Goal: Register for event/course

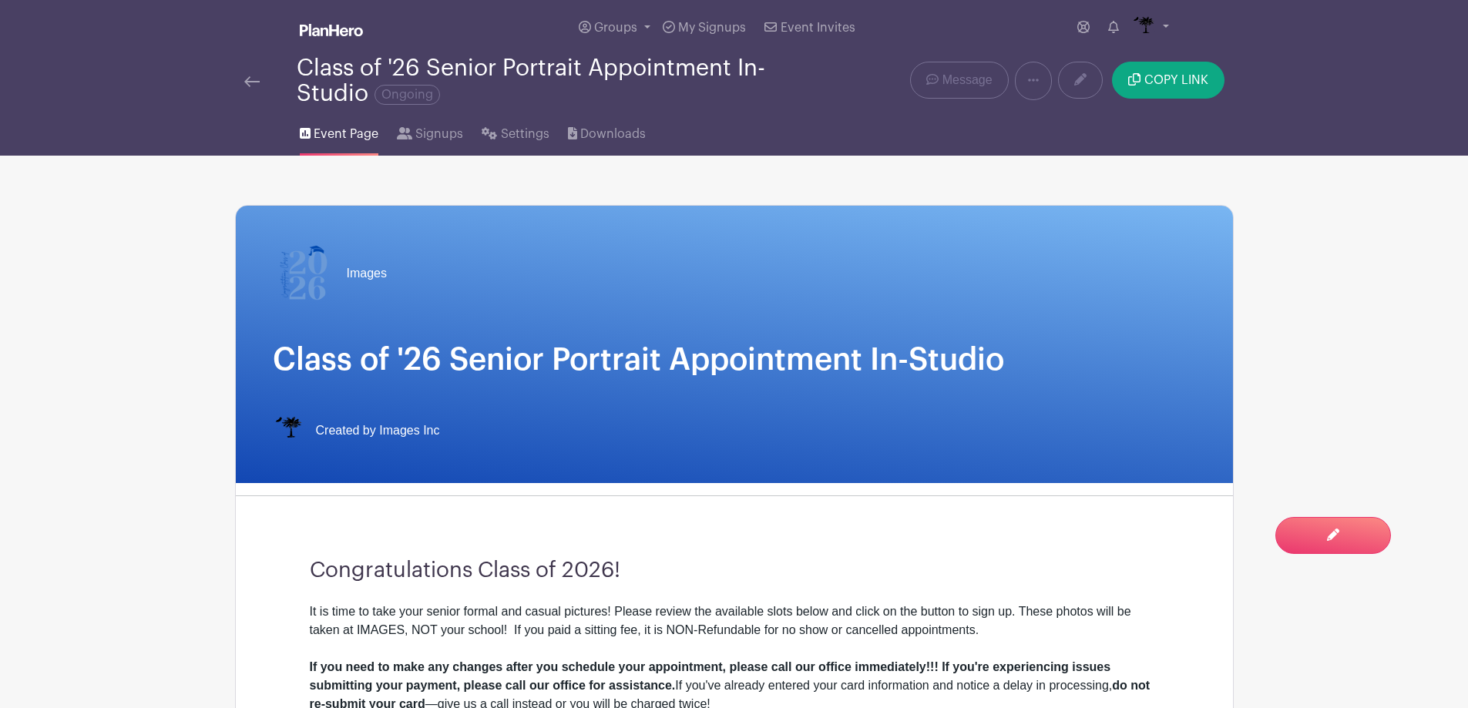
click at [245, 81] on img at bounding box center [251, 81] width 15 height 11
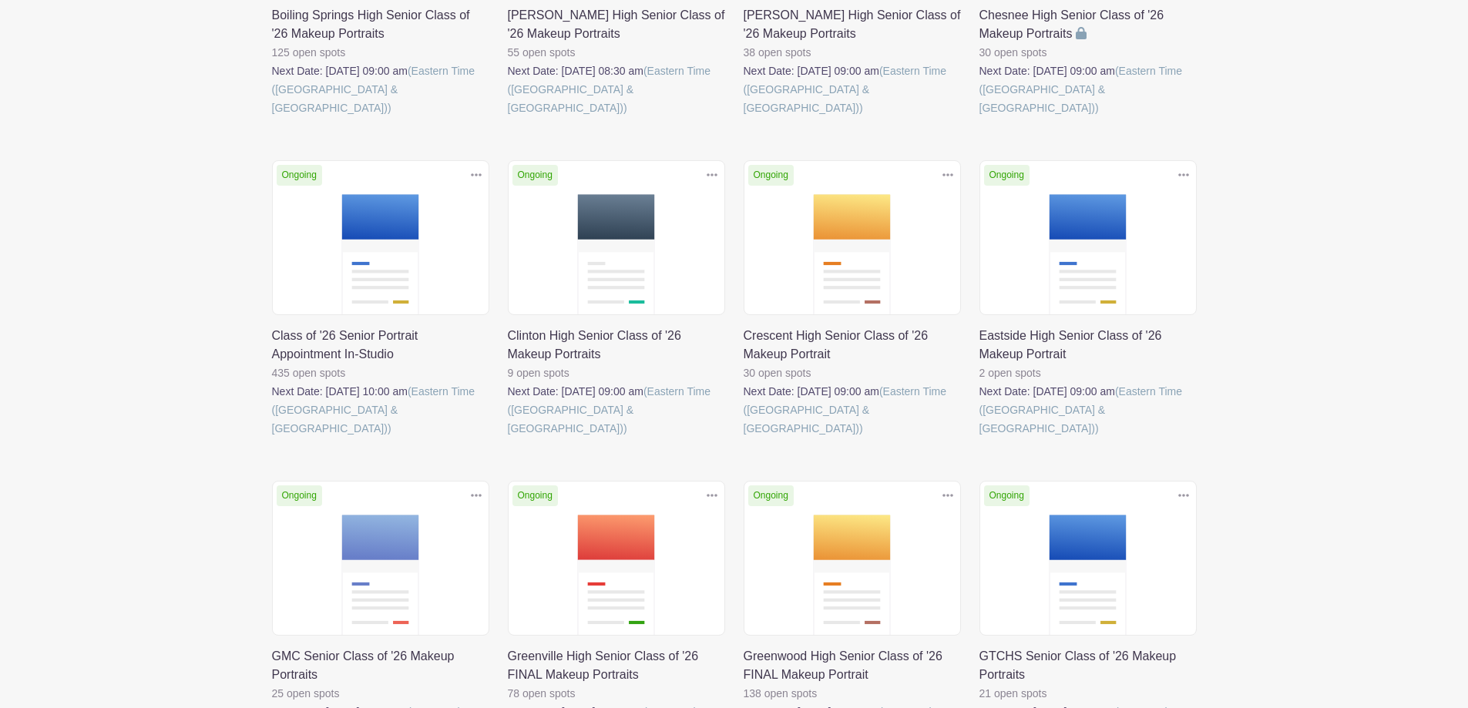
scroll to position [462, 0]
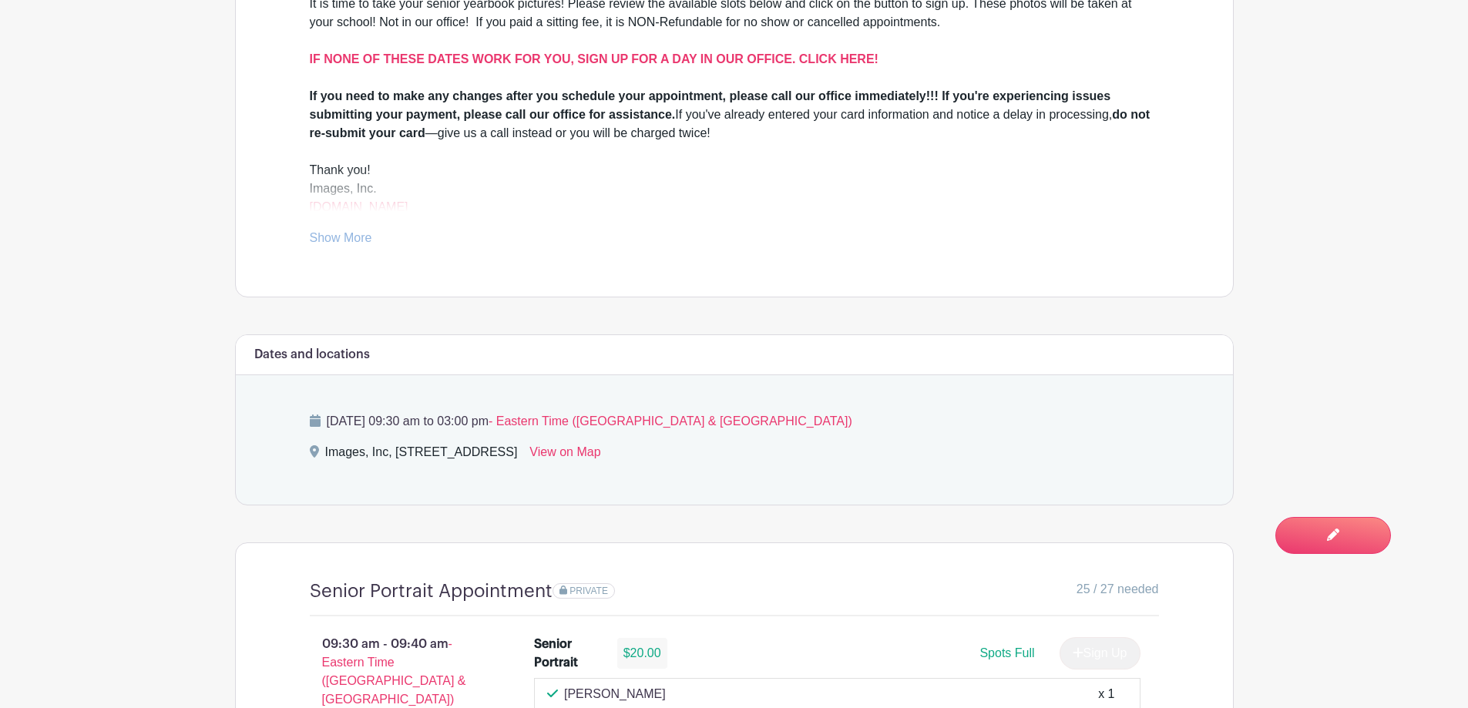
scroll to position [617, 0]
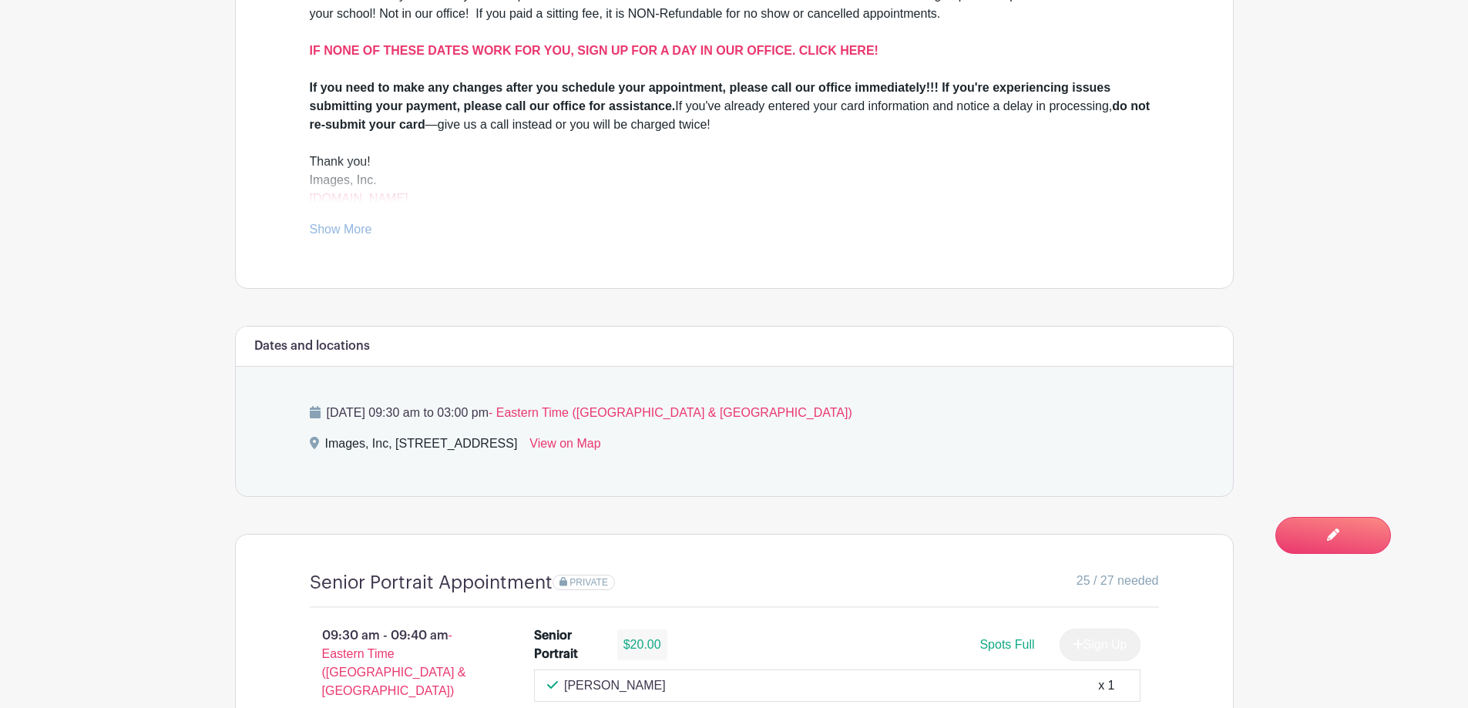
click at [341, 230] on link "Show More" at bounding box center [341, 232] width 62 height 19
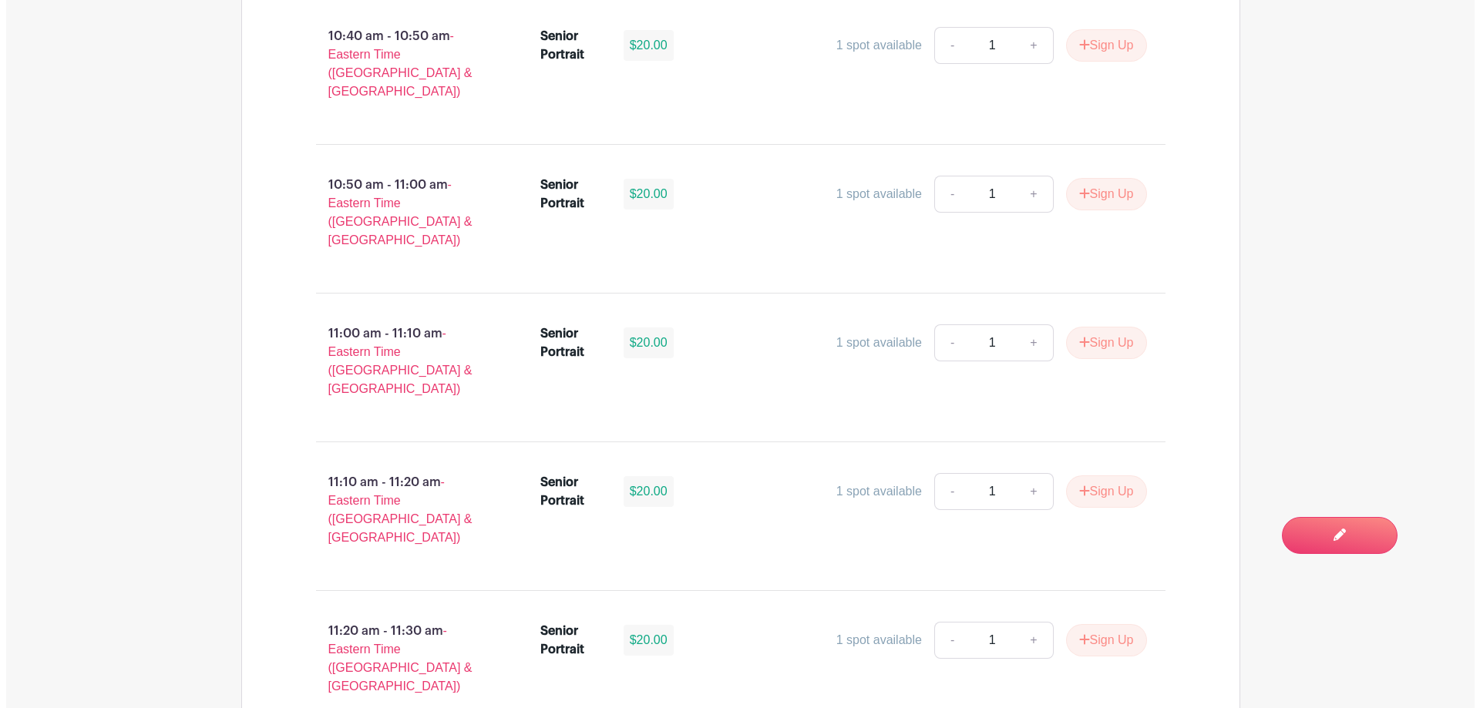
scroll to position [2256, 0]
click at [1084, 626] on button "Sign Up" at bounding box center [1100, 642] width 81 height 32
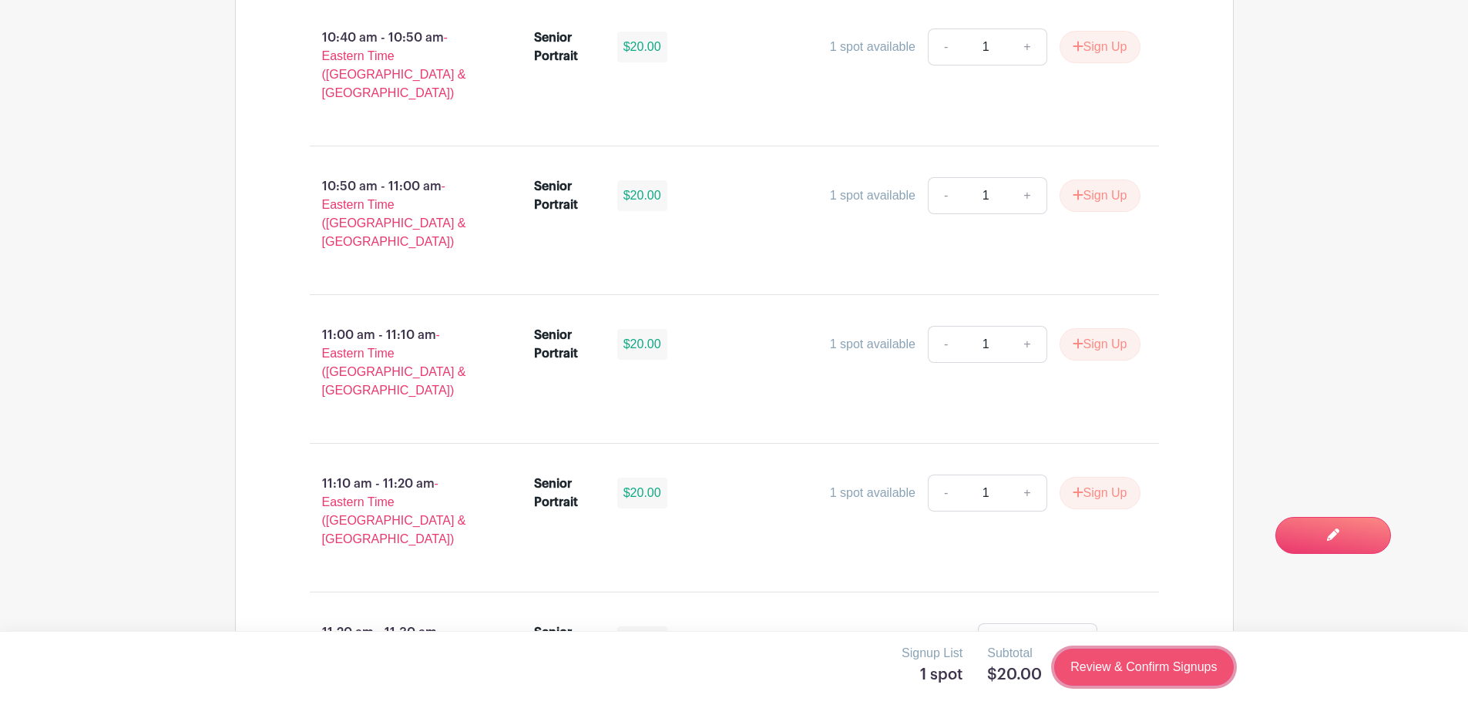
click at [1124, 670] on link "Review & Confirm Signups" at bounding box center [1143, 667] width 179 height 37
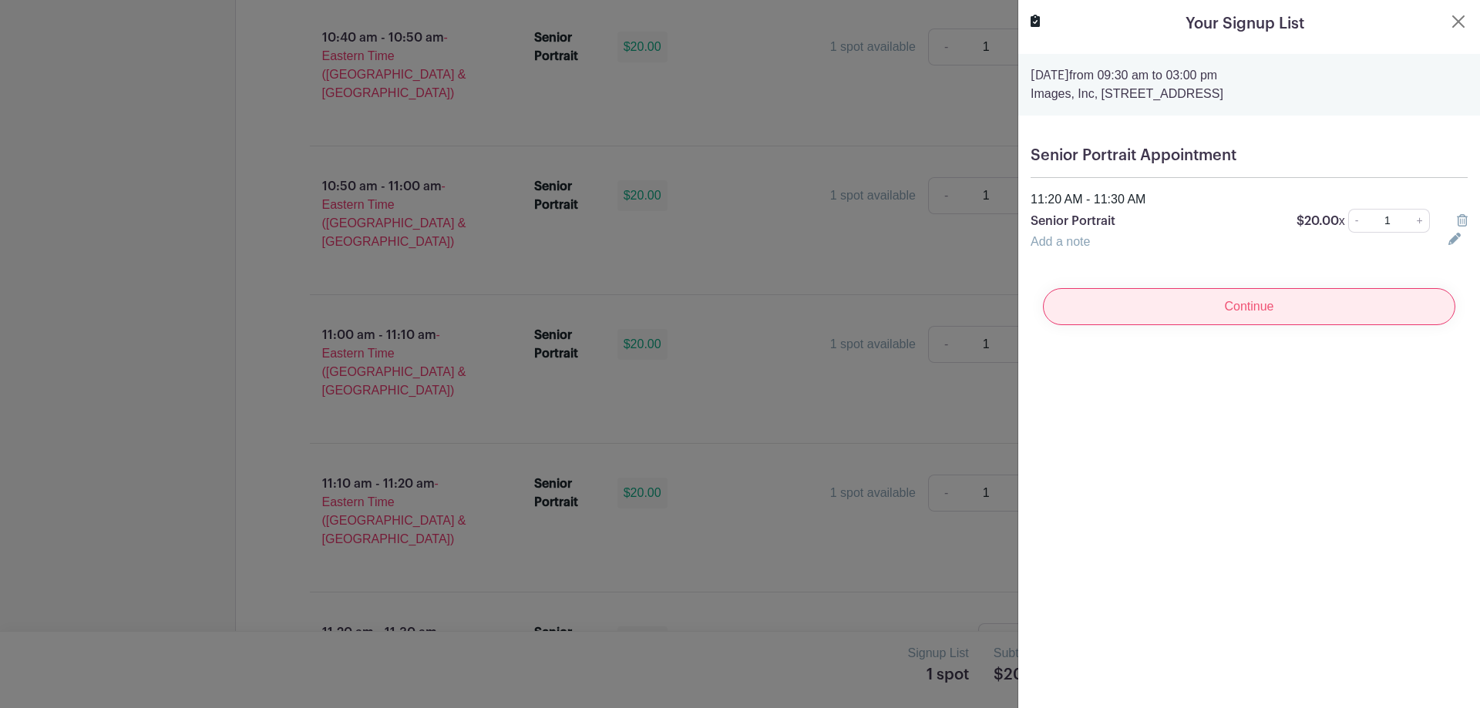
click at [1275, 301] on input "Continue" at bounding box center [1249, 306] width 412 height 37
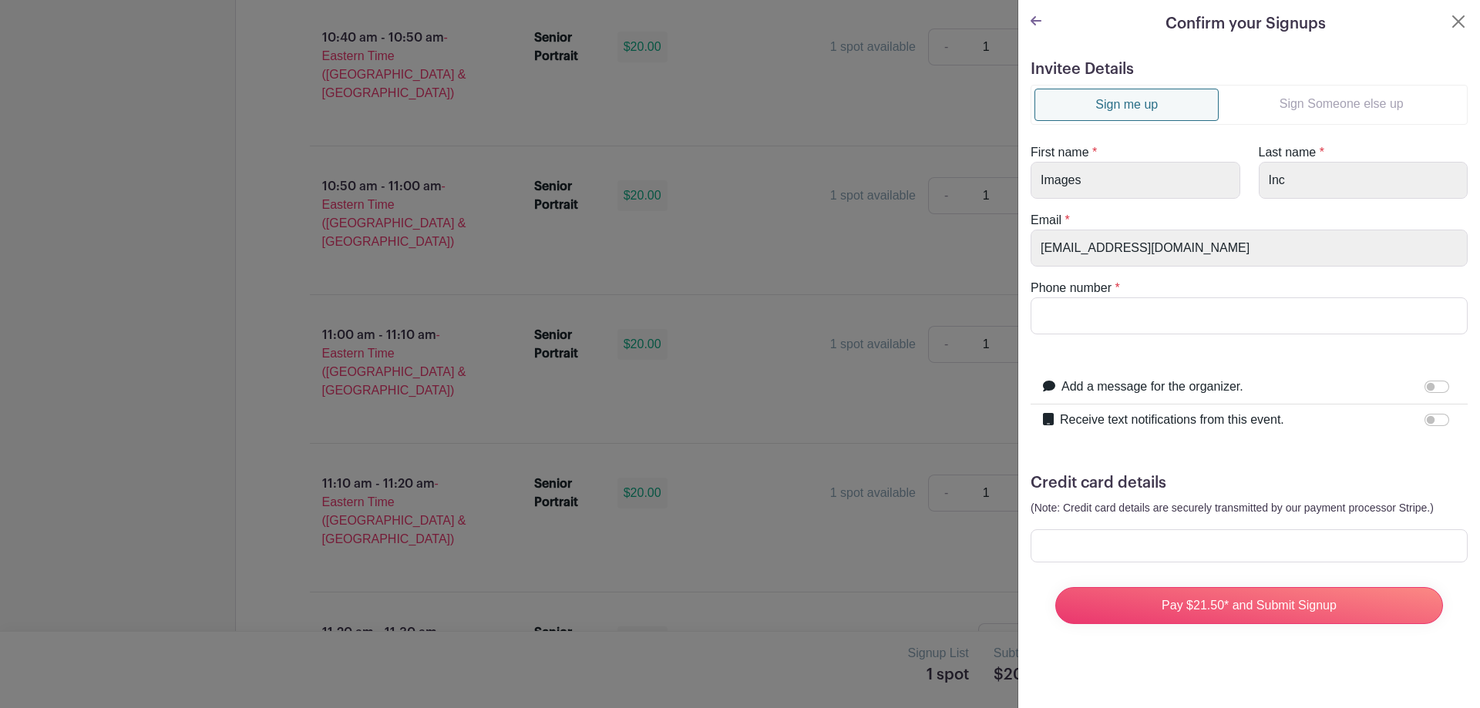
click at [1329, 107] on link "Sign Someone else up" at bounding box center [1341, 104] width 245 height 31
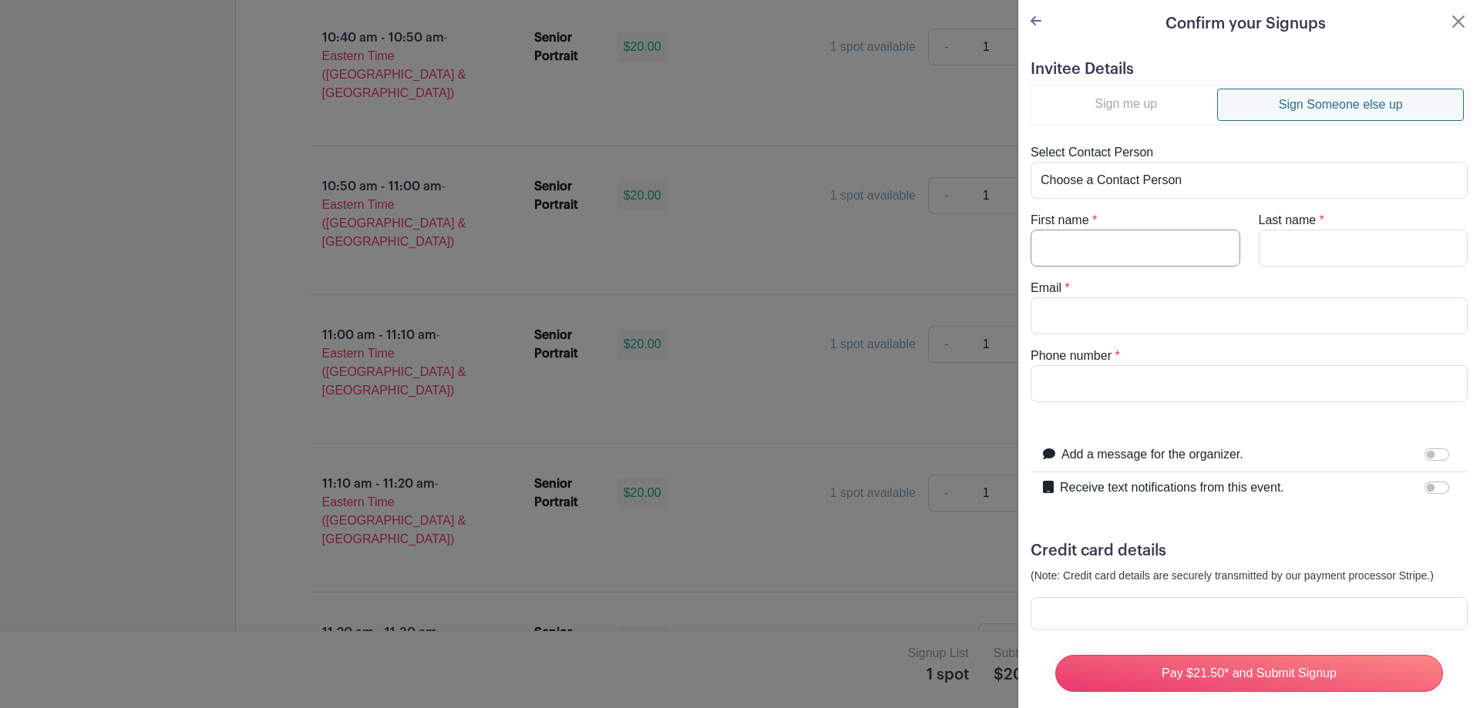
click at [1163, 237] on input "First name" at bounding box center [1136, 248] width 210 height 37
type input "N"
type input "Benjamin"
type input "Hannah"
type input "dghannah4@gmail.com"
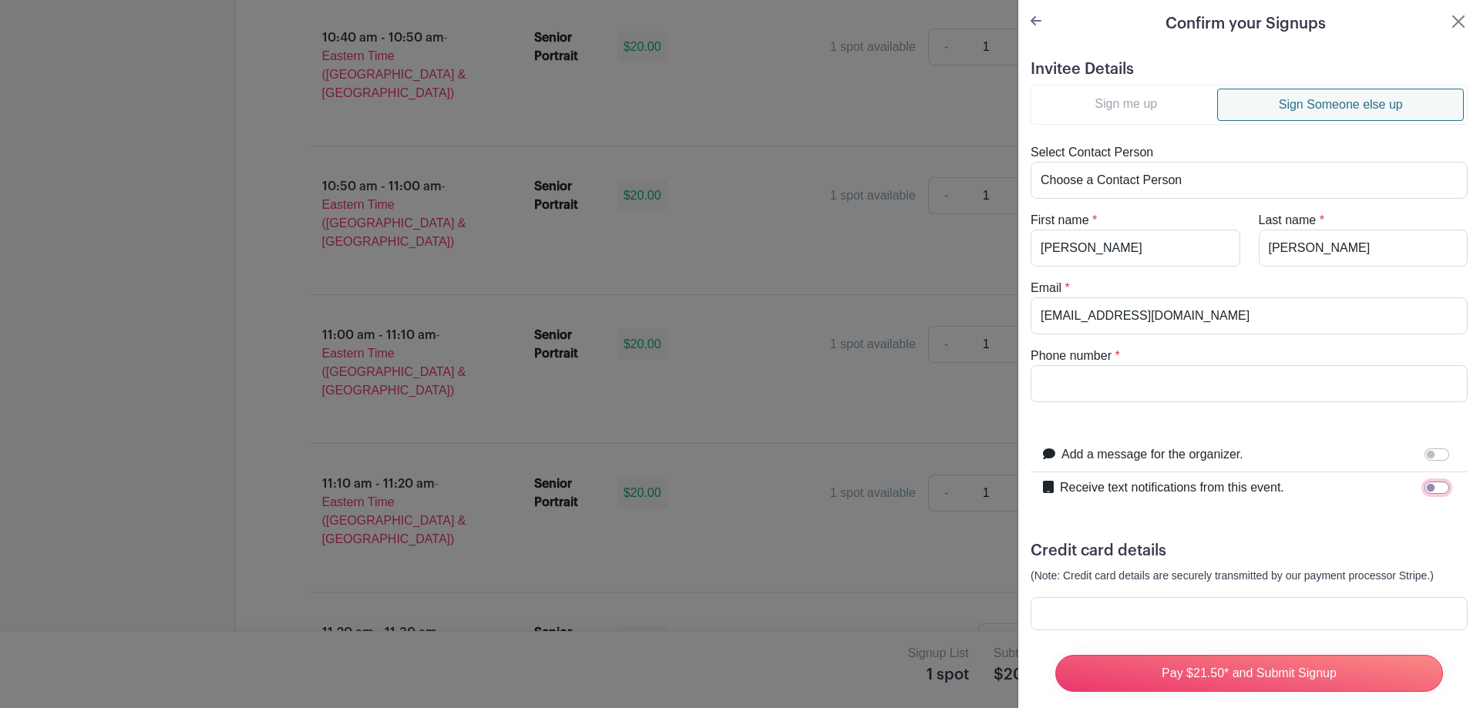
click at [1430, 491] on input "Receive text notifications from this event." at bounding box center [1436, 488] width 25 height 12
checkbox input "true"
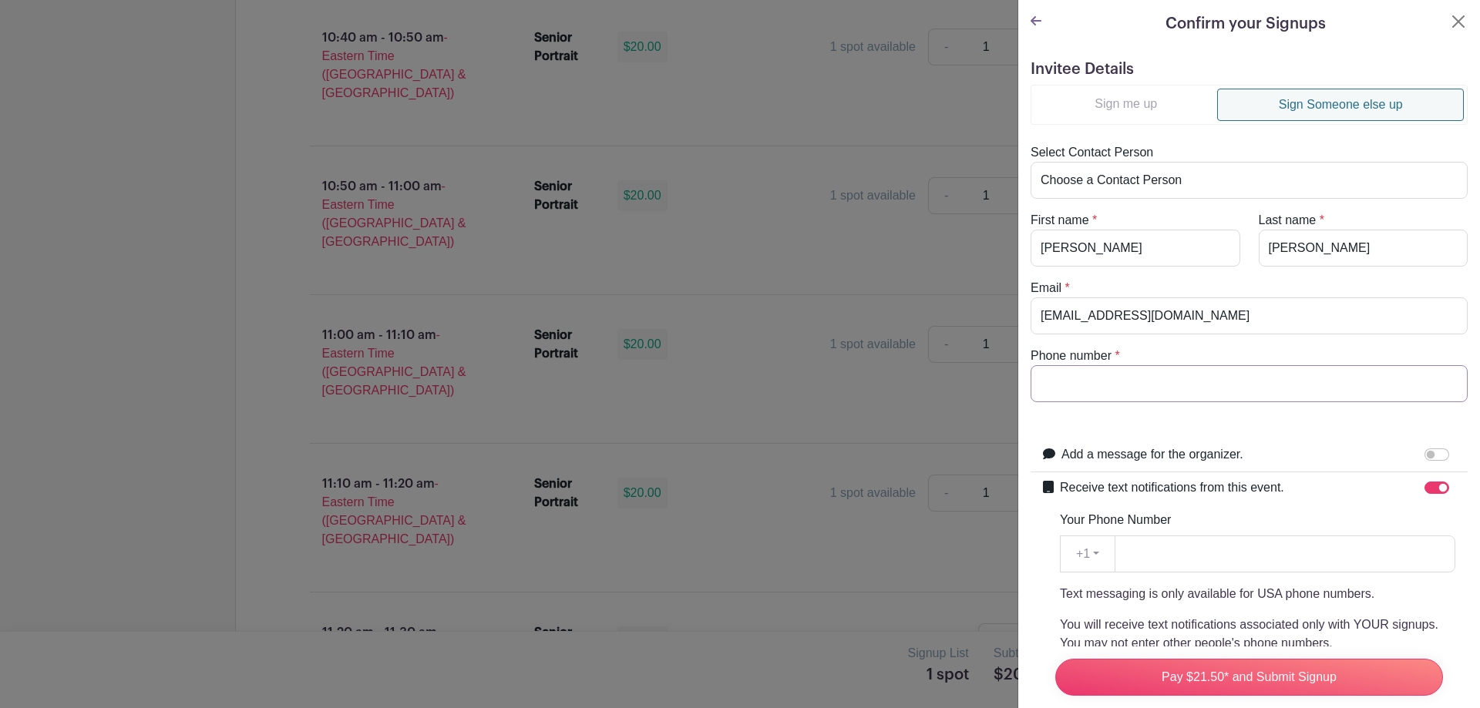
click at [1197, 395] on input "Phone number" at bounding box center [1249, 383] width 437 height 37
drag, startPoint x: 1192, startPoint y: 385, endPoint x: 830, endPoint y: 411, distance: 362.4
type input "8645842184"
click at [1244, 560] on input "Your Phone Number" at bounding box center [1285, 554] width 341 height 37
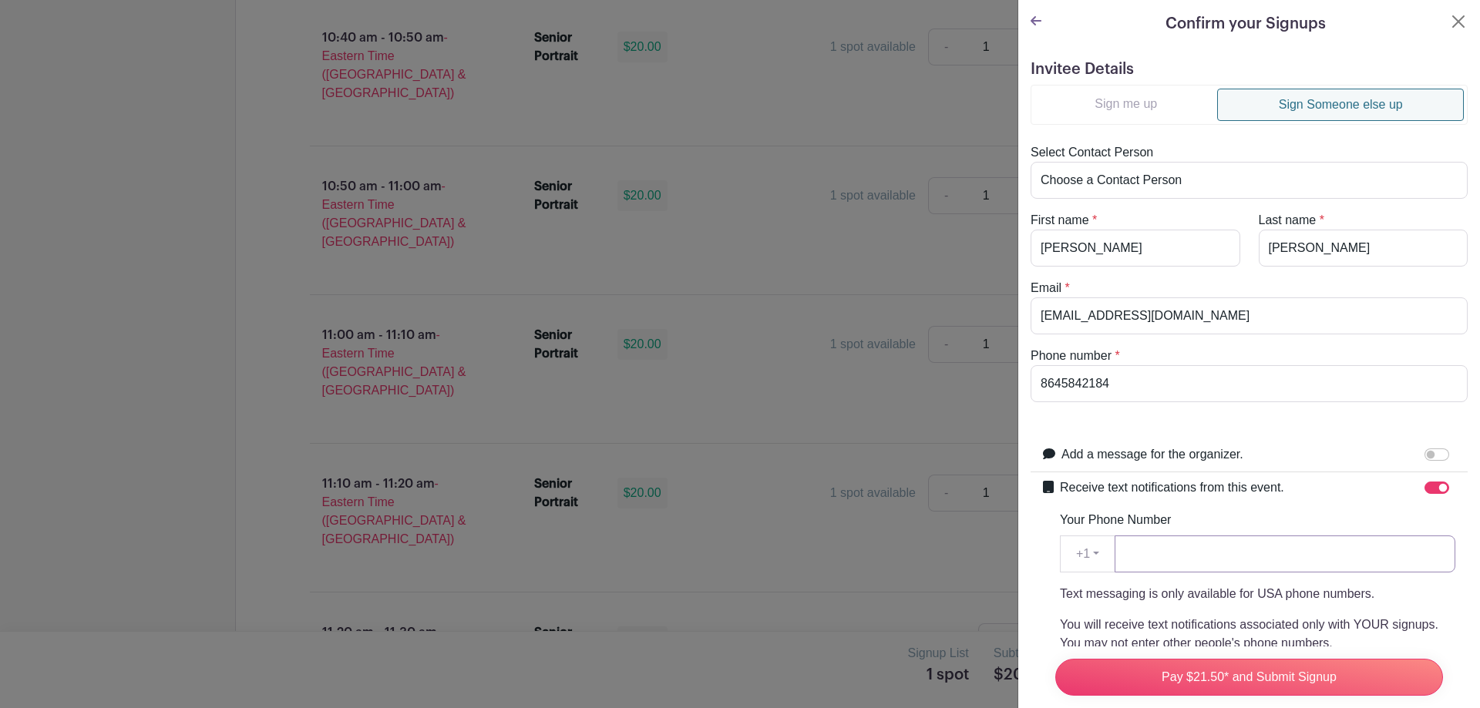
paste input "8645842184"
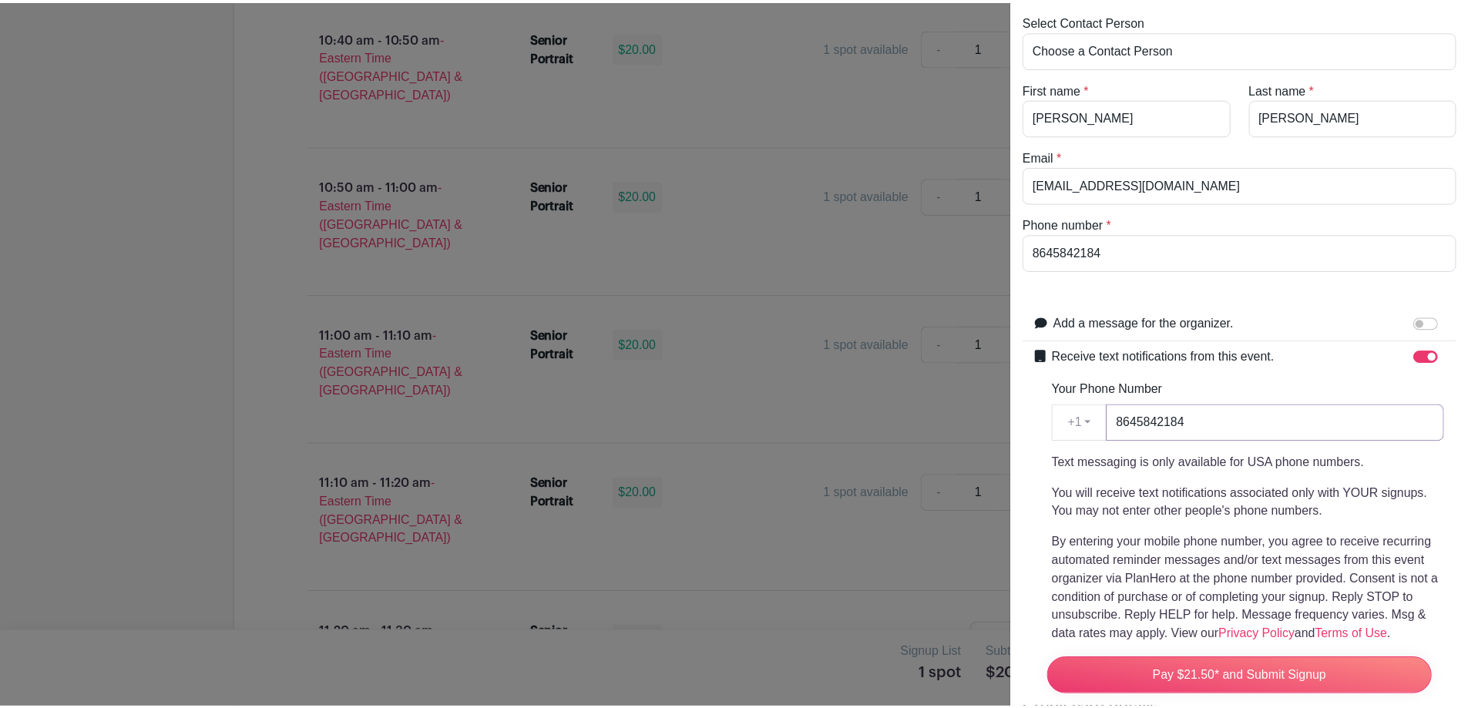
scroll to position [308, 0]
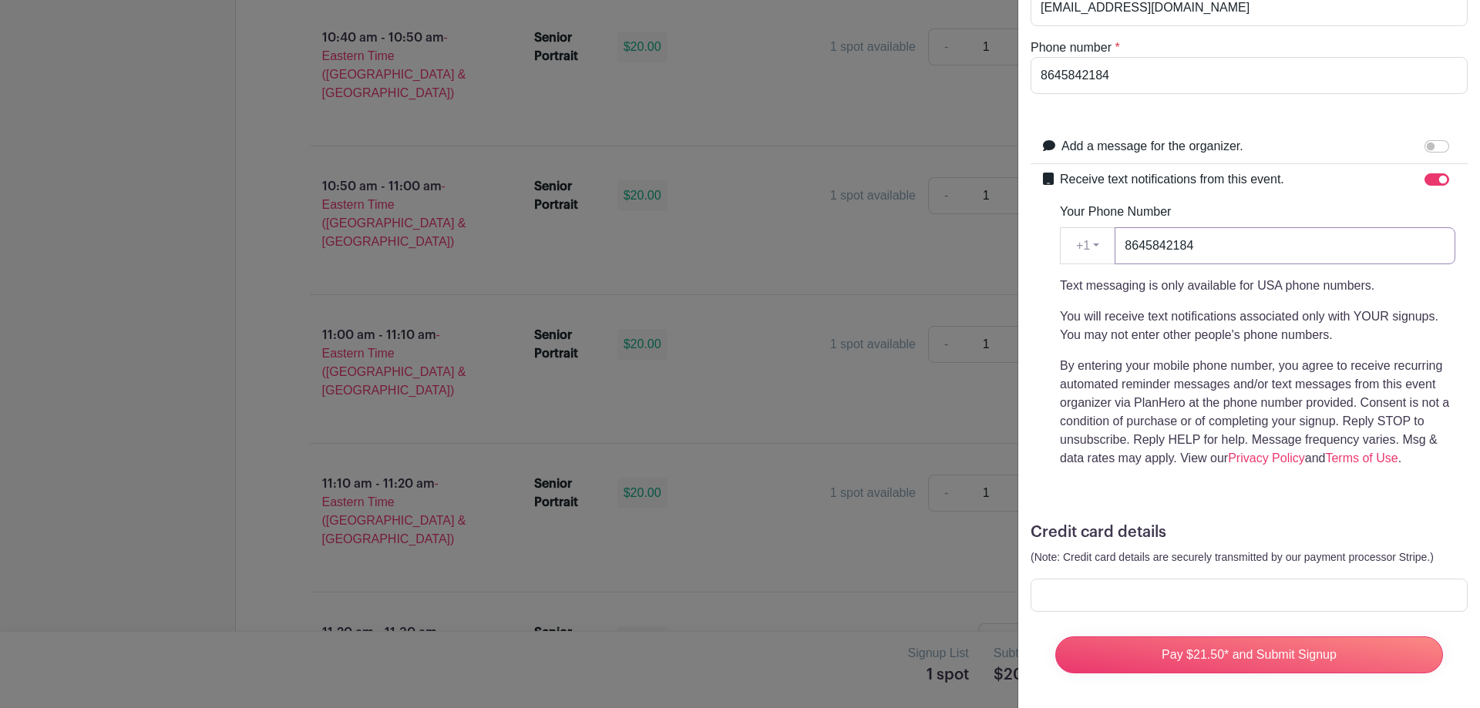
type input "8645842184"
click at [1100, 583] on div at bounding box center [1249, 595] width 437 height 33
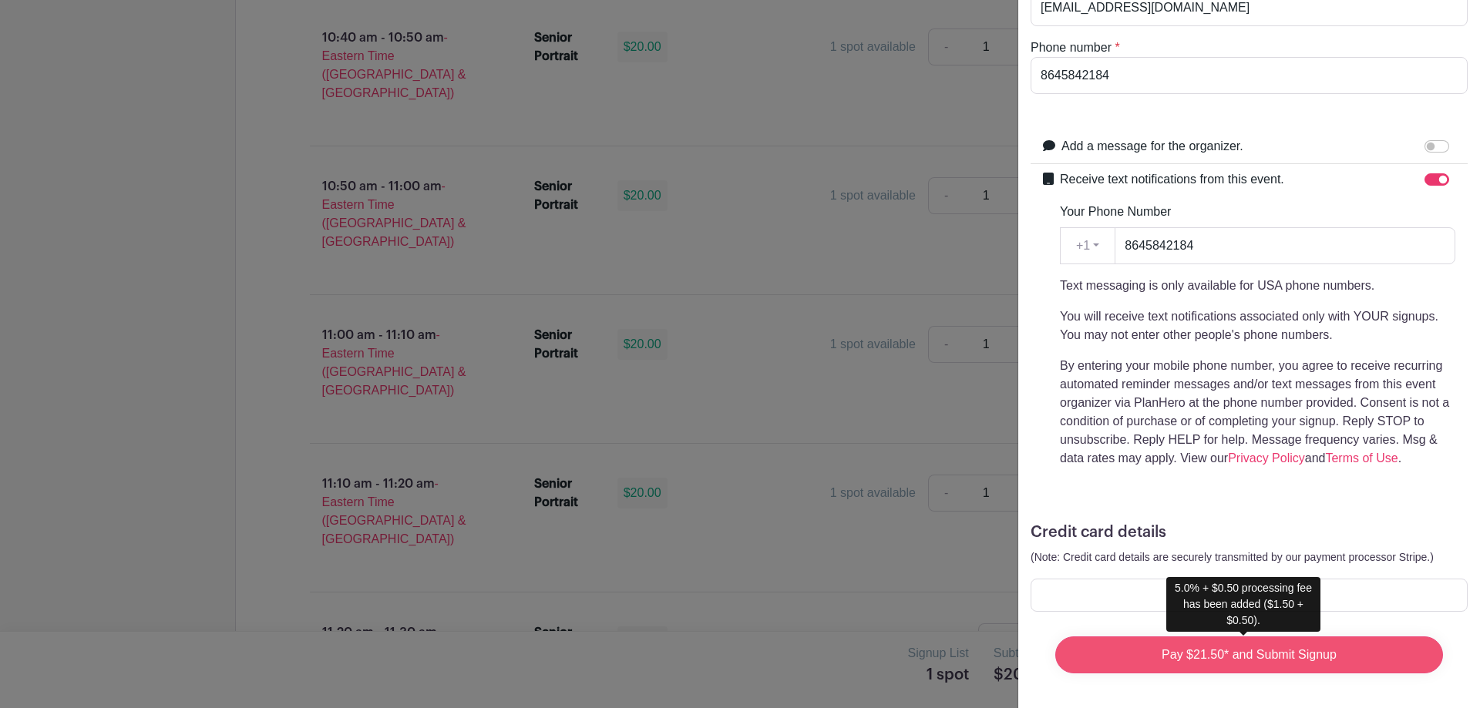
click at [1230, 649] on input "Pay $21.50* and Submit Signup" at bounding box center [1249, 655] width 388 height 37
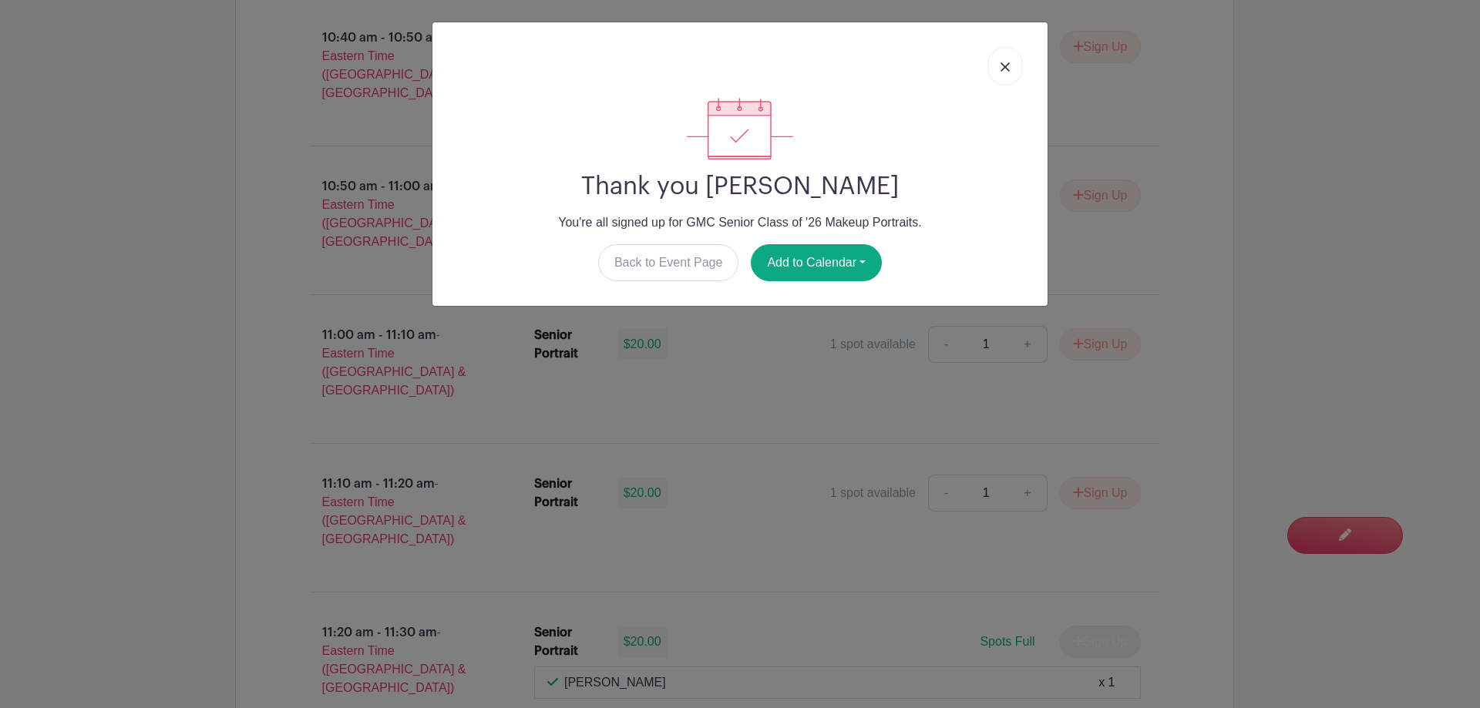
click at [1007, 68] on img at bounding box center [1004, 66] width 9 height 9
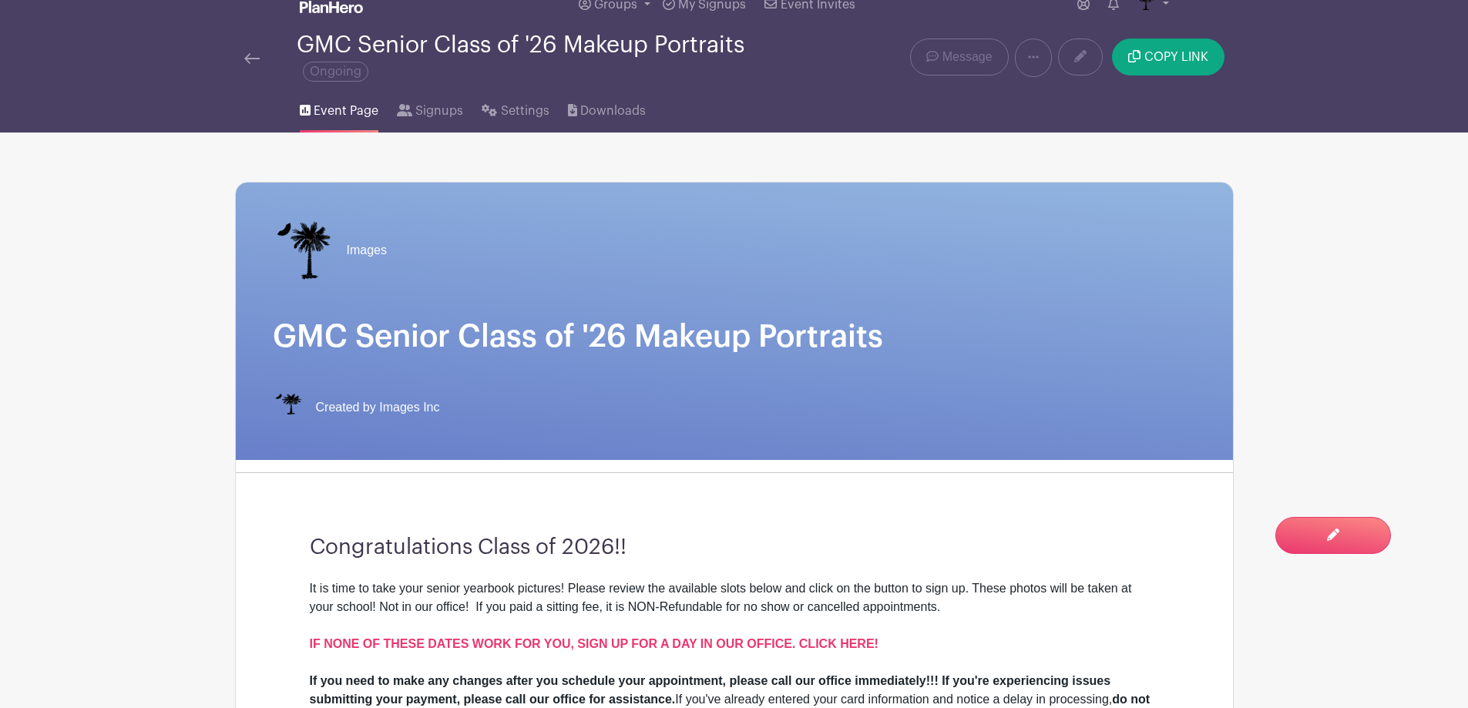
scroll to position [0, 0]
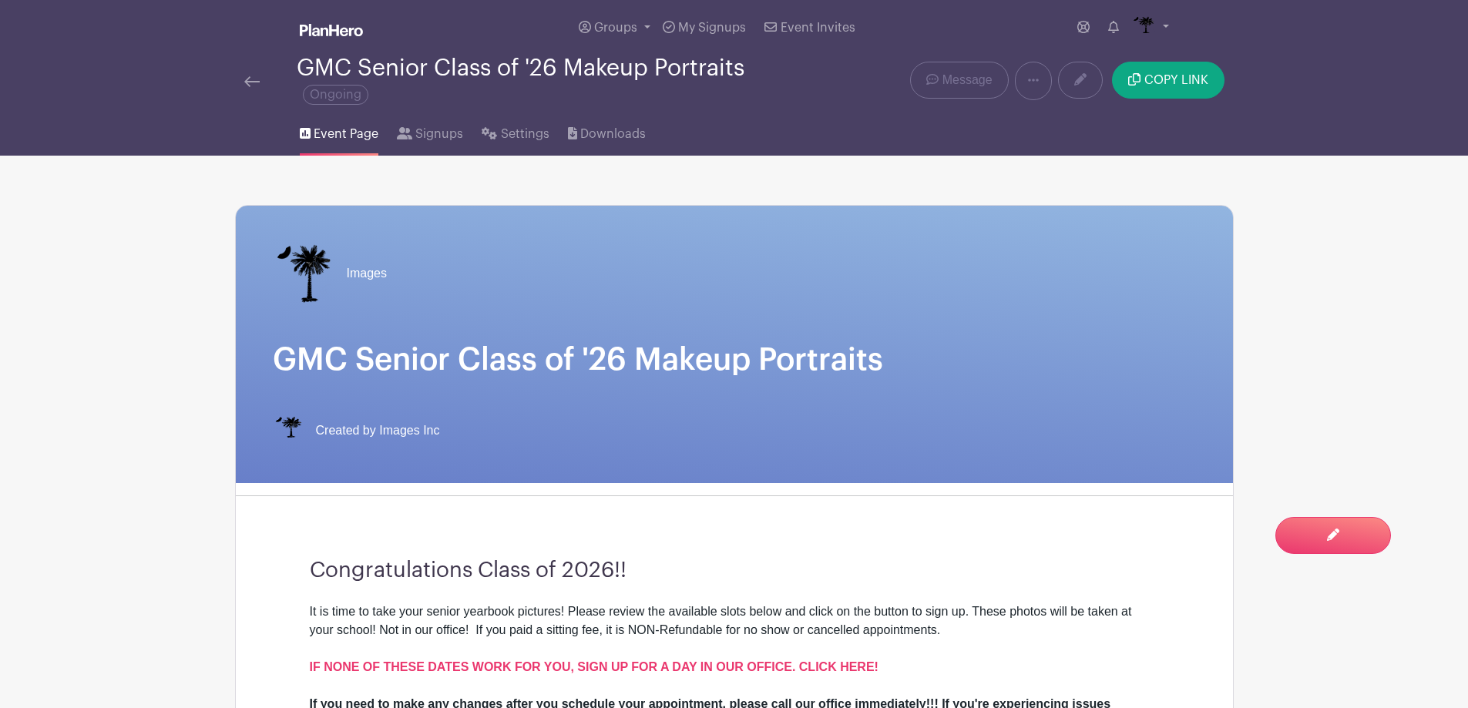
click at [257, 82] on img at bounding box center [251, 81] width 15 height 11
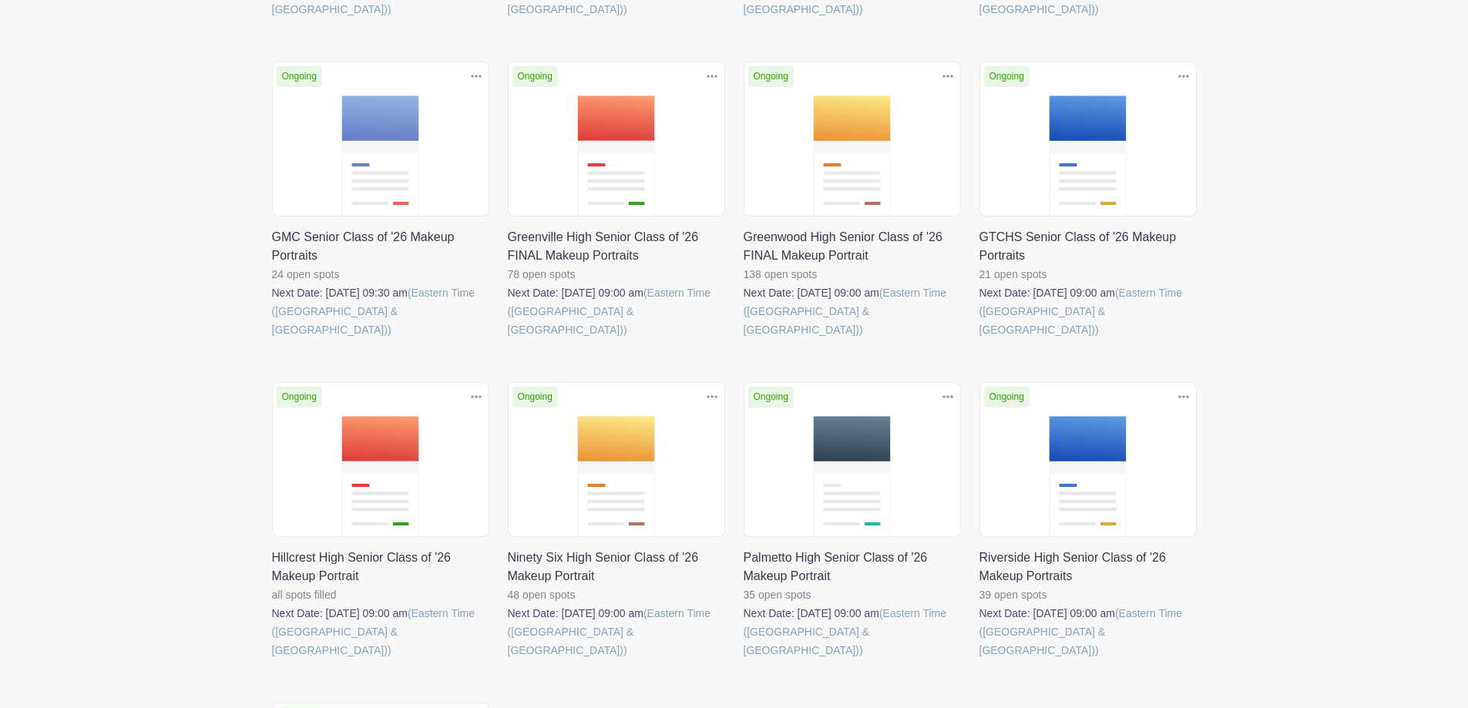
click at [272, 339] on link at bounding box center [272, 339] width 0 height 0
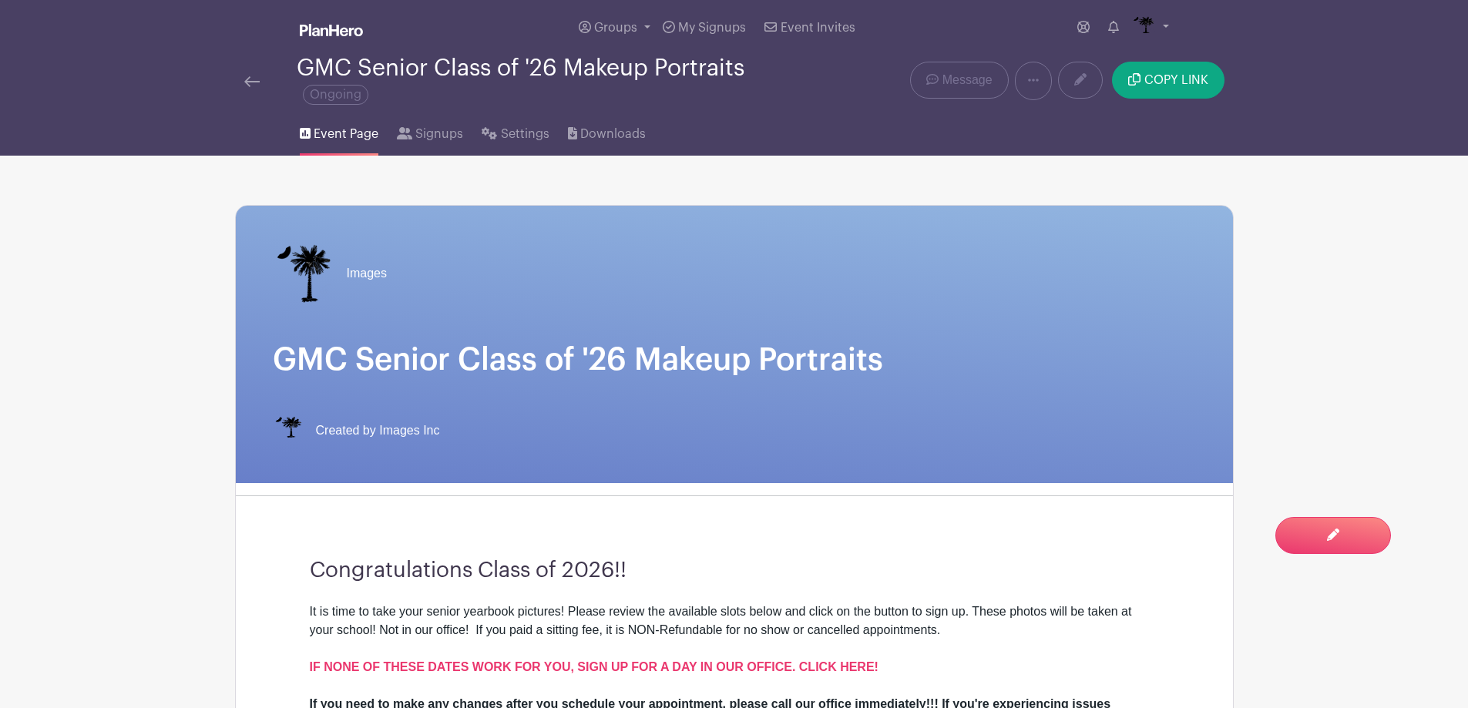
click at [994, 66] on link "Message" at bounding box center [959, 80] width 98 height 37
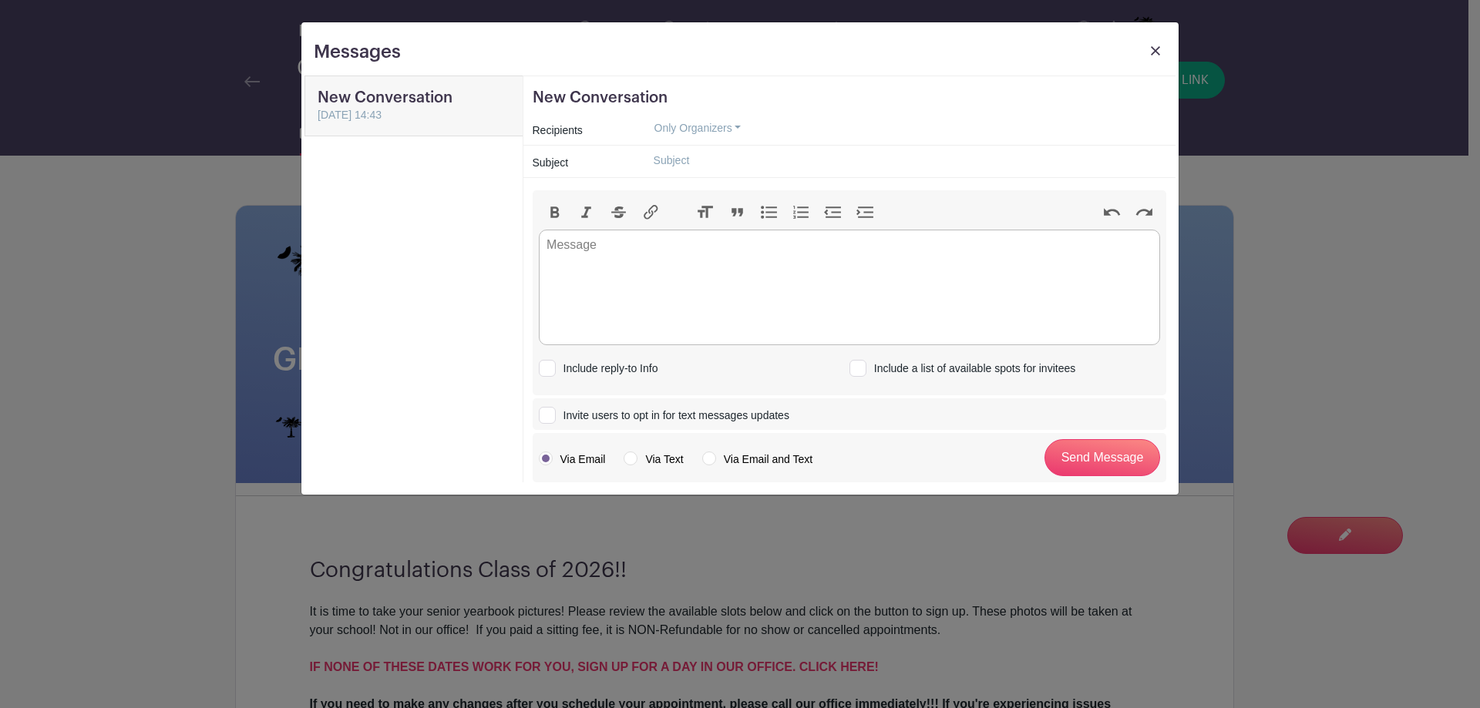
click at [1157, 46] on img at bounding box center [1155, 50] width 9 height 9
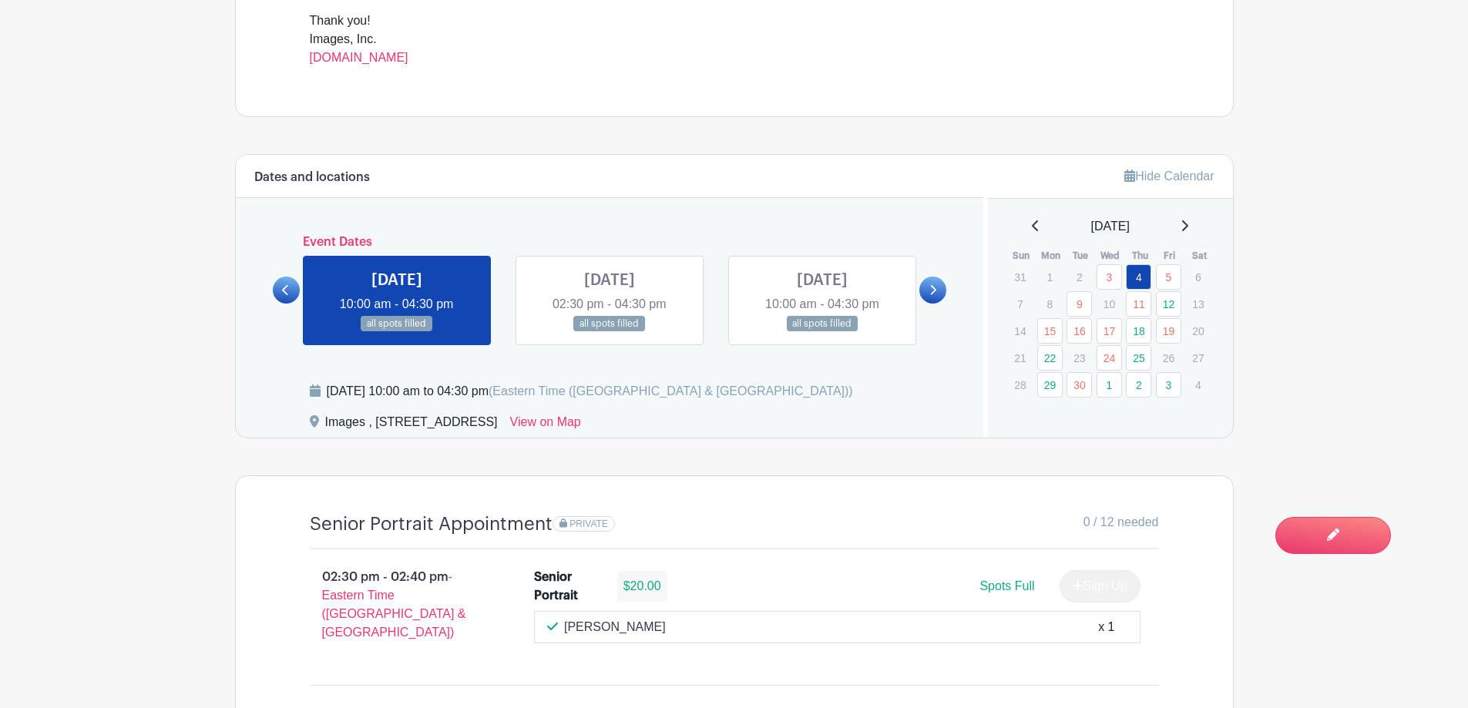
scroll to position [848, 0]
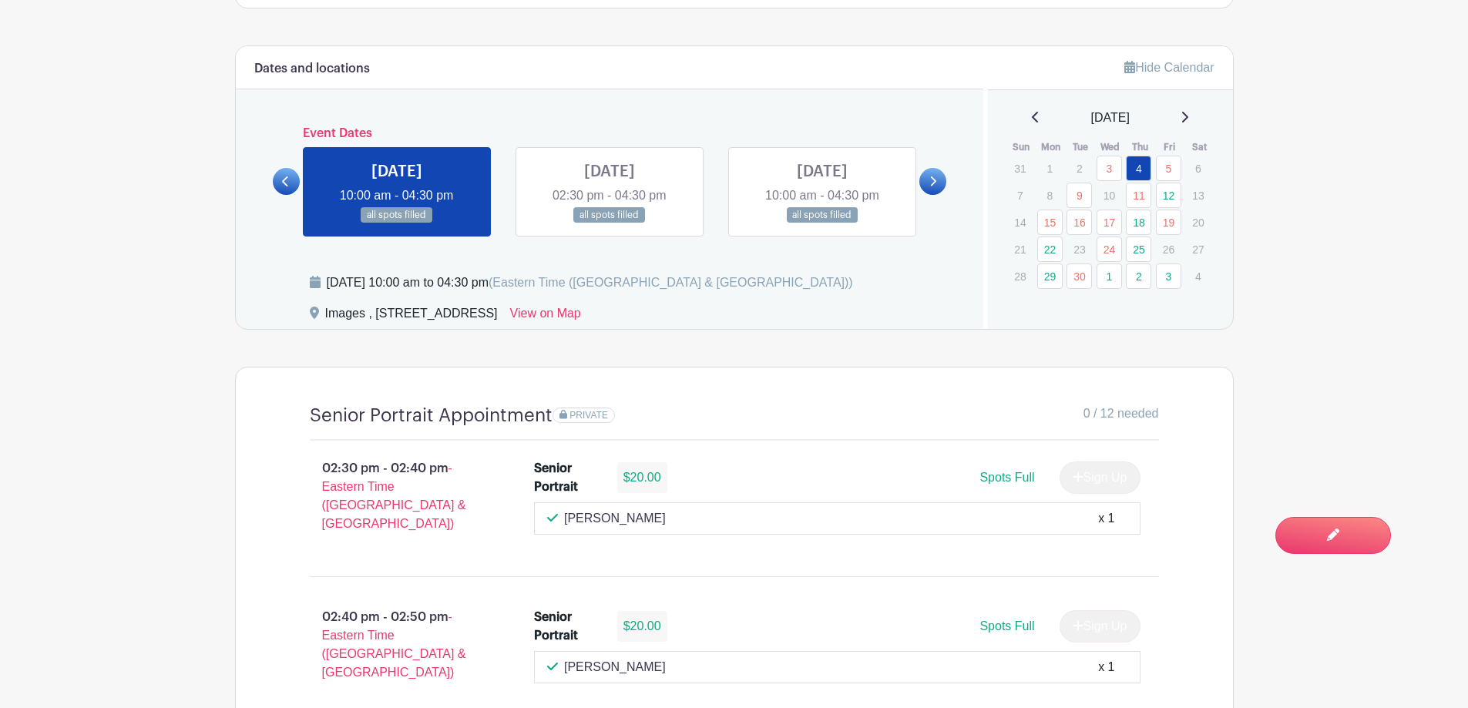
click at [930, 183] on icon at bounding box center [933, 182] width 7 height 12
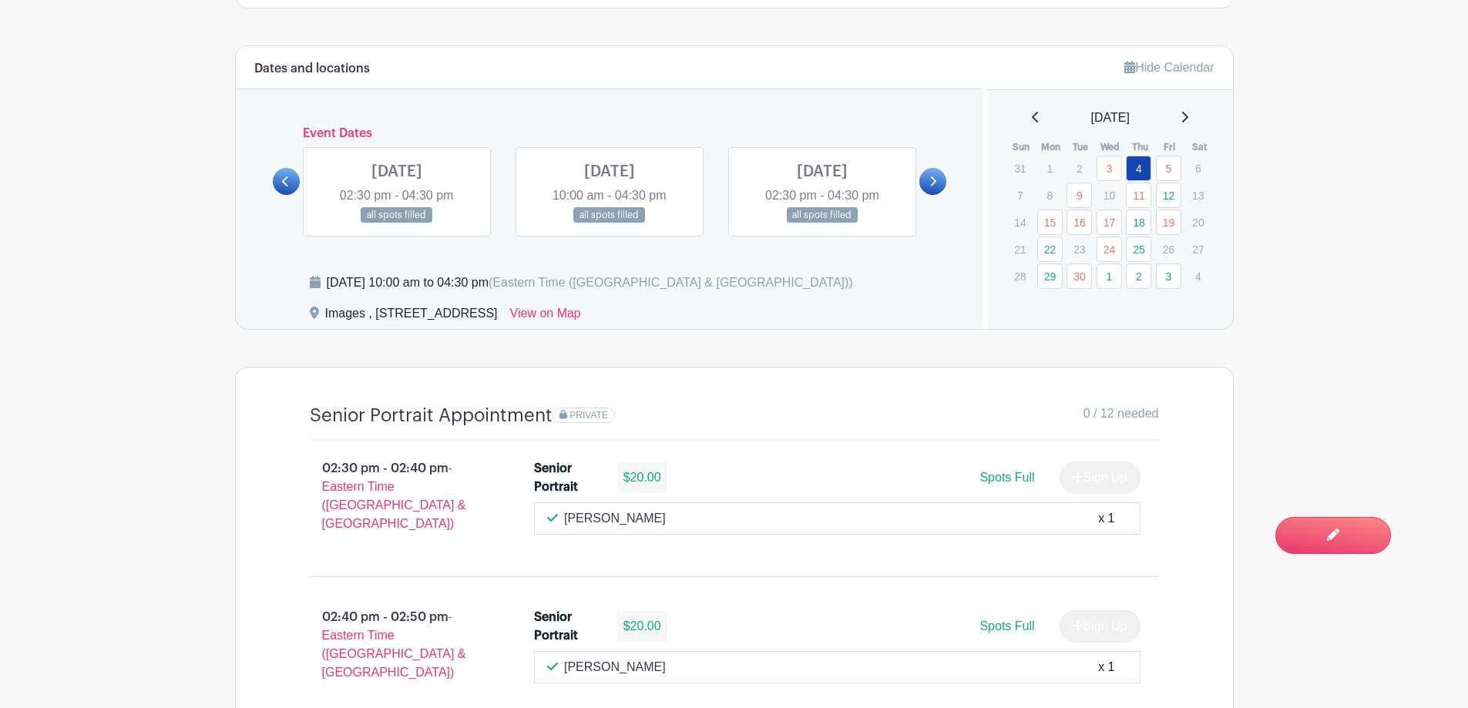
click at [930, 185] on icon at bounding box center [933, 182] width 7 height 12
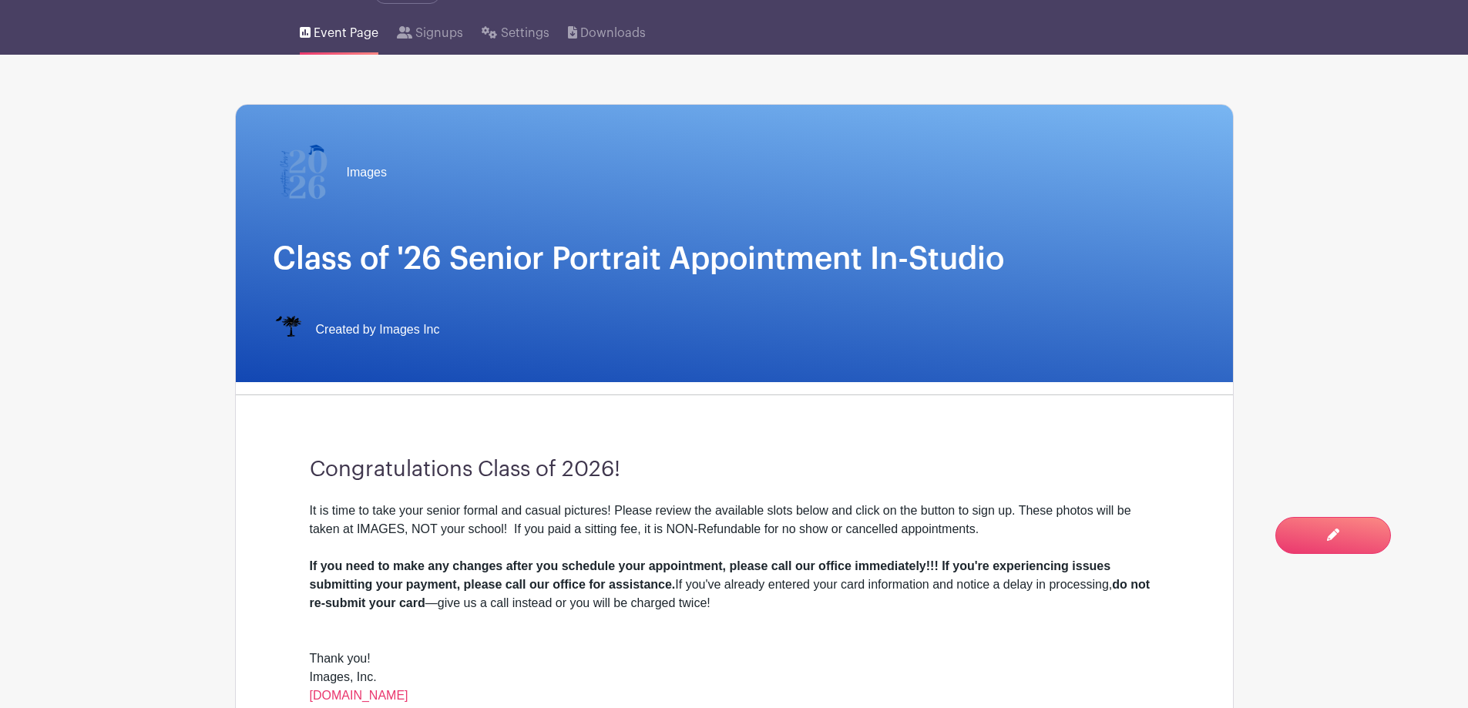
scroll to position [0, 0]
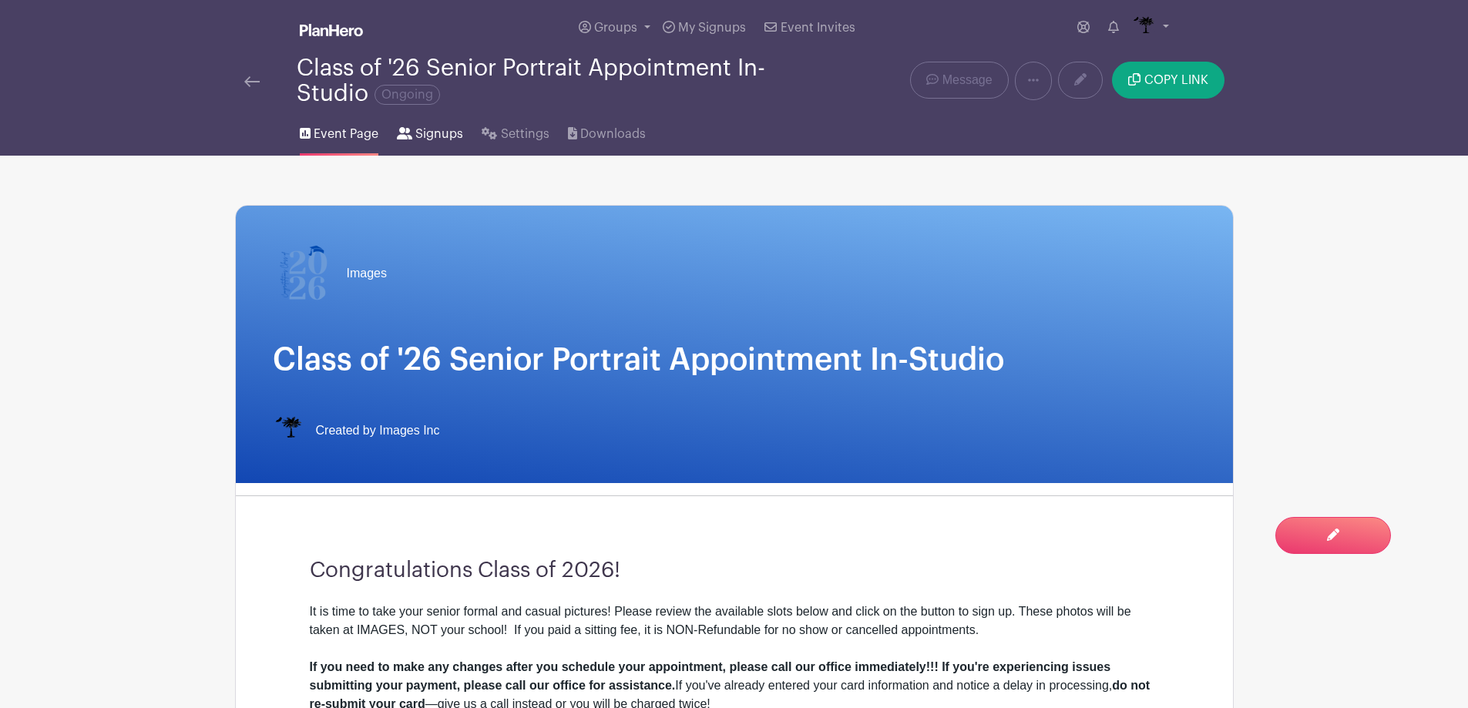
click at [420, 133] on span "Signups" at bounding box center [439, 134] width 48 height 18
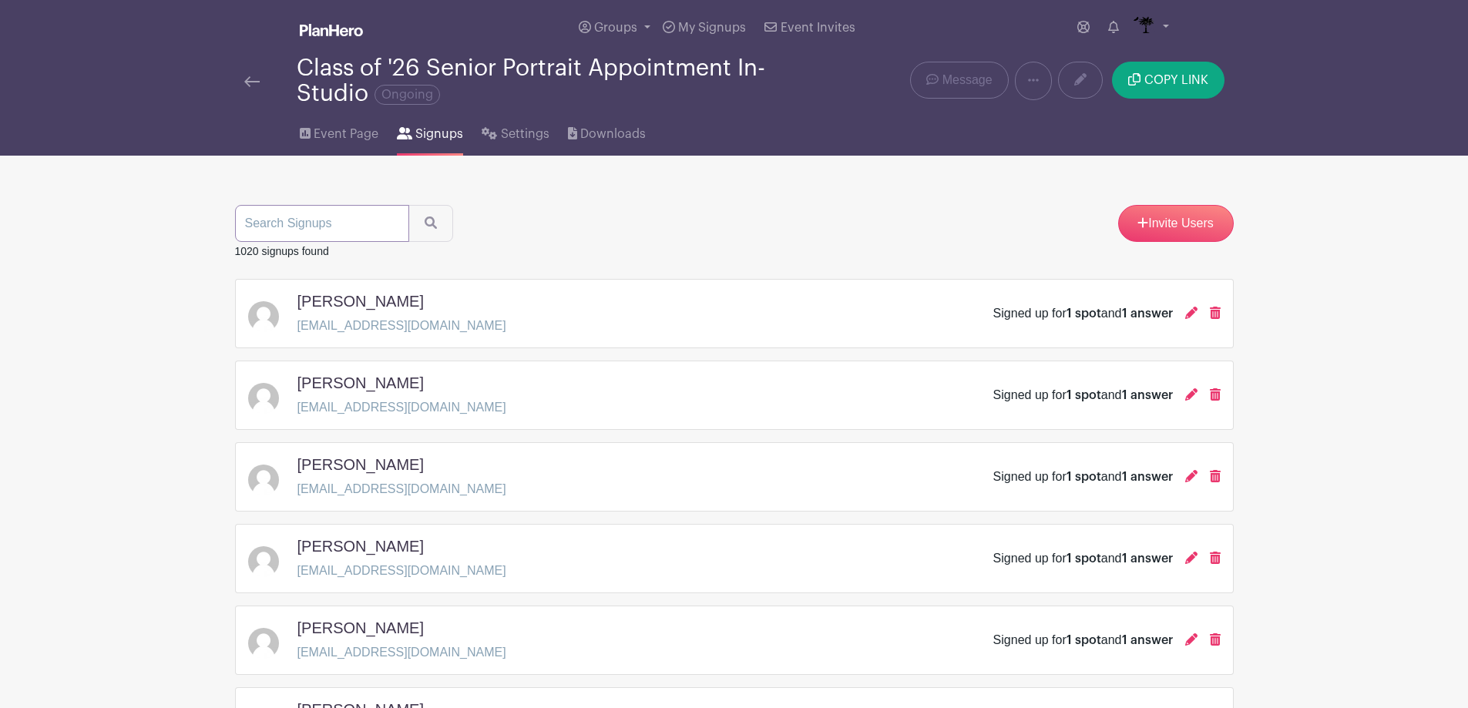
click at [372, 223] on input "search" at bounding box center [322, 223] width 174 height 37
type input "[PERSON_NAME]"
click at [409, 205] on button "submit" at bounding box center [431, 223] width 45 height 37
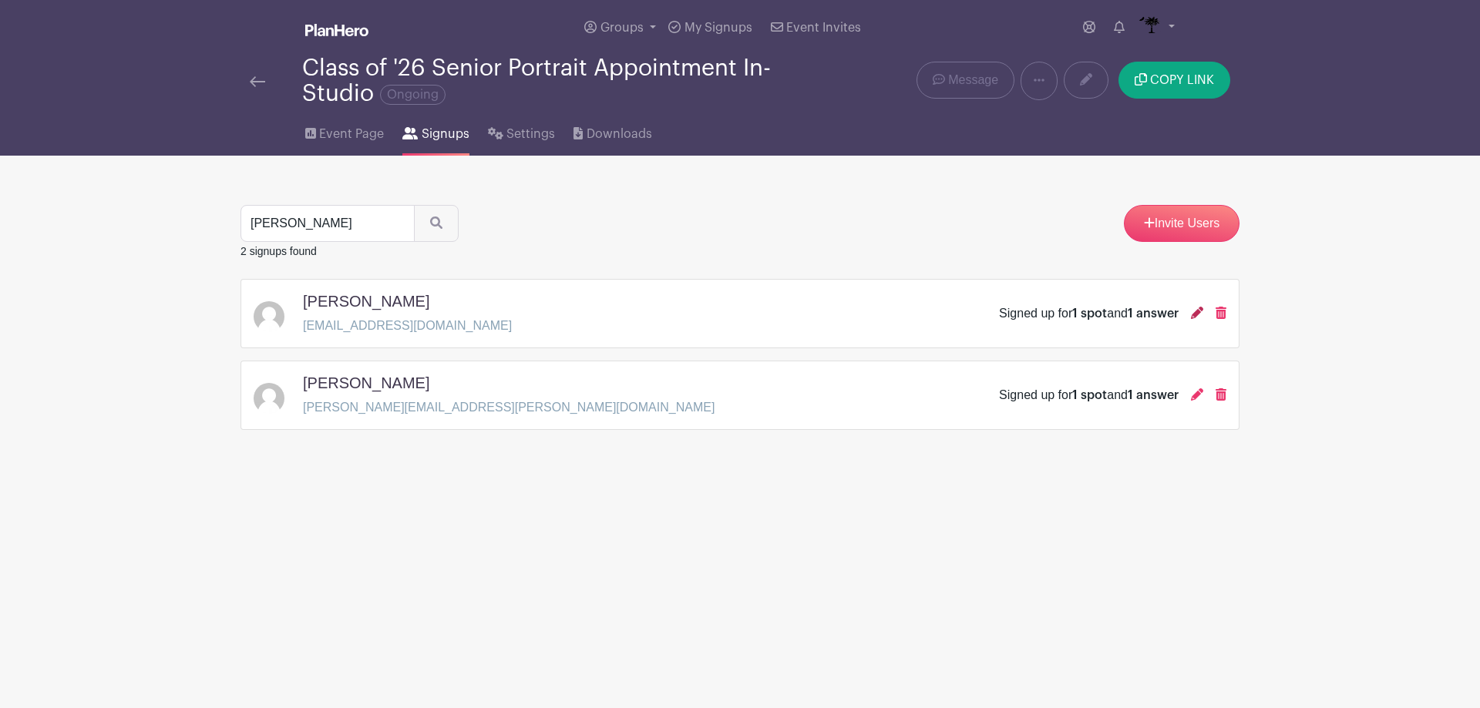
click at [1194, 308] on icon at bounding box center [1197, 313] width 12 height 12
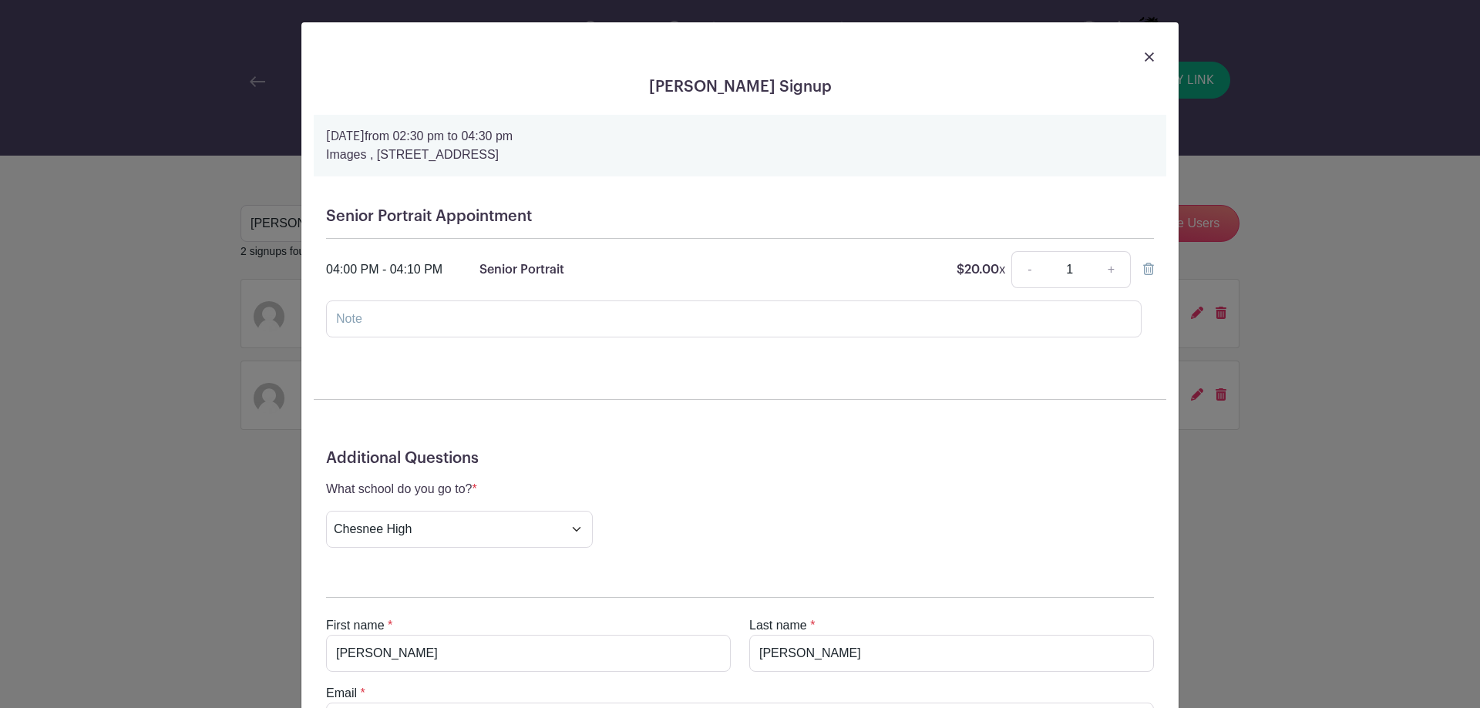
click at [1145, 62] on link at bounding box center [1149, 56] width 9 height 18
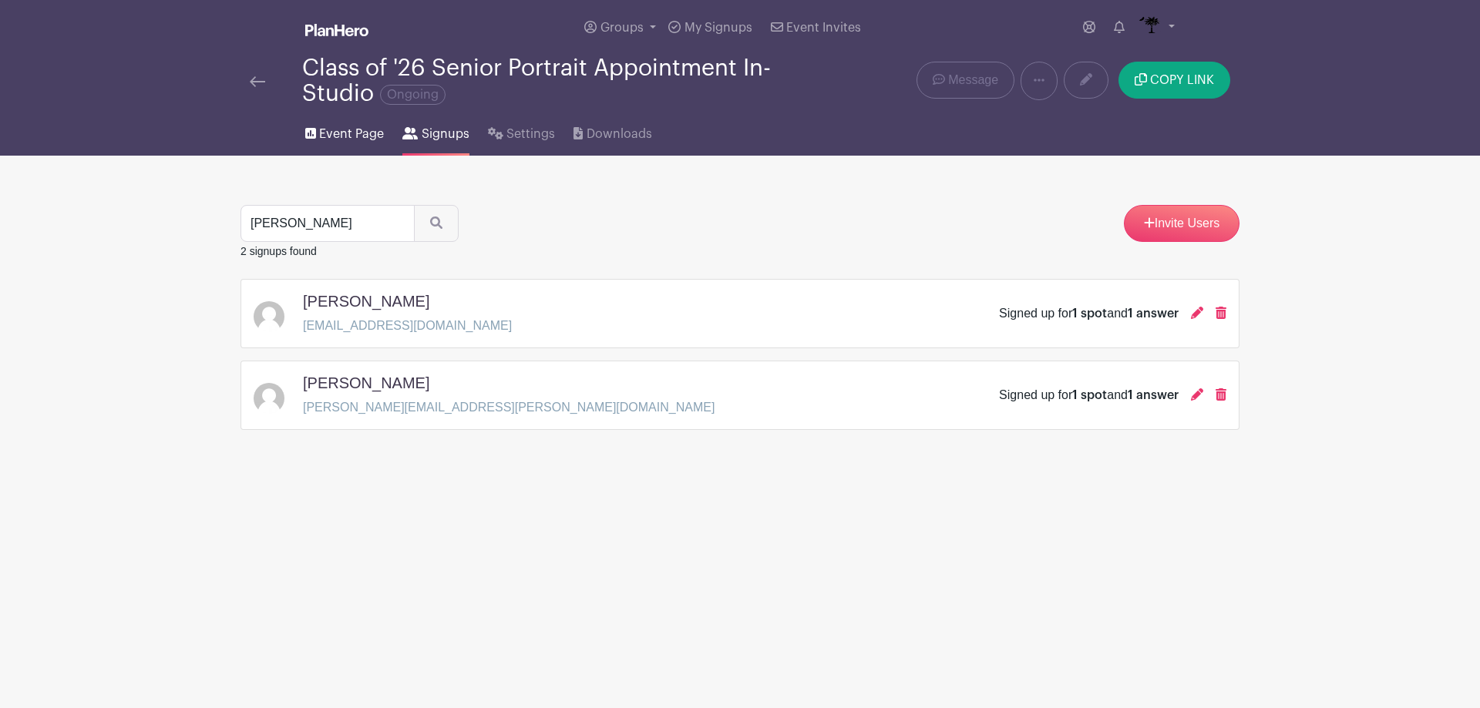
click at [334, 136] on span "Event Page" at bounding box center [351, 134] width 65 height 18
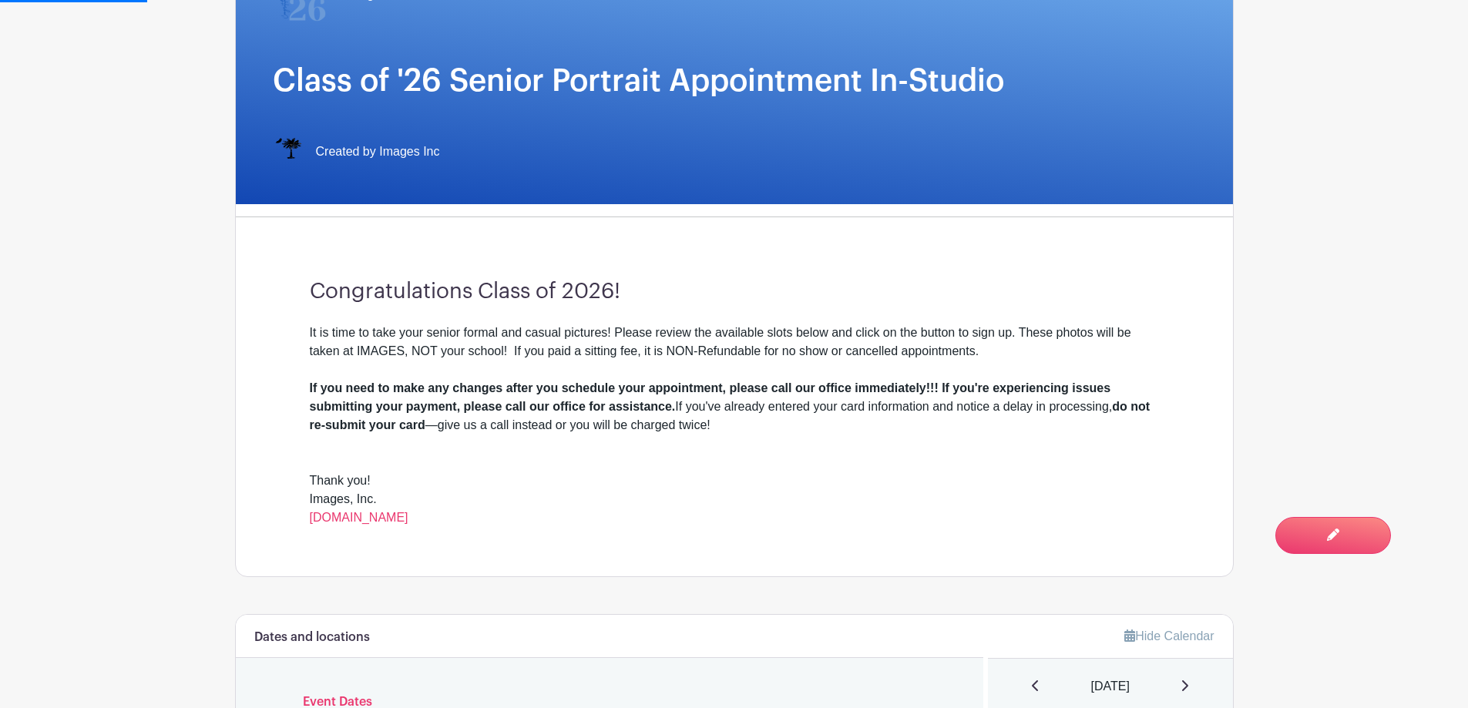
scroll to position [462, 0]
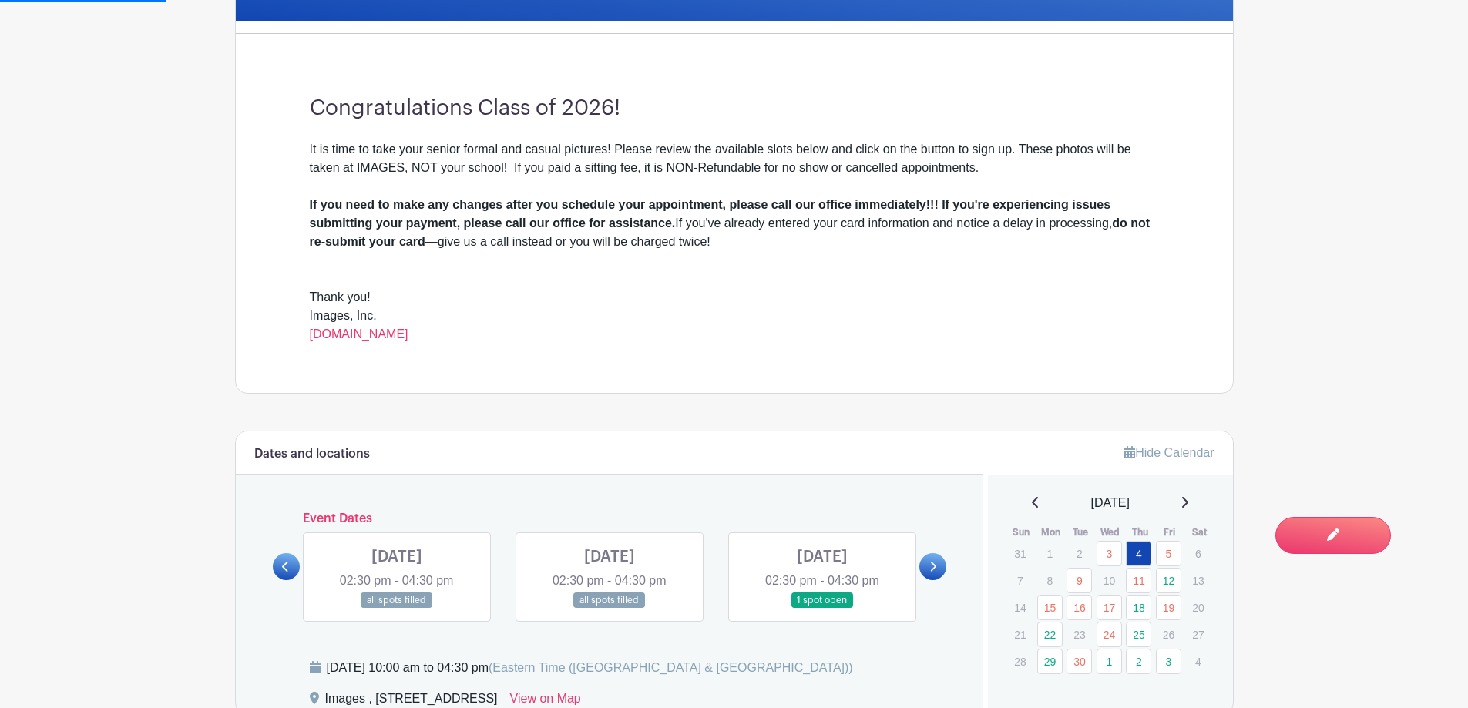
click at [948, 566] on div "Dates and locations Event Dates [DATE] 09:30 am - 04:00 pm 16 spots open [DATE]…" at bounding box center [610, 573] width 748 height 283
click at [926, 569] on link at bounding box center [933, 566] width 27 height 27
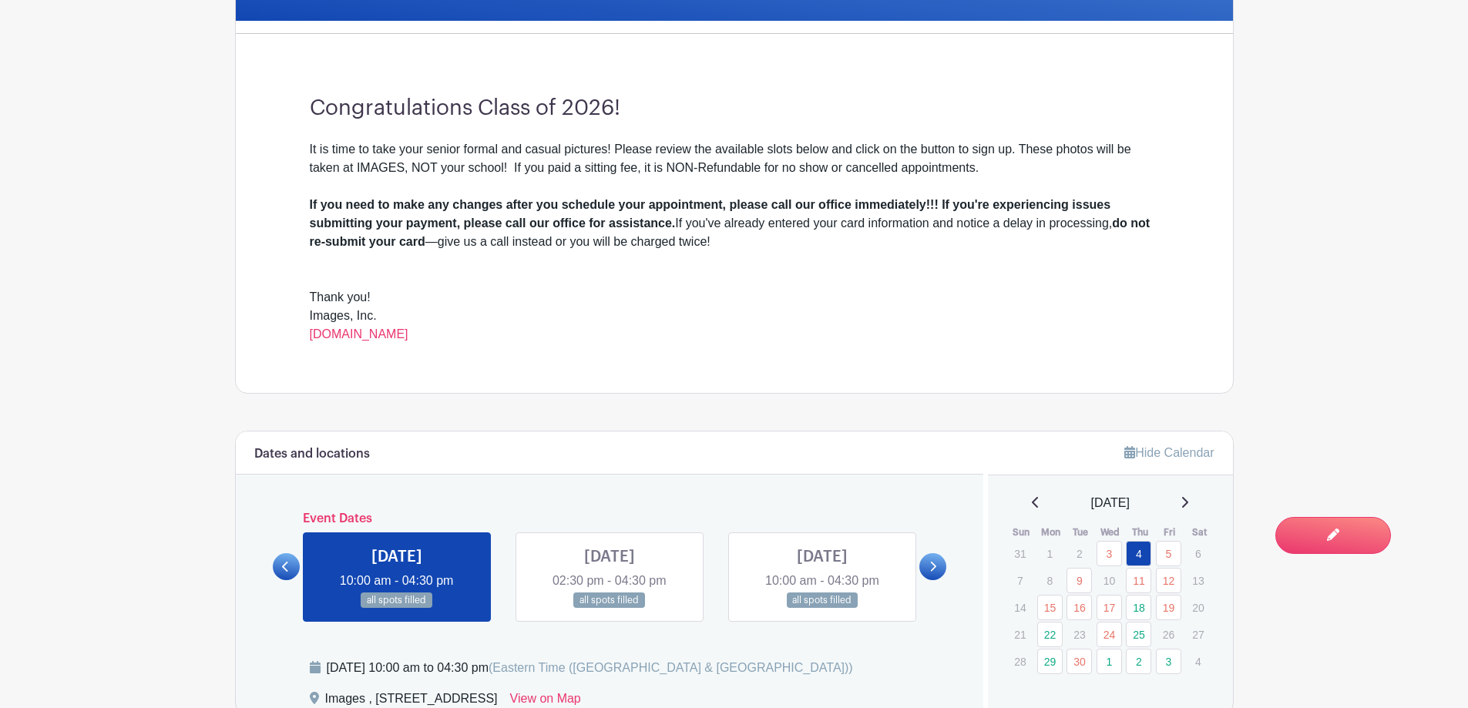
click at [926, 569] on link at bounding box center [933, 566] width 27 height 27
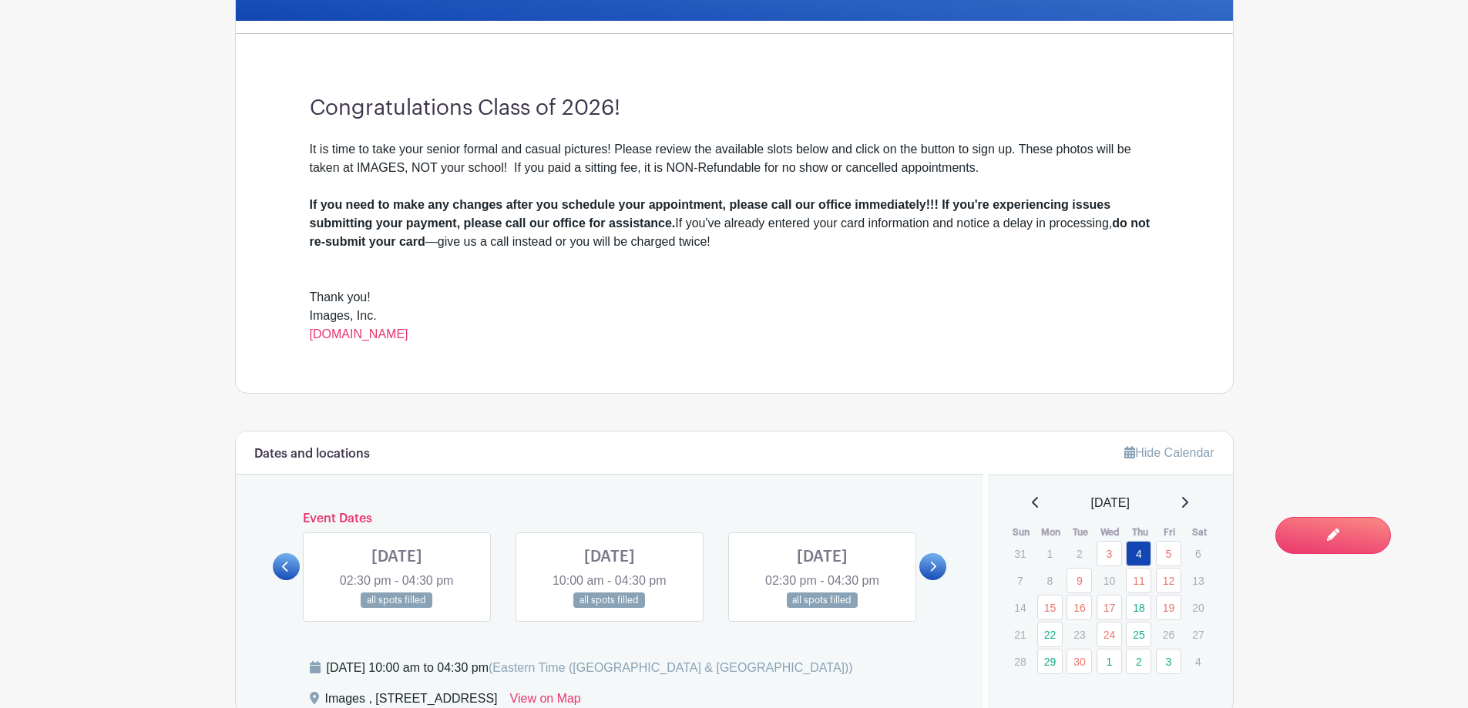
click at [926, 569] on link at bounding box center [933, 566] width 27 height 27
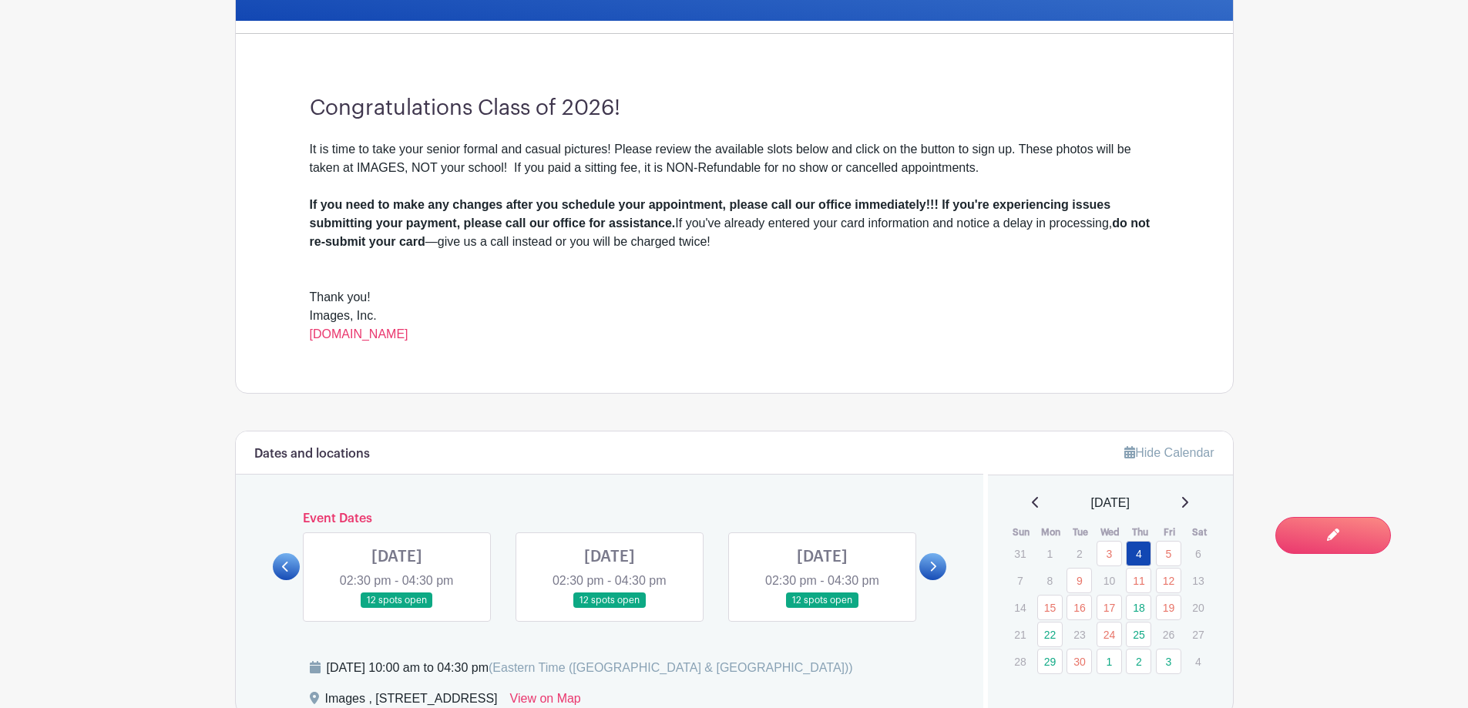
click at [290, 569] on link at bounding box center [286, 566] width 27 height 27
click at [610, 609] on link at bounding box center [610, 609] width 0 height 0
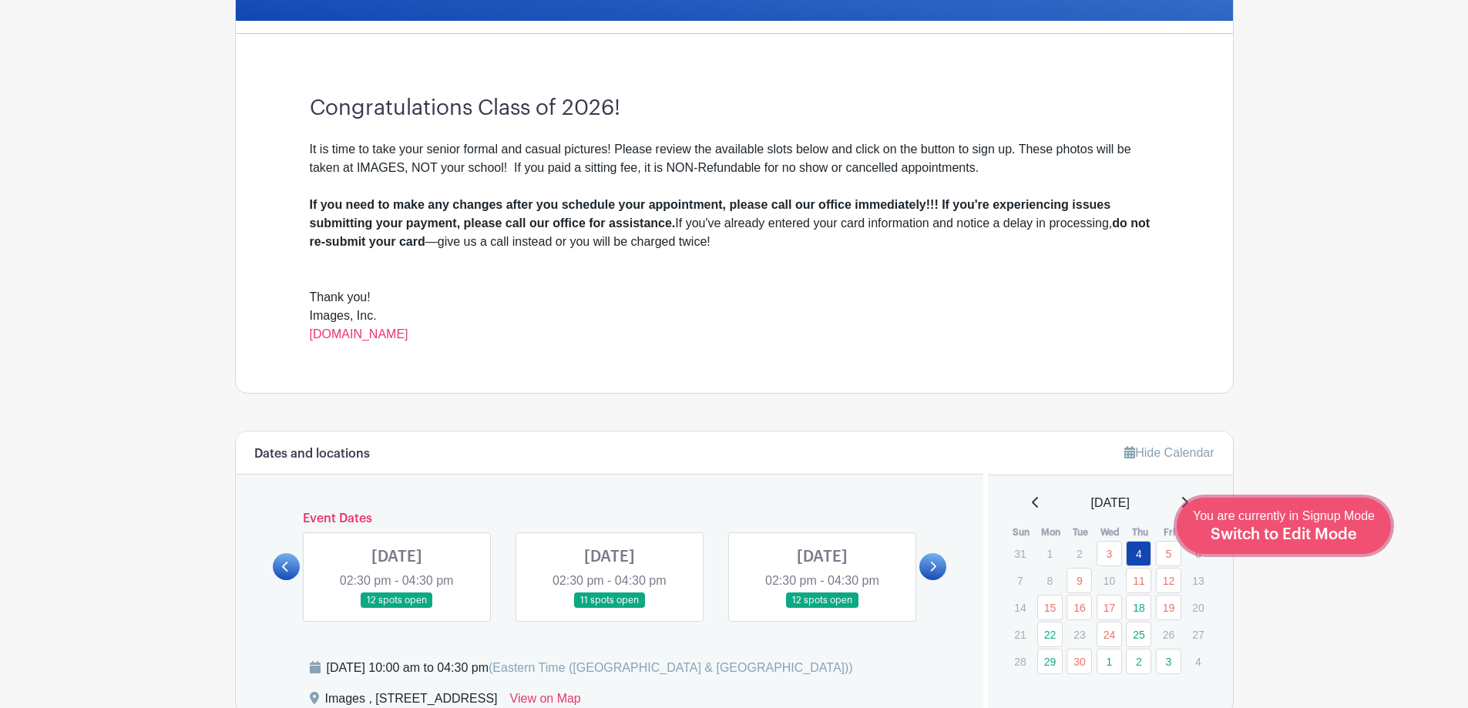
click at [1313, 529] on span "Switch to Edit Mode" at bounding box center [1284, 534] width 146 height 15
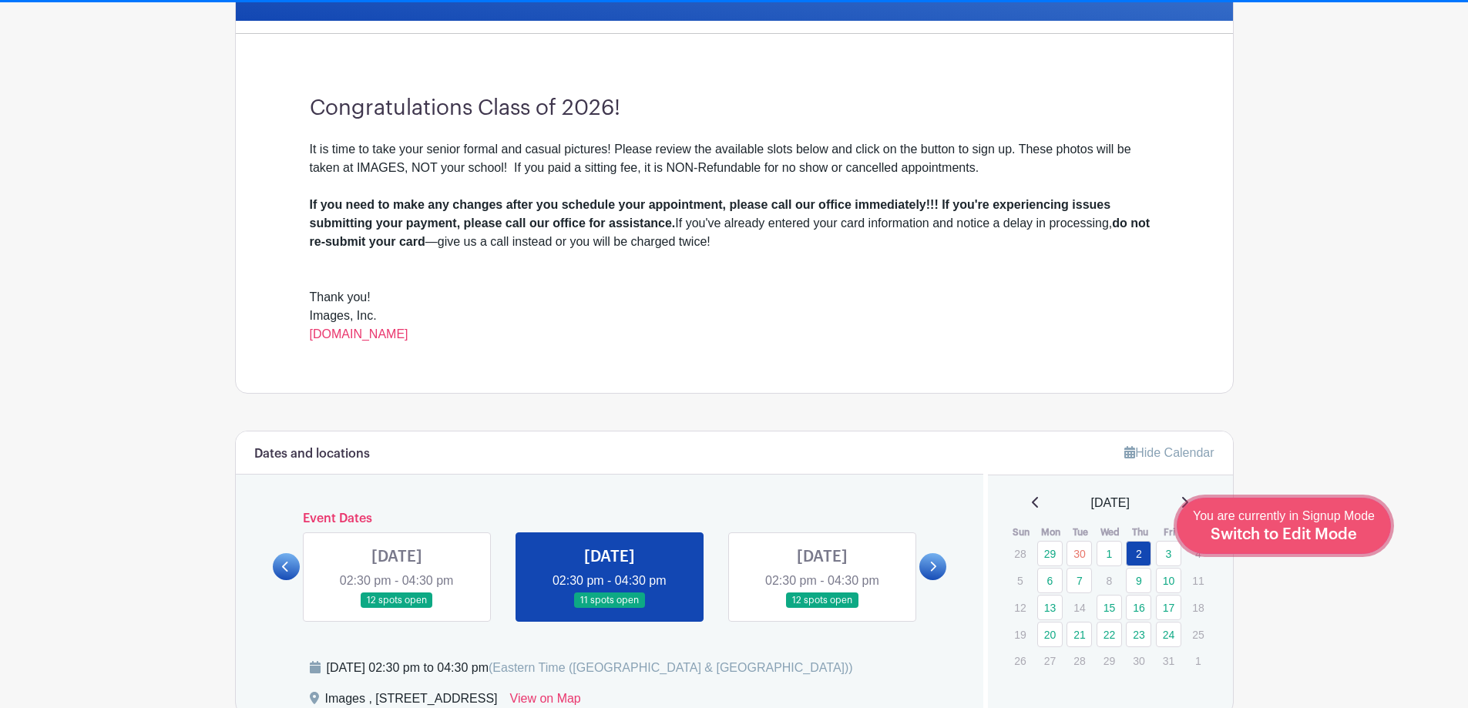
click at [1322, 529] on span "Switch to Edit Mode" at bounding box center [1284, 534] width 146 height 15
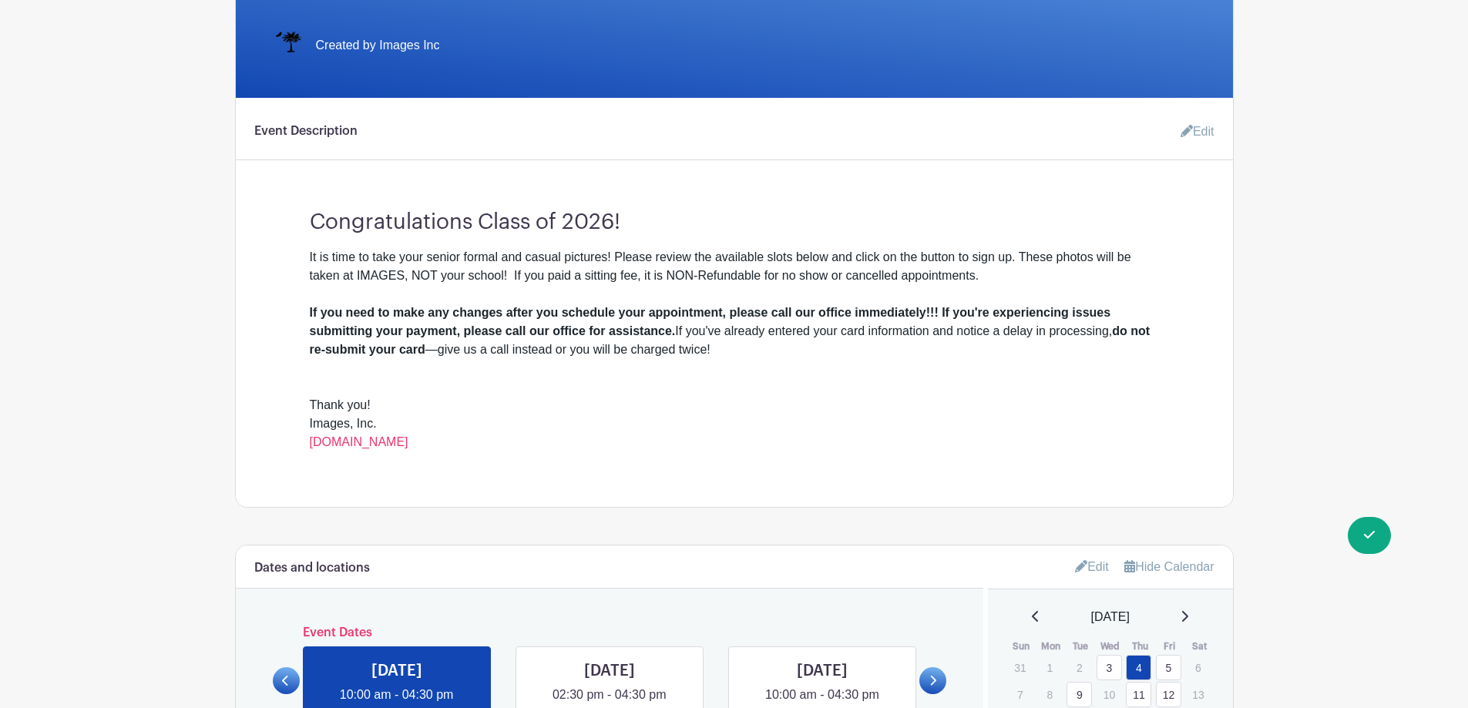
scroll to position [771, 0]
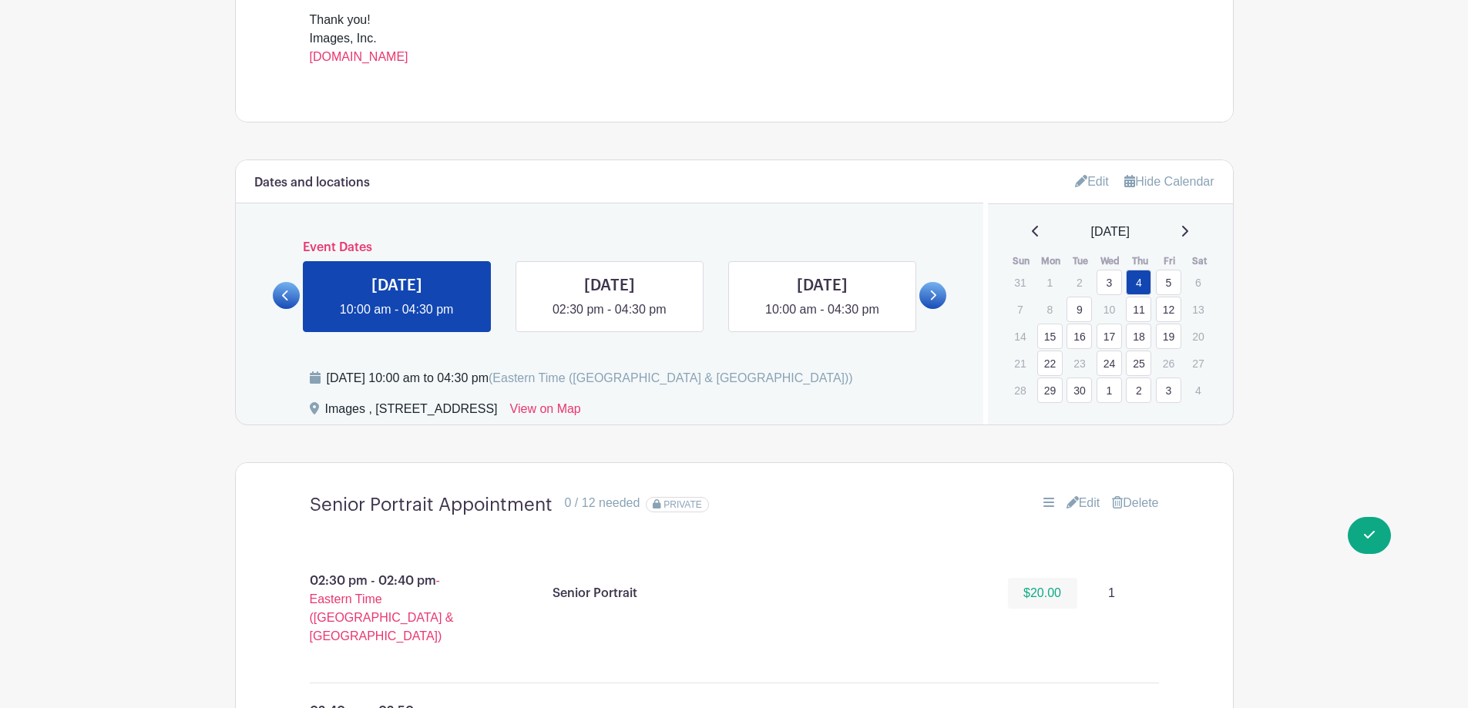
click at [1189, 231] on icon at bounding box center [1185, 231] width 6 height 11
click at [1132, 277] on link "2" at bounding box center [1138, 282] width 25 height 25
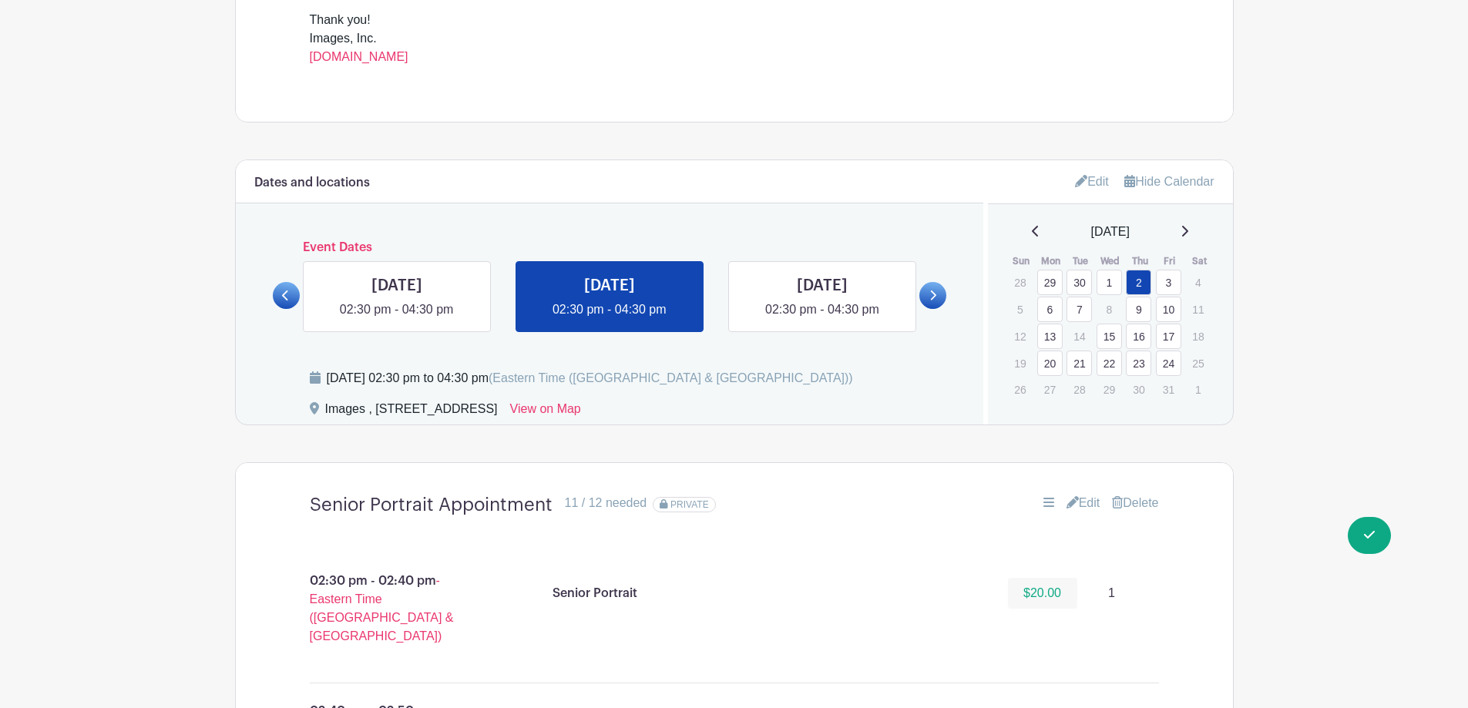
click at [1081, 506] on link "Edit" at bounding box center [1084, 503] width 34 height 18
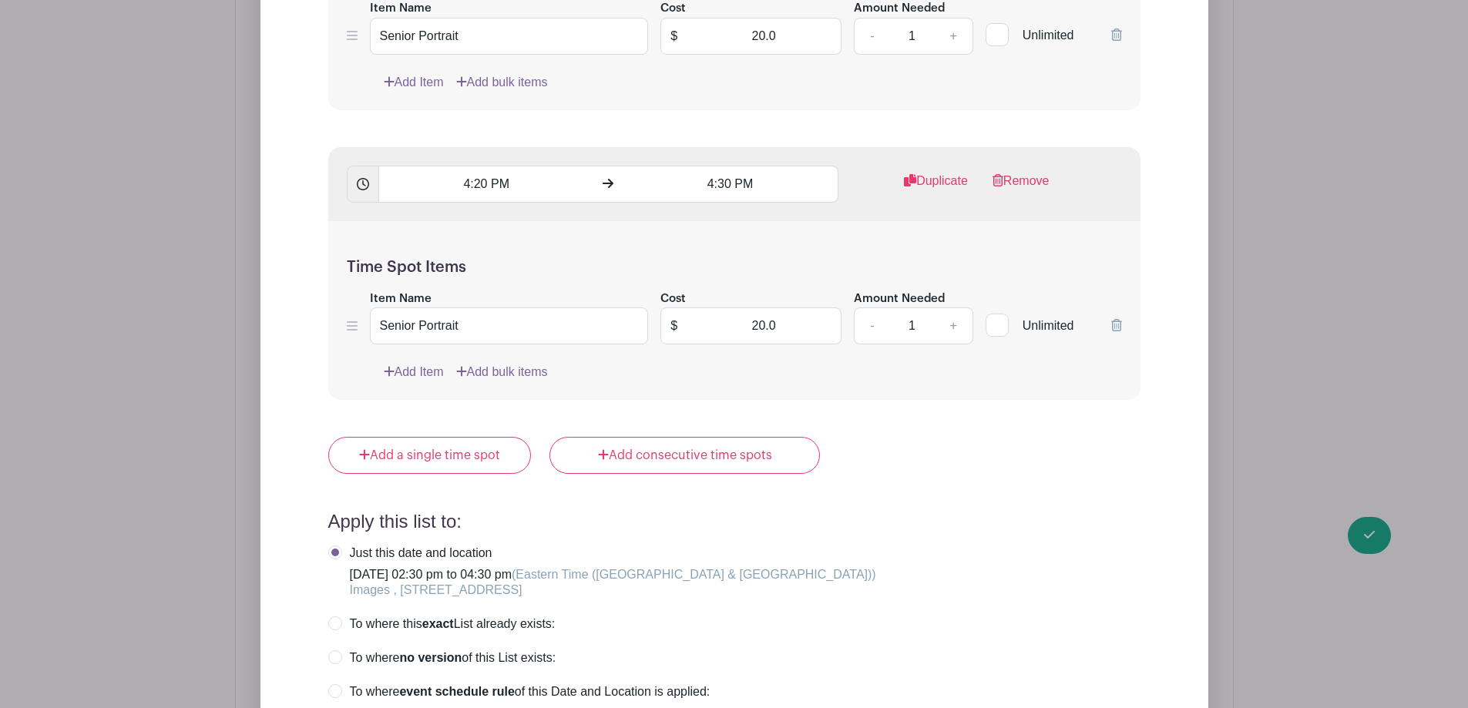
scroll to position [4625, 0]
drag, startPoint x: 800, startPoint y: 322, endPoint x: 701, endPoint y: 312, distance: 99.2
click at [701, 312] on input "20.0" at bounding box center [764, 324] width 155 height 37
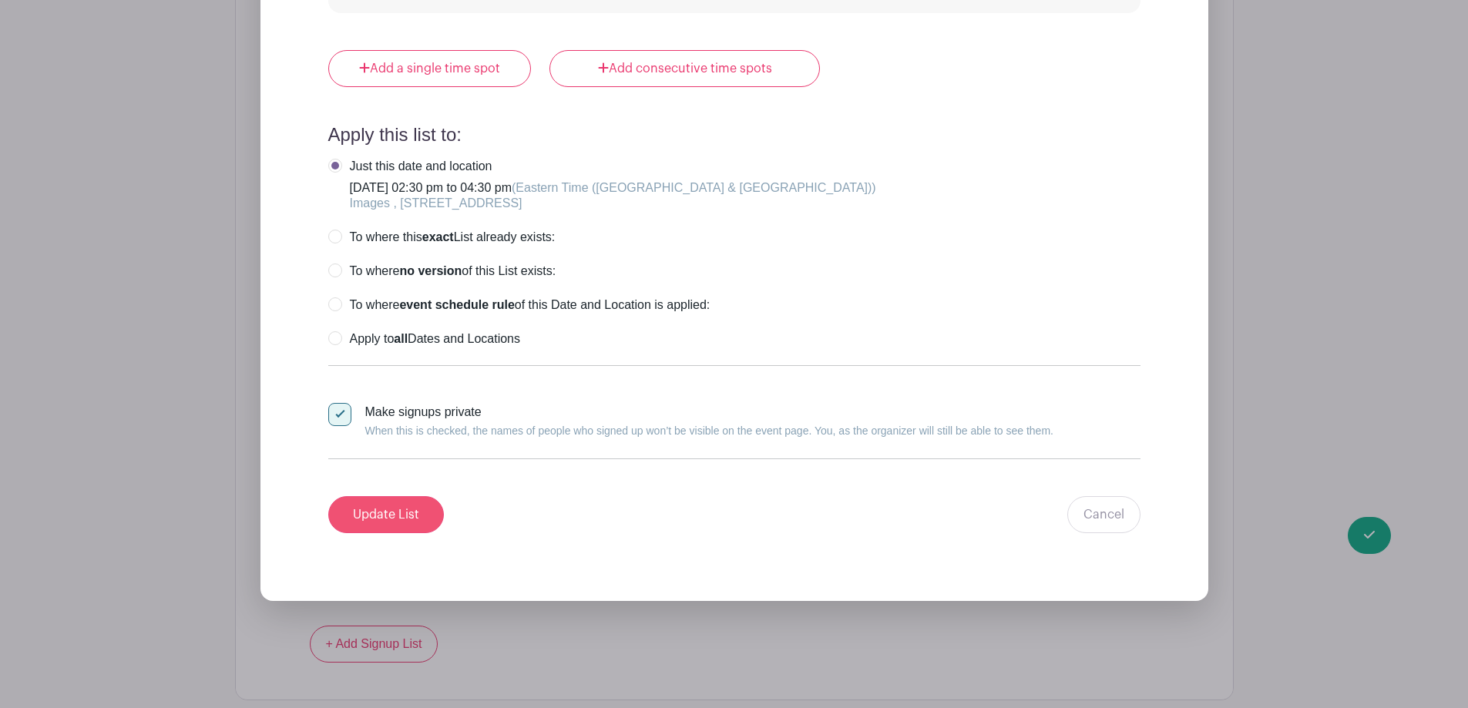
type input "0"
click at [389, 519] on input "Update List" at bounding box center [386, 514] width 116 height 37
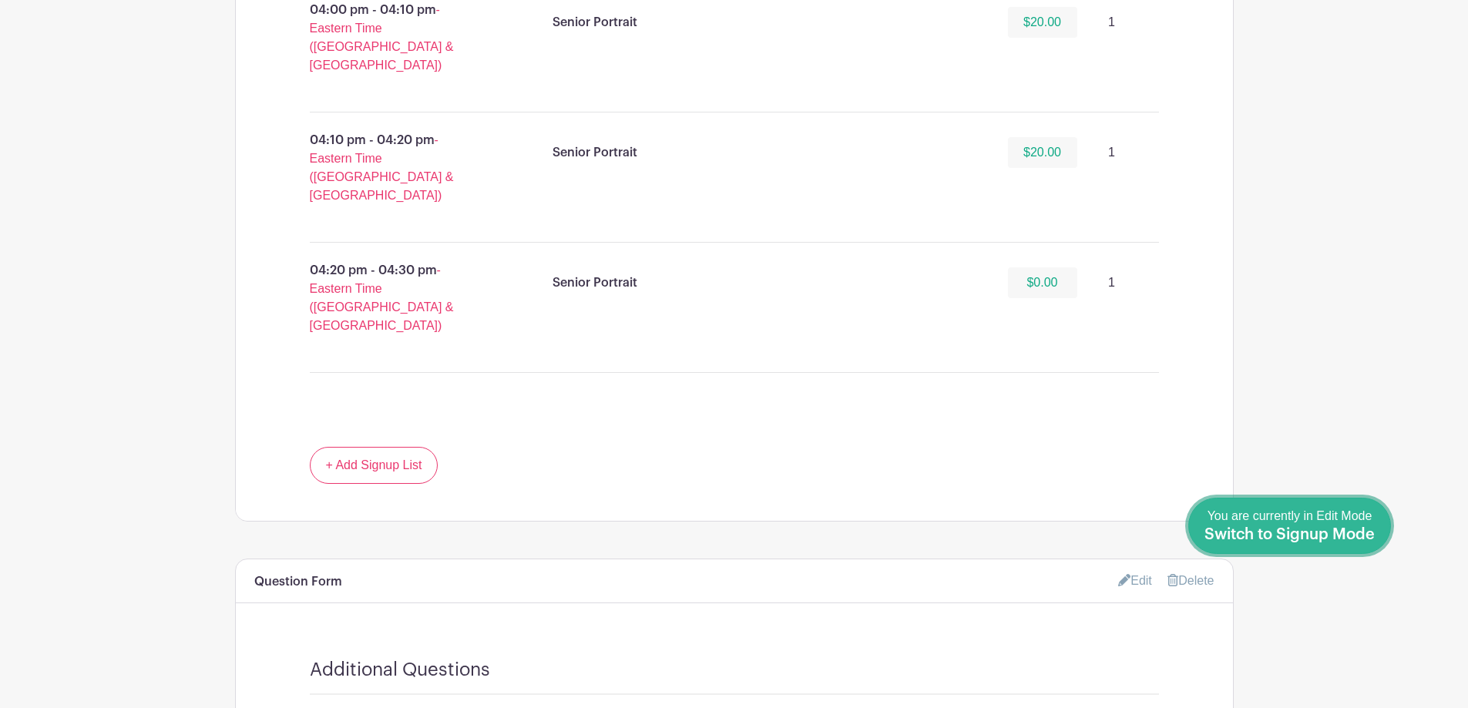
click at [1353, 537] on span "Switch to Signup Mode" at bounding box center [1290, 534] width 170 height 15
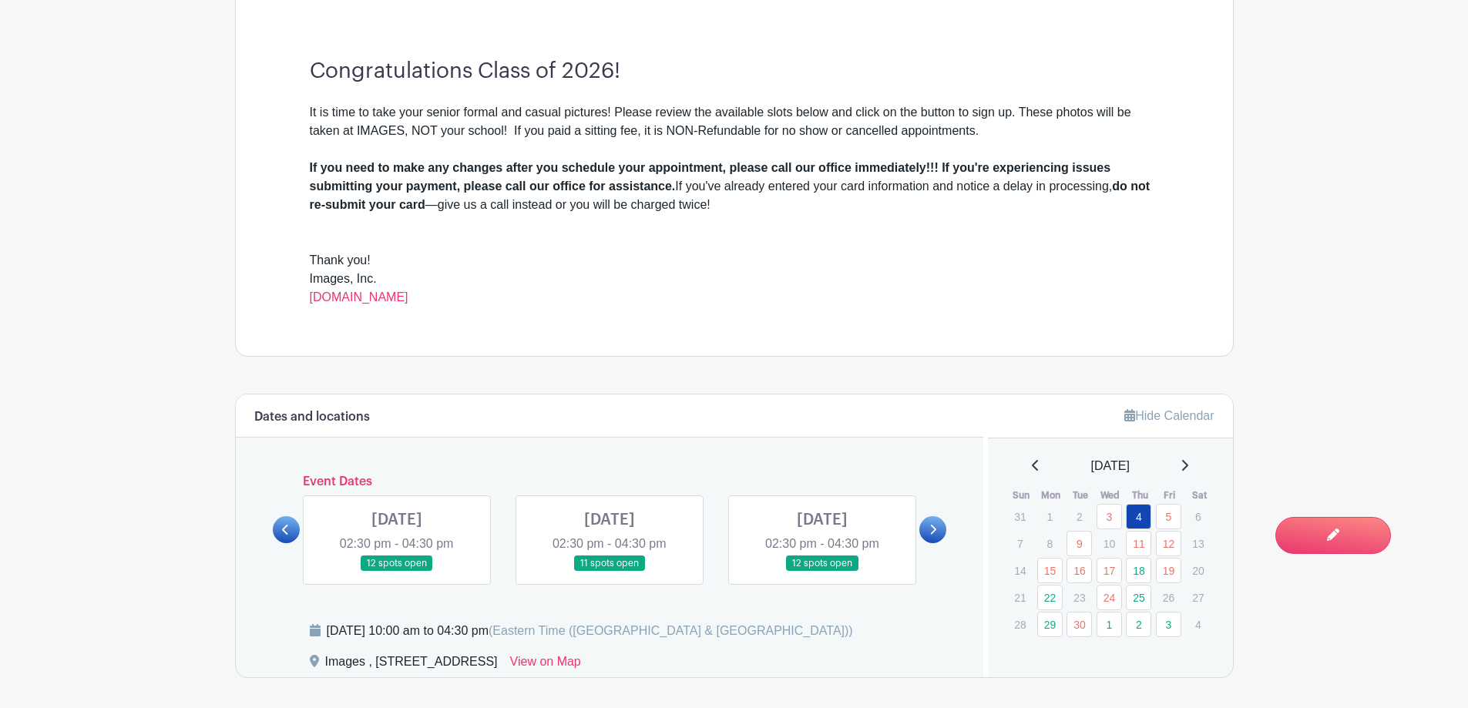
scroll to position [694, 0]
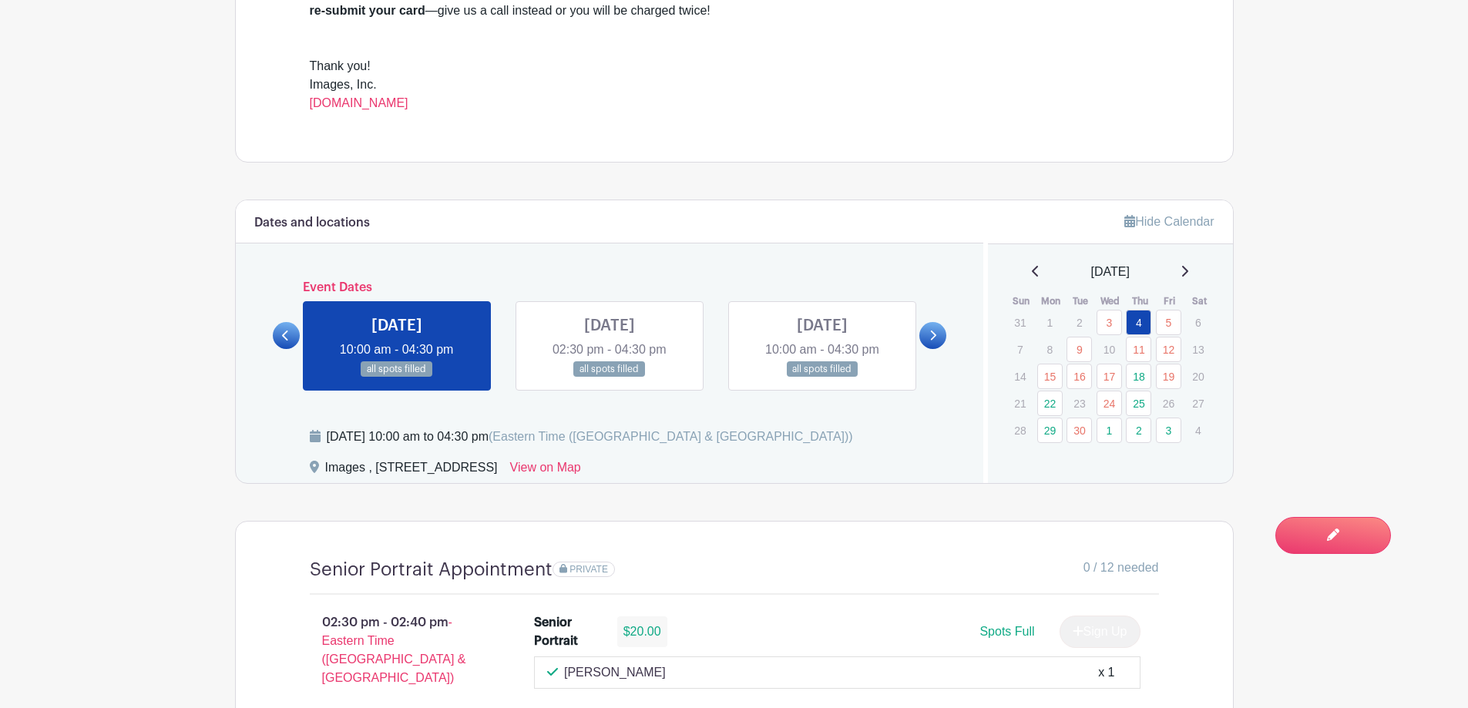
click at [1189, 265] on icon at bounding box center [1185, 271] width 8 height 12
click at [1142, 434] on link "2" at bounding box center [1138, 430] width 25 height 25
click at [1135, 319] on link "2" at bounding box center [1138, 322] width 25 height 25
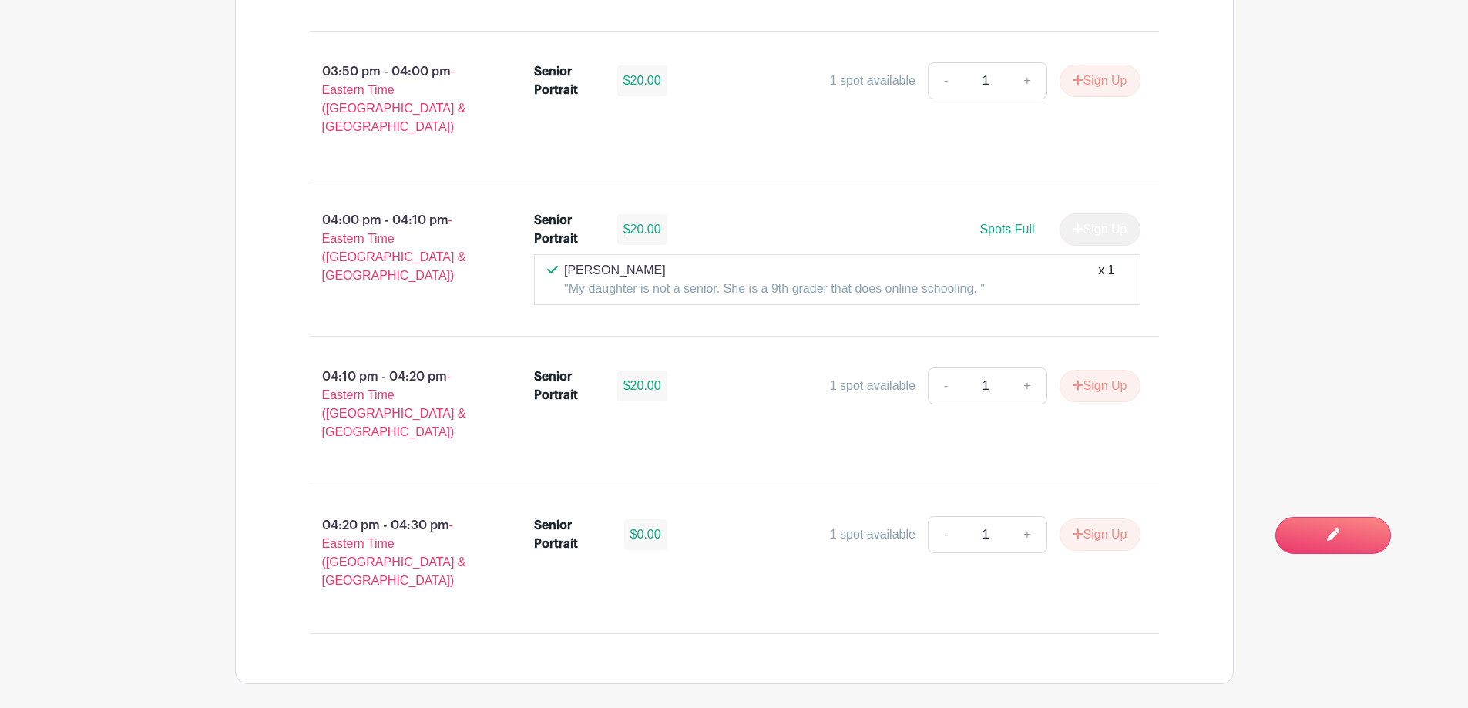
scroll to position [2554, 0]
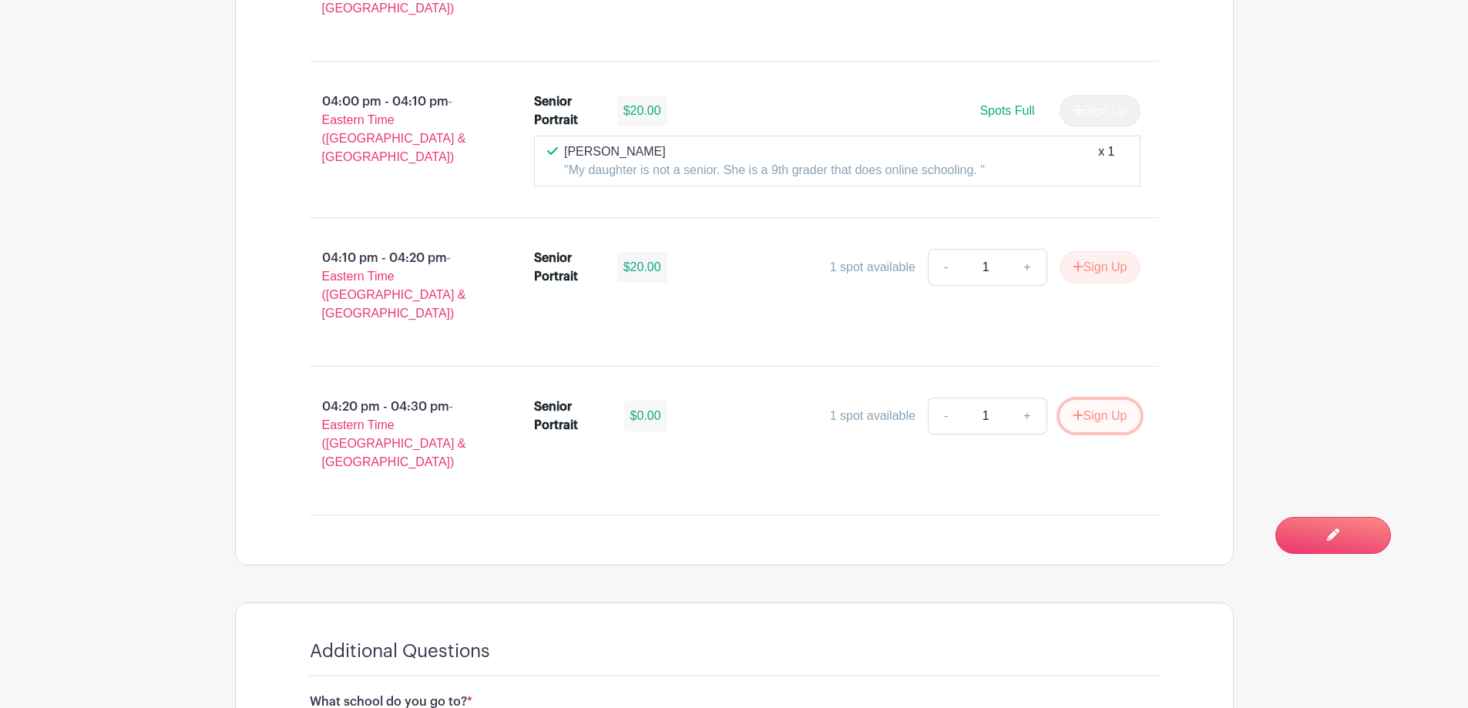
click at [1080, 400] on button "Sign Up" at bounding box center [1100, 416] width 81 height 32
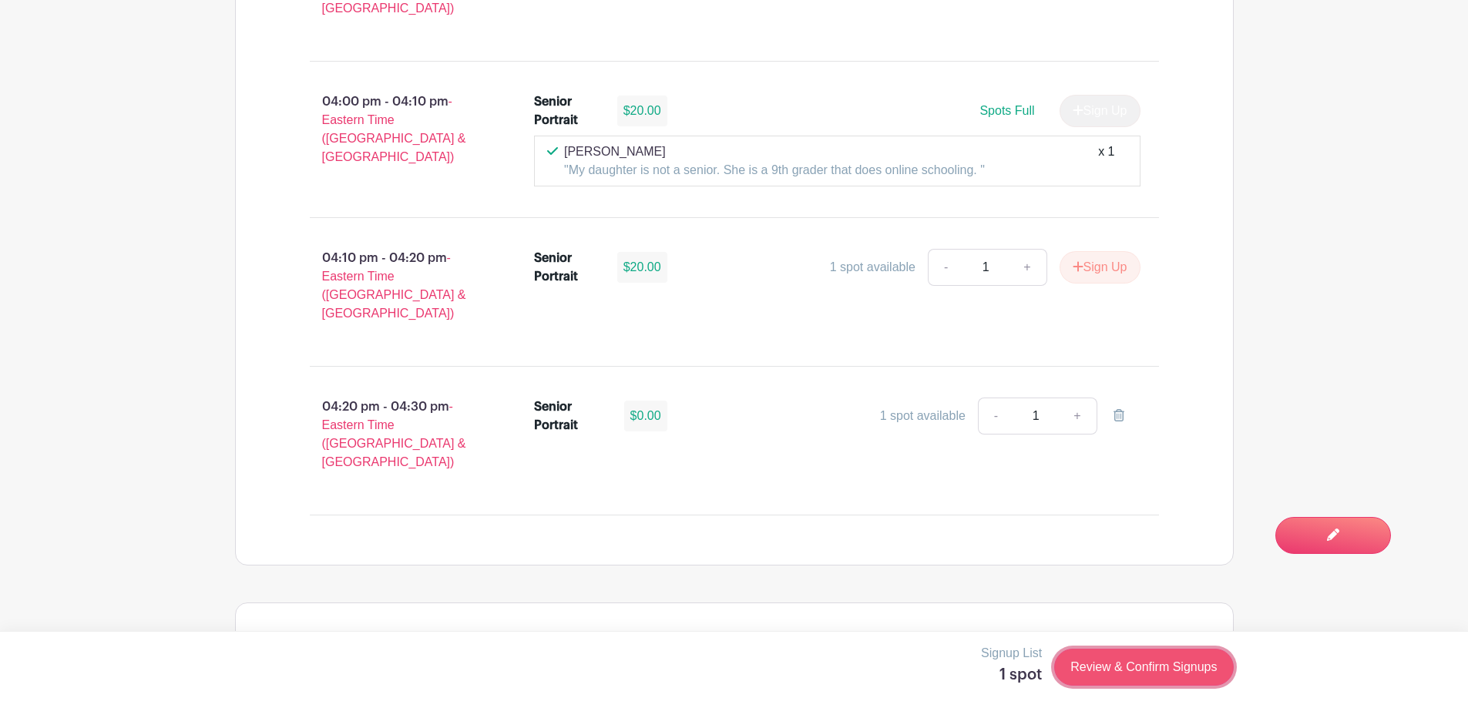
click at [1149, 664] on link "Review & Confirm Signups" at bounding box center [1143, 667] width 179 height 37
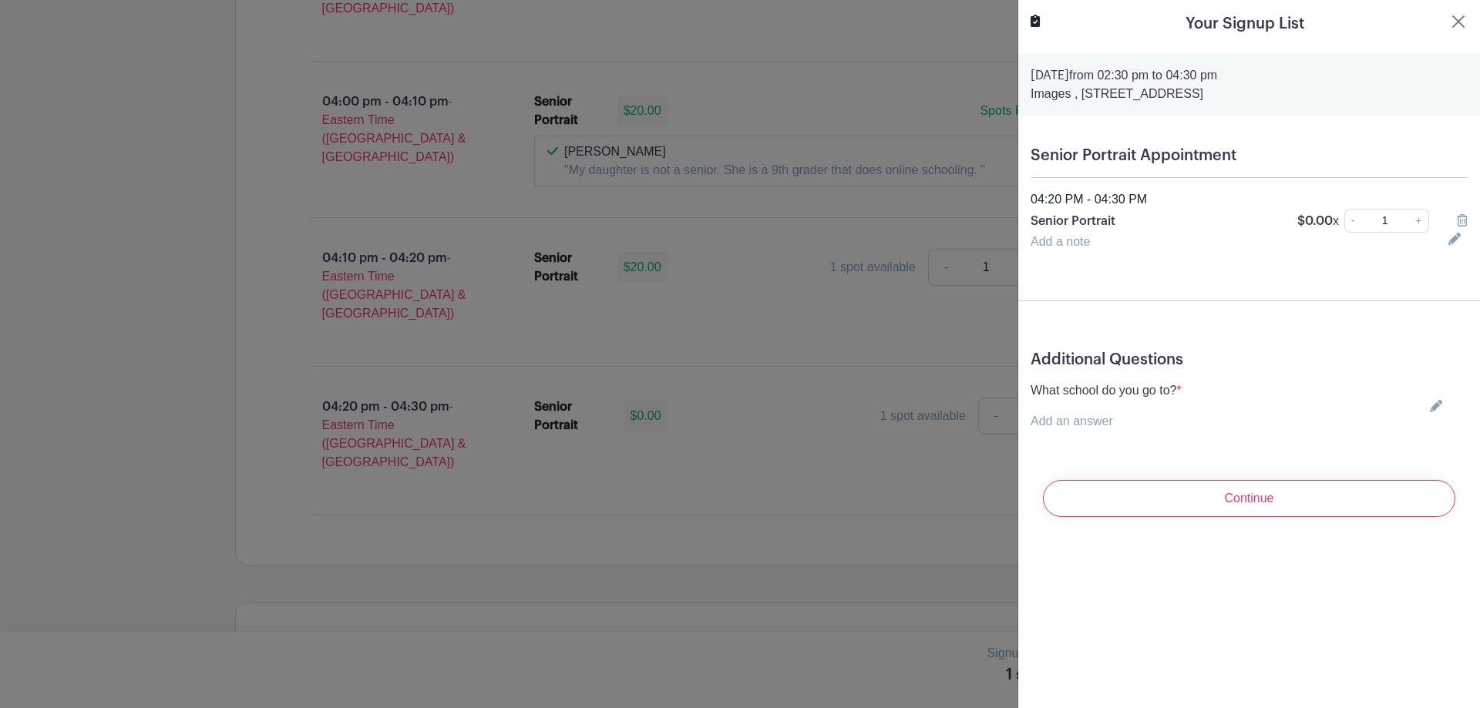
click at [1430, 402] on icon at bounding box center [1436, 406] width 12 height 12
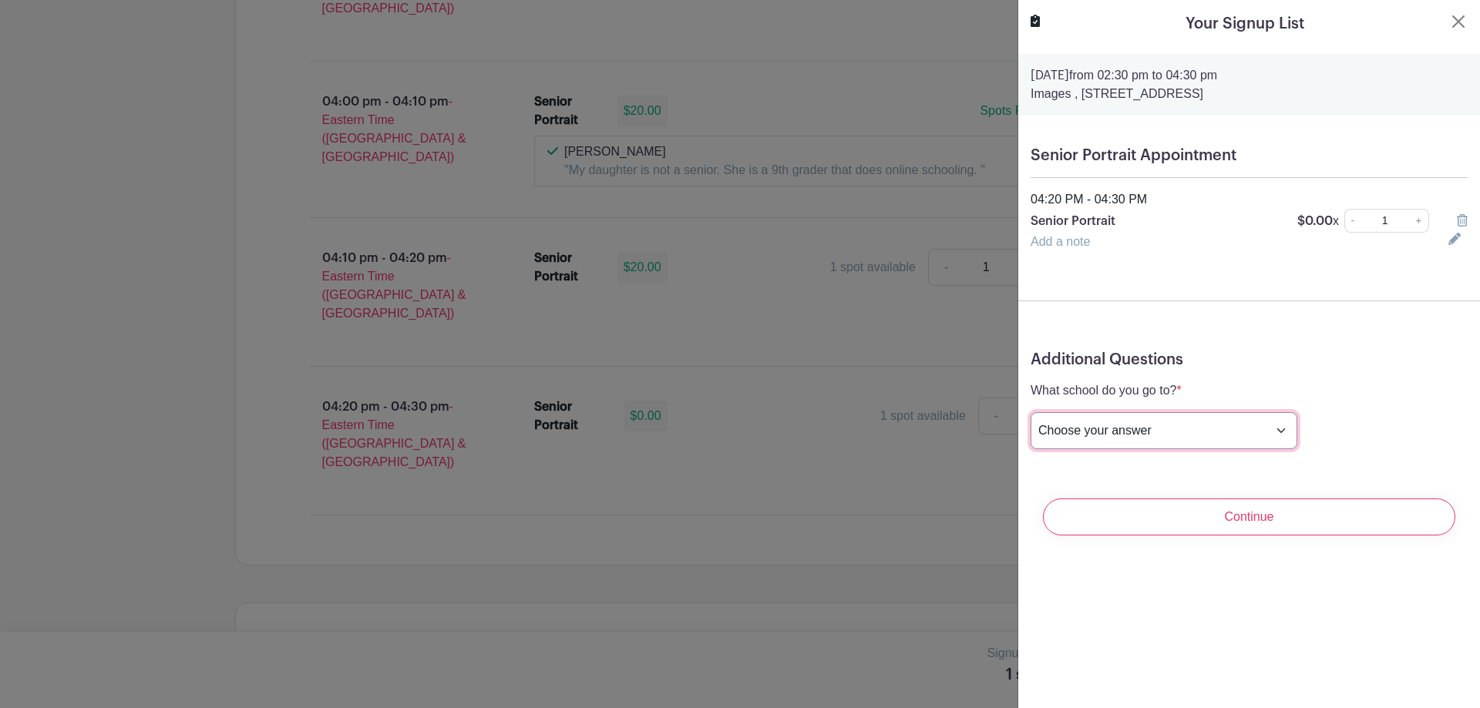
click at [1174, 429] on select "Choose your answer [GEOGRAPHIC_DATA] High [PERSON_NAME] High [PERSON_NAME] High…" at bounding box center [1164, 430] width 267 height 37
click at [1031, 412] on select "Choose your answer [GEOGRAPHIC_DATA] High [PERSON_NAME] High [PERSON_NAME] High…" at bounding box center [1164, 430] width 267 height 37
click at [1127, 429] on select "Choose your answer [GEOGRAPHIC_DATA] High [PERSON_NAME] High [PERSON_NAME] High…" at bounding box center [1164, 430] width 267 height 37
select select "3939"
click at [1031, 412] on select "Choose your answer [GEOGRAPHIC_DATA] High [PERSON_NAME] High [PERSON_NAME] High…" at bounding box center [1164, 430] width 267 height 37
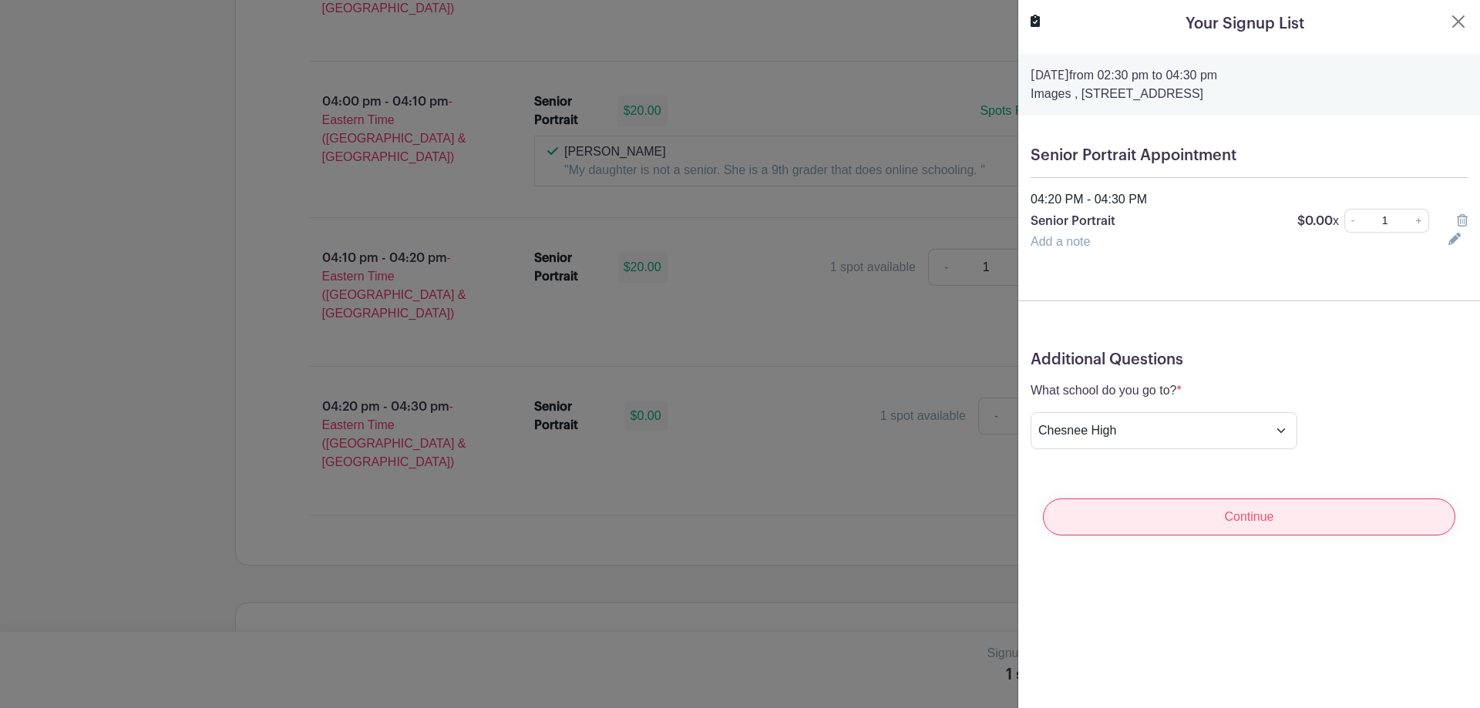
click at [1182, 508] on input "Continue" at bounding box center [1249, 517] width 412 height 37
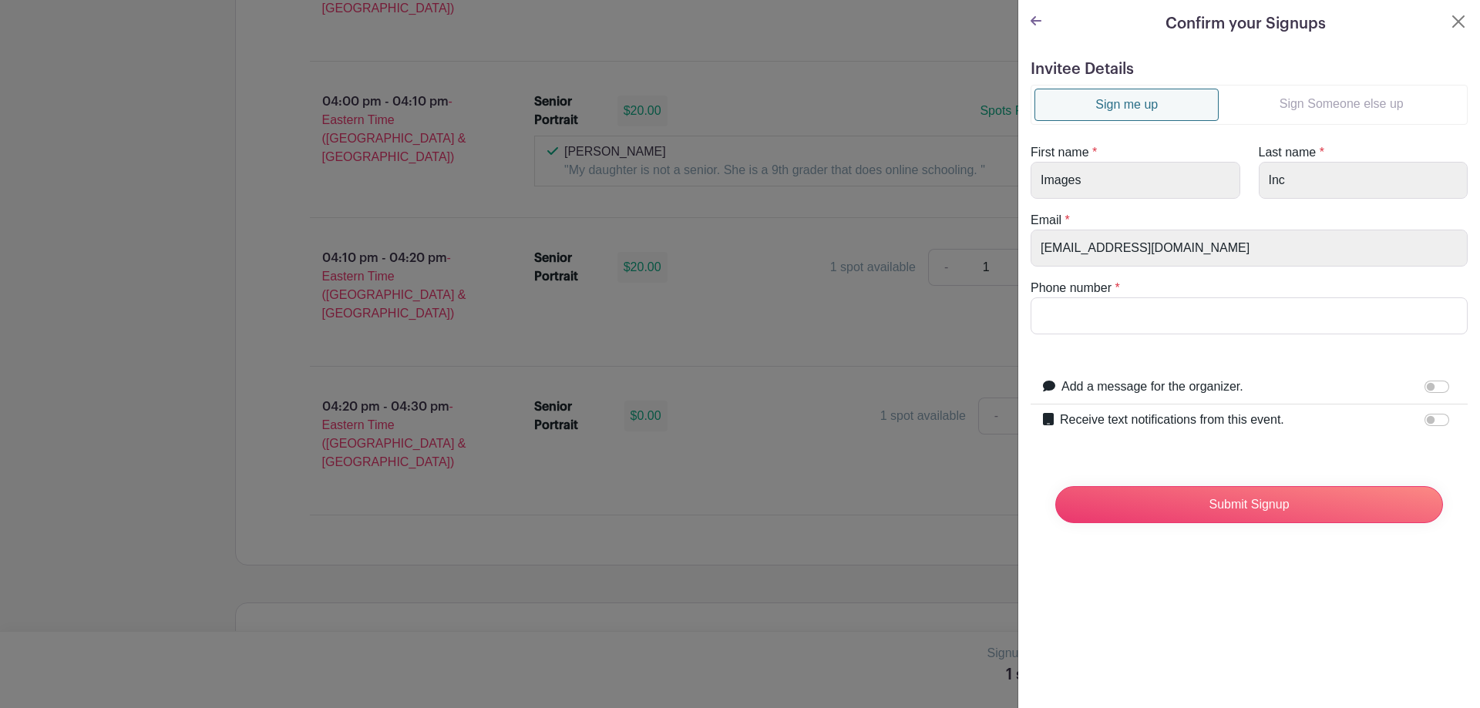
click at [1339, 106] on link "Sign Someone else up" at bounding box center [1341, 104] width 245 height 31
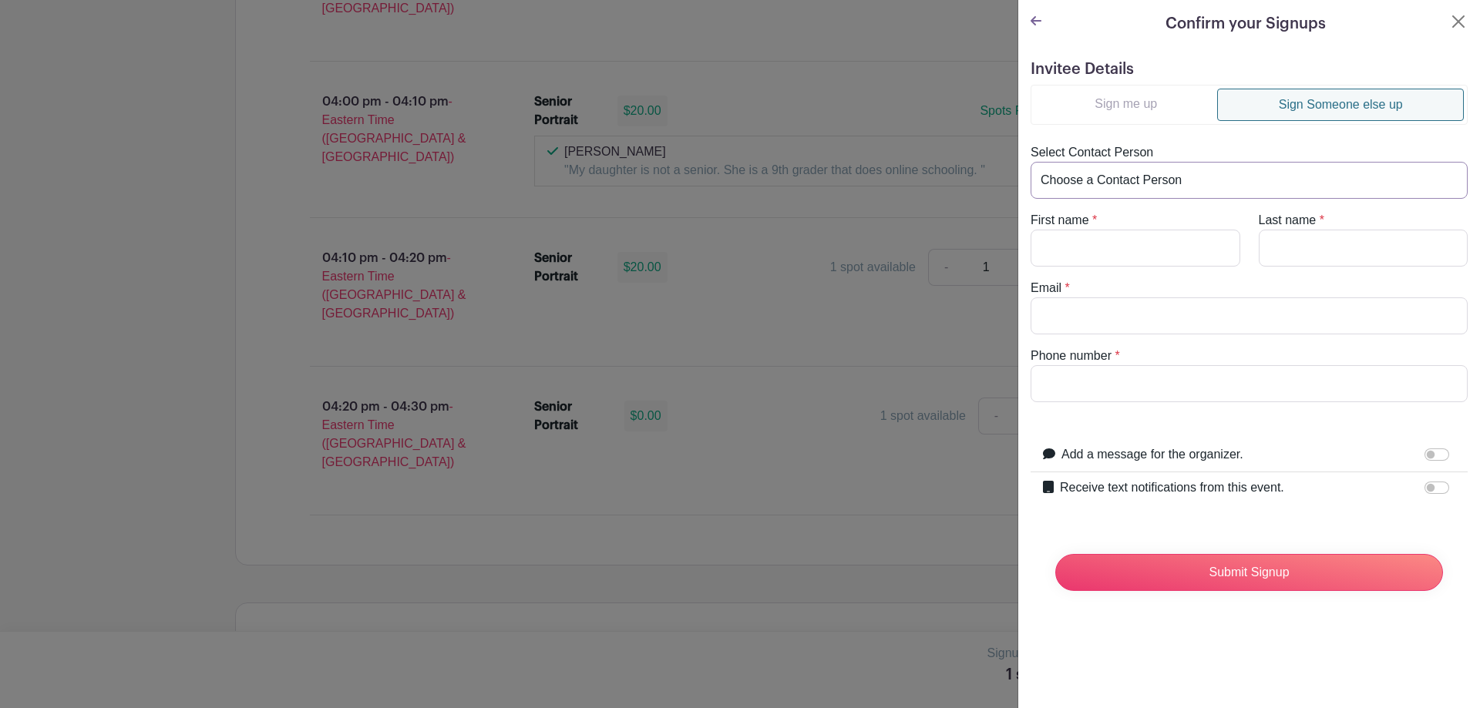
click at [1116, 180] on select "Choose a Contact Person [PERSON_NAME] ([EMAIL_ADDRESS][DOMAIN_NAME]) [PERSON_NA…" at bounding box center [1249, 180] width 437 height 37
select select "[EMAIL_ADDRESS][DOMAIN_NAME]"
click at [1031, 162] on select "Choose a Contact Person [PERSON_NAME] ([EMAIL_ADDRESS][DOMAIN_NAME]) [PERSON_NA…" at bounding box center [1249, 180] width 437 height 37
type input "[PERSON_NAME]"
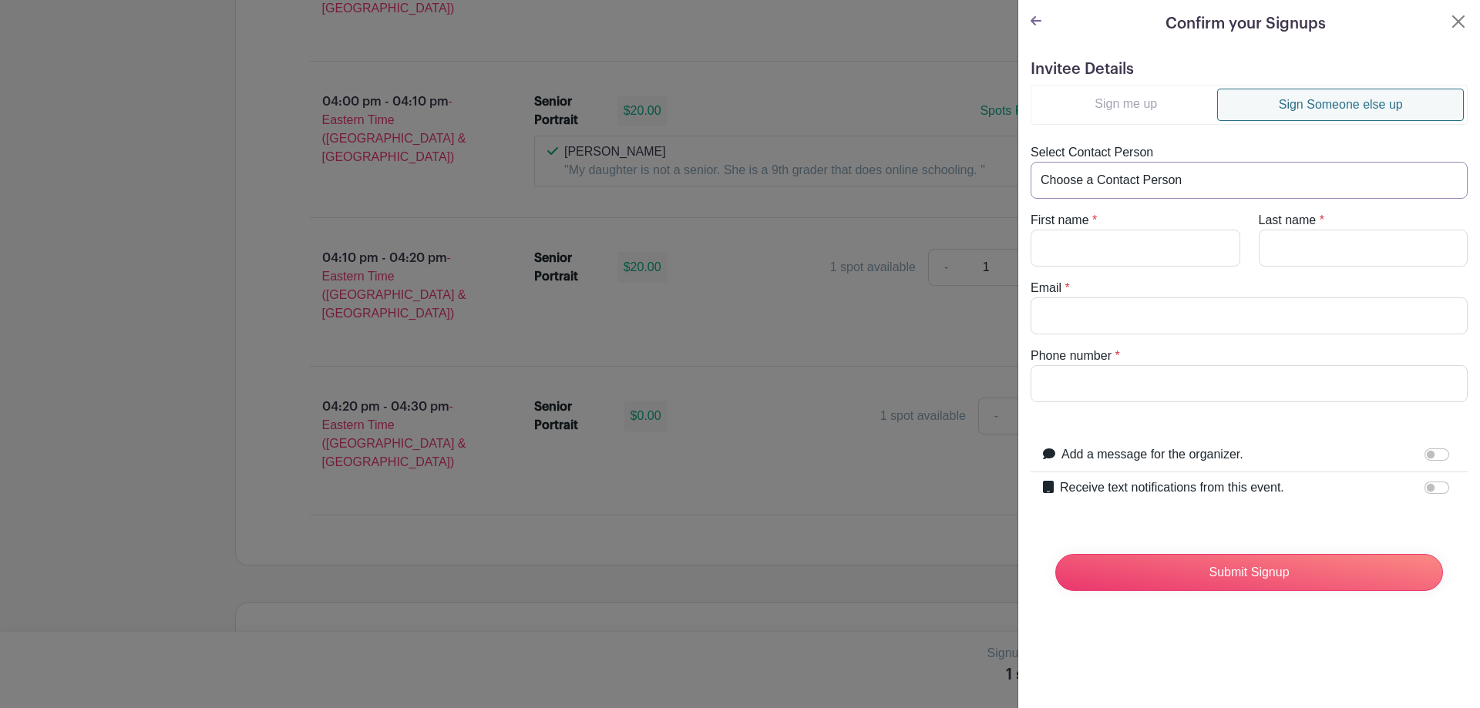
type input "[EMAIL_ADDRESS][DOMAIN_NAME]"
type input "8649218725"
drag, startPoint x: 1136, startPoint y: 250, endPoint x: 900, endPoint y: 238, distance: 236.2
type input "[PERSON_NAME]"
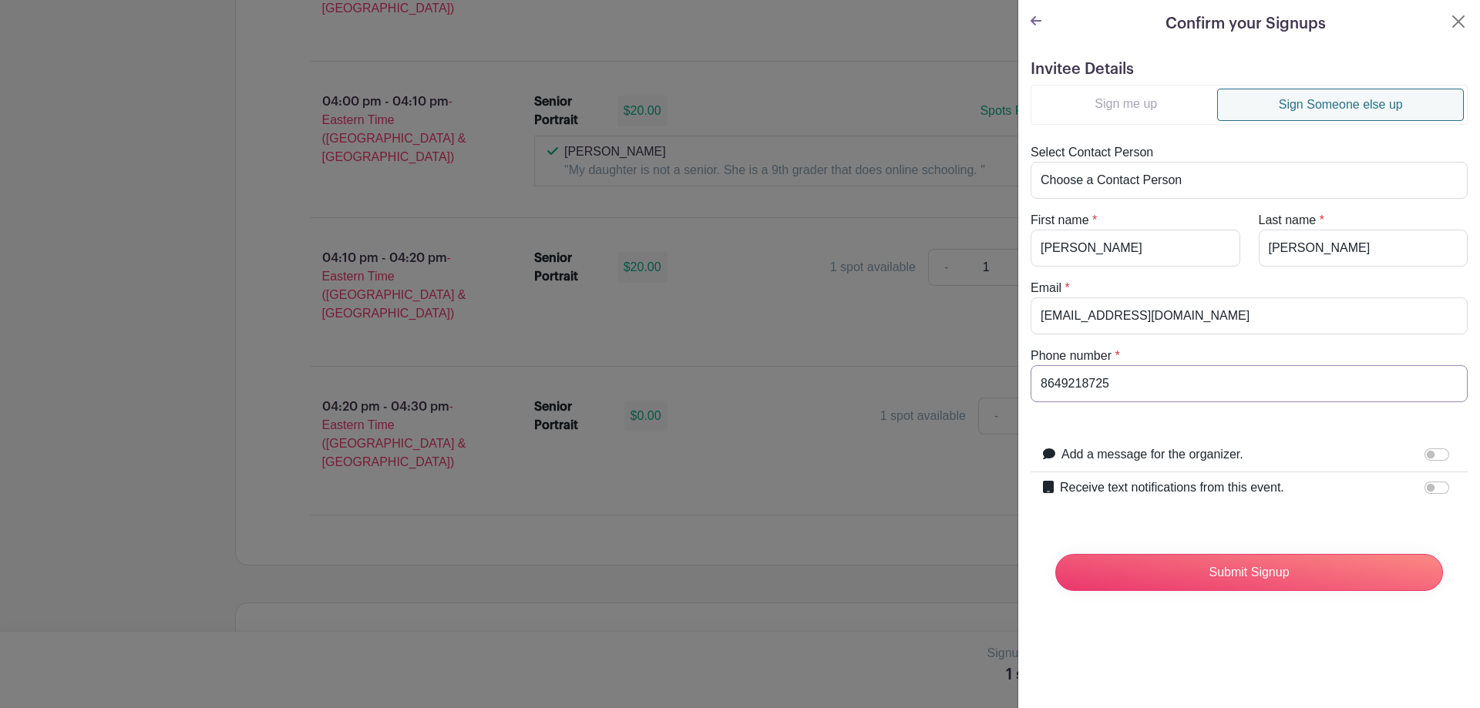
drag, startPoint x: 1161, startPoint y: 396, endPoint x: 1020, endPoint y: 391, distance: 140.4
click at [1020, 391] on div "Invitee Details Sign me up Sign Someone else up Select Contact Person Choose a …" at bounding box center [1249, 338] width 462 height 580
click at [1424, 491] on input "Receive text notifications from this event." at bounding box center [1436, 488] width 25 height 12
checkbox input "true"
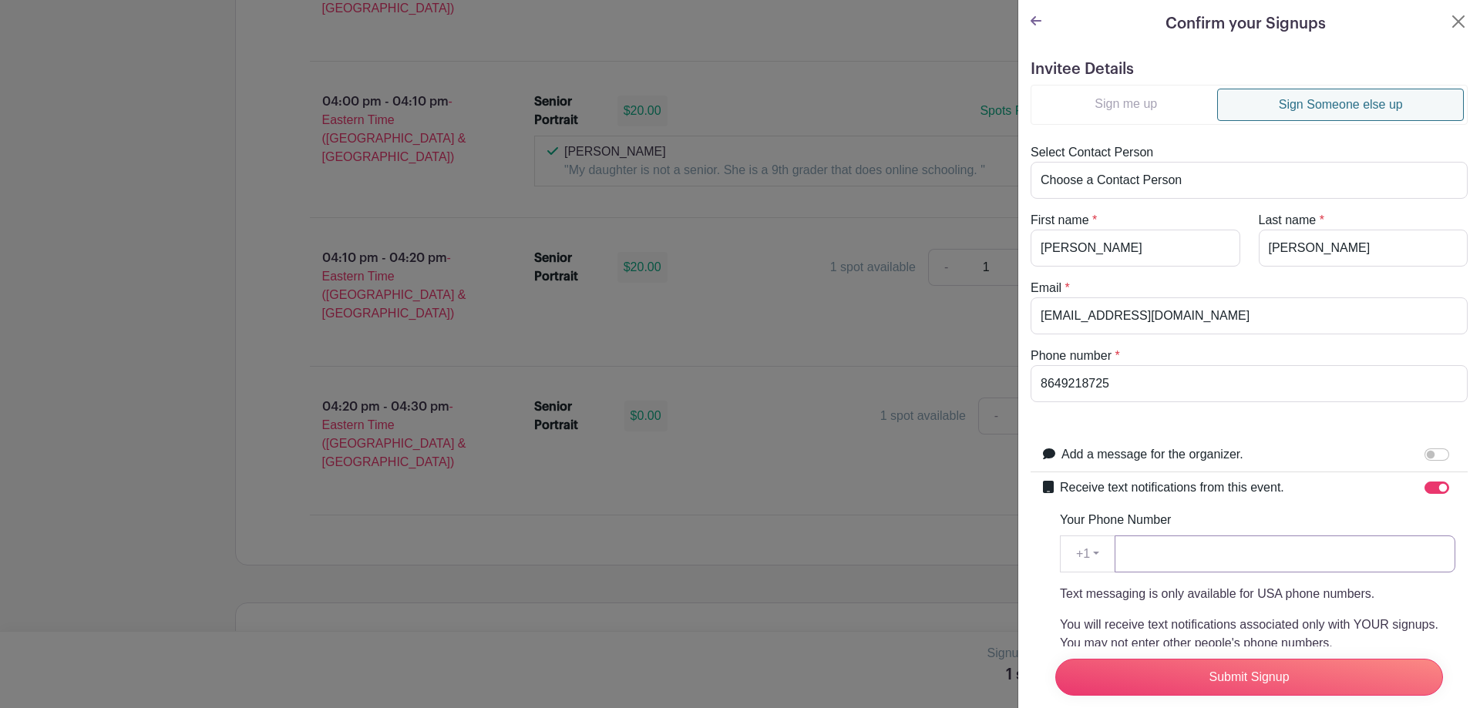
paste input "8649218725"
type input "8649218725"
click at [1234, 669] on input "Submit Signup" at bounding box center [1249, 677] width 388 height 37
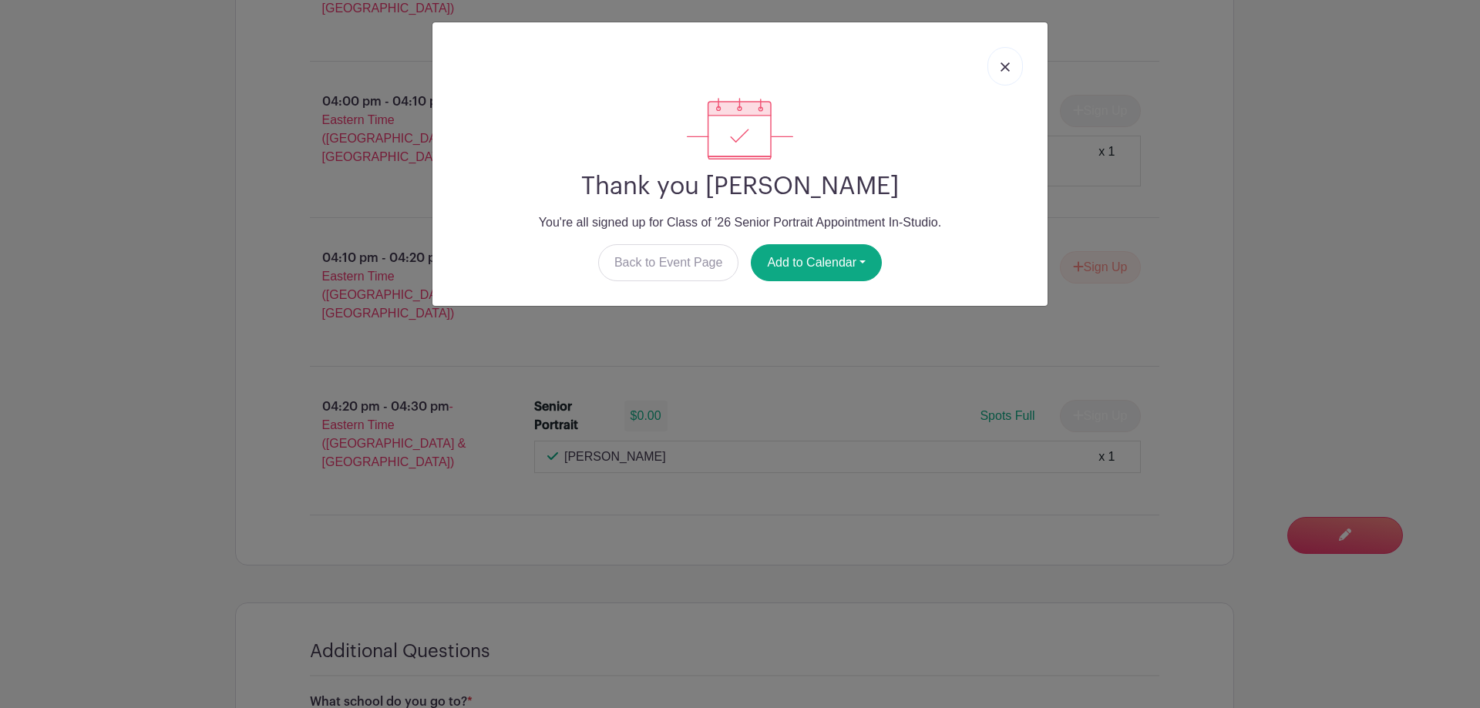
click at [1013, 64] on link at bounding box center [1004, 66] width 35 height 39
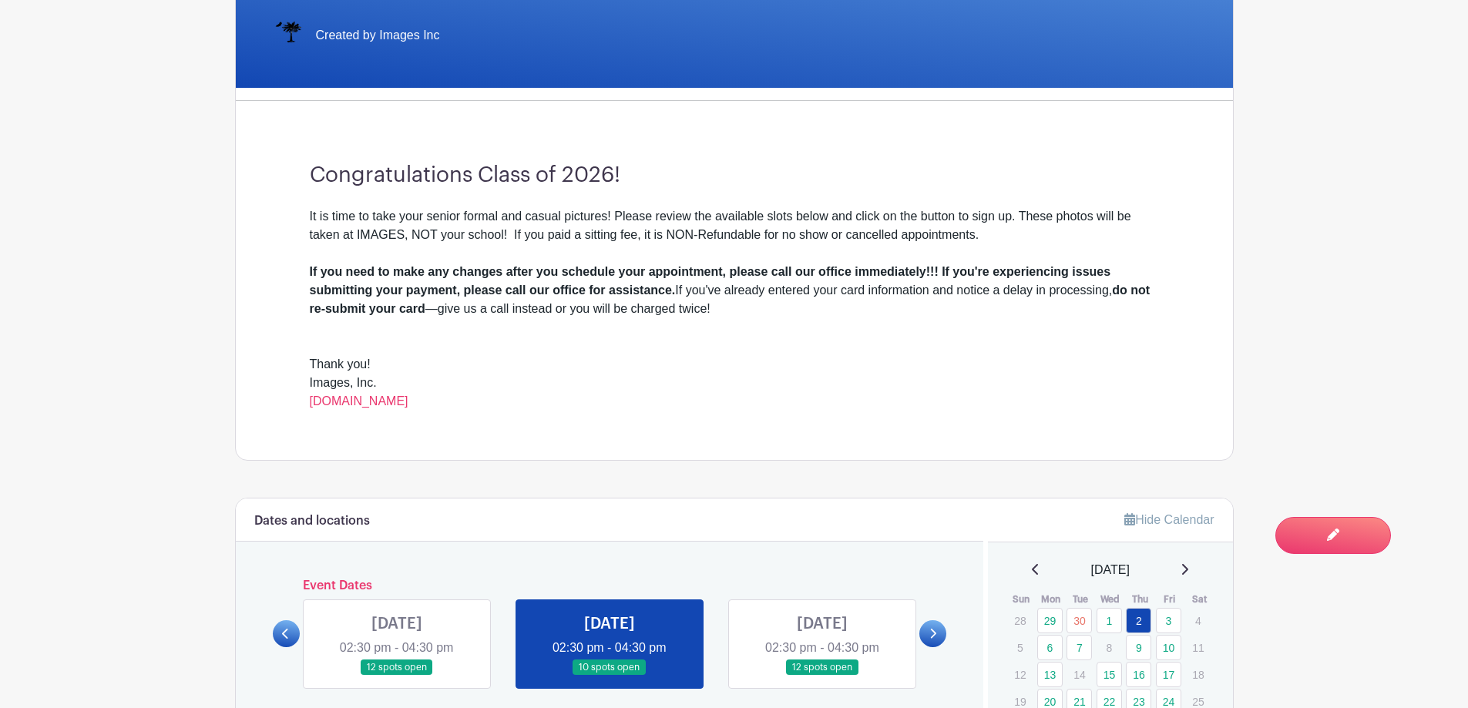
scroll to position [704, 0]
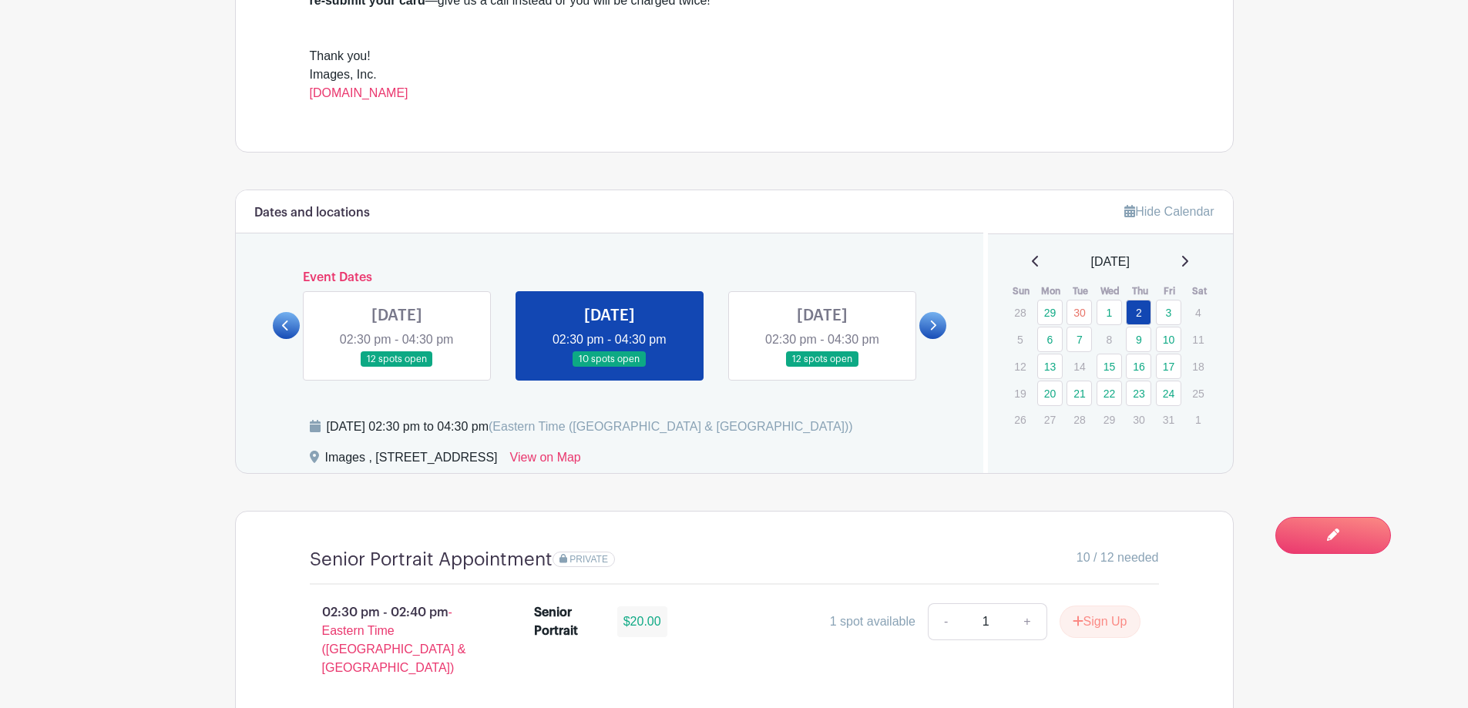
click at [1032, 261] on icon at bounding box center [1036, 261] width 8 height 12
click at [1142, 393] on link "25" at bounding box center [1138, 393] width 25 height 25
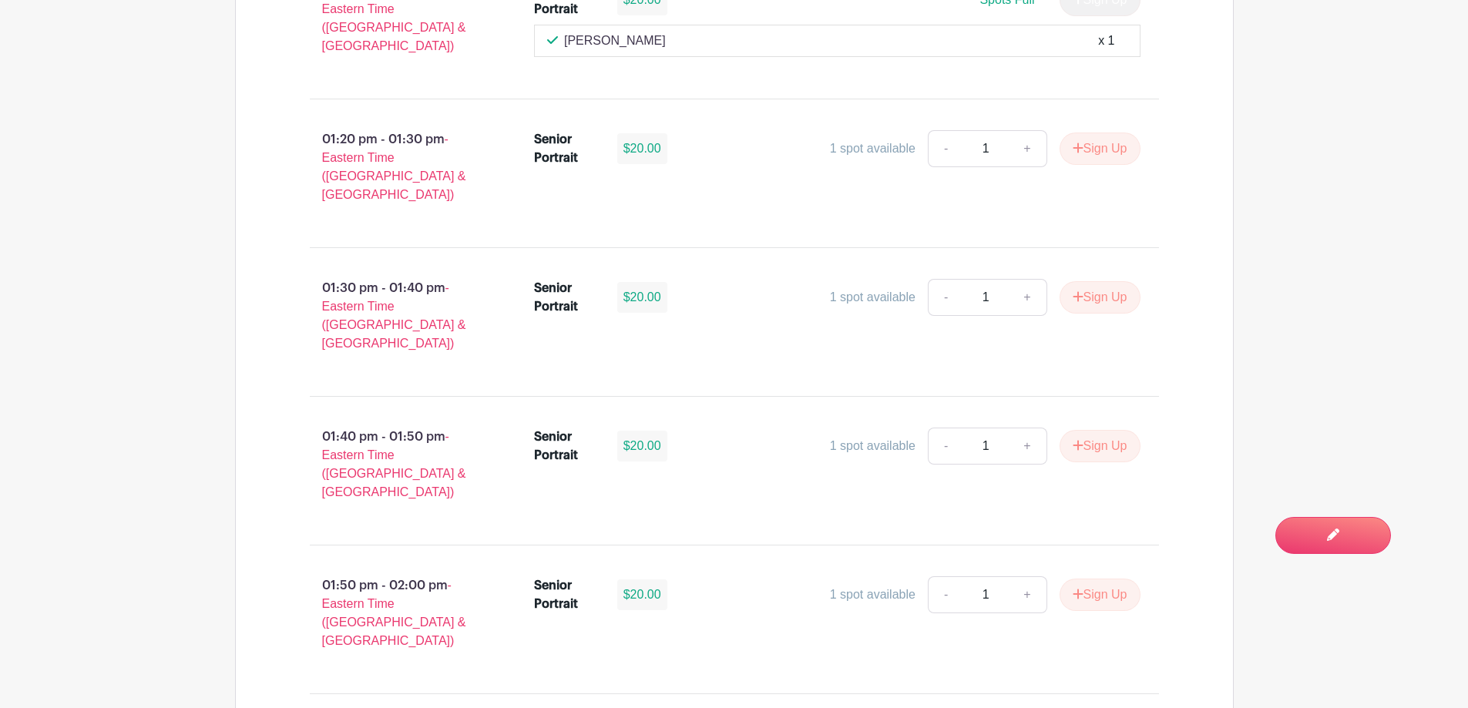
scroll to position [1552, 0]
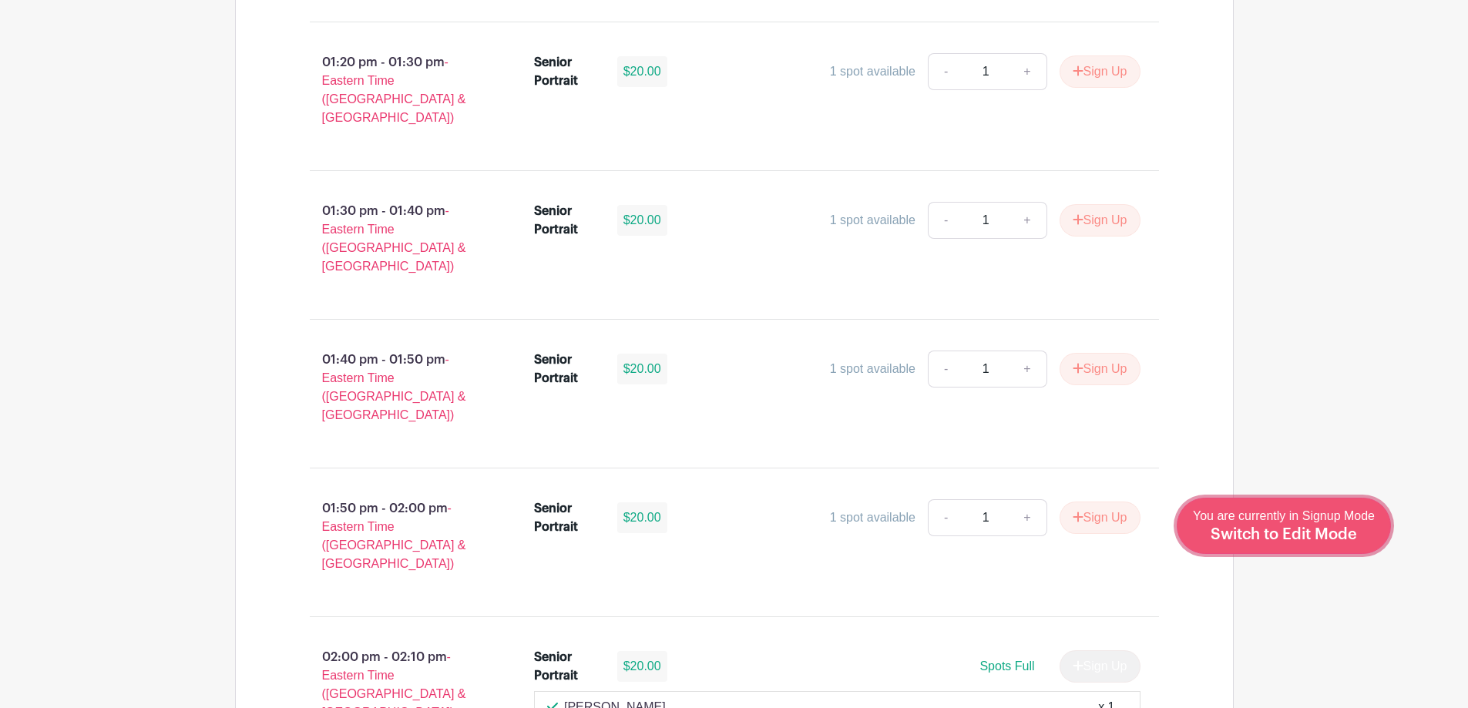
click at [1343, 529] on span "Switch to Edit Mode" at bounding box center [1284, 534] width 146 height 15
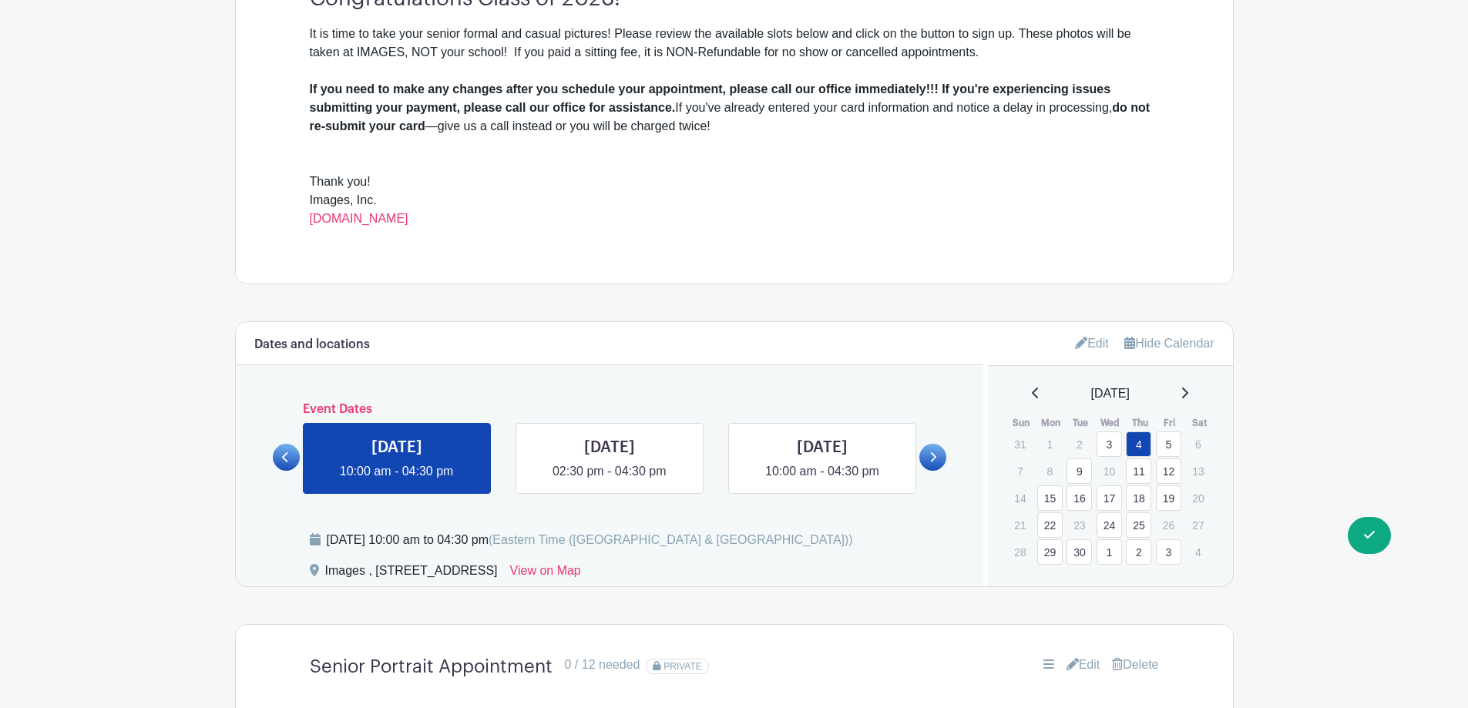
scroll to position [617, 0]
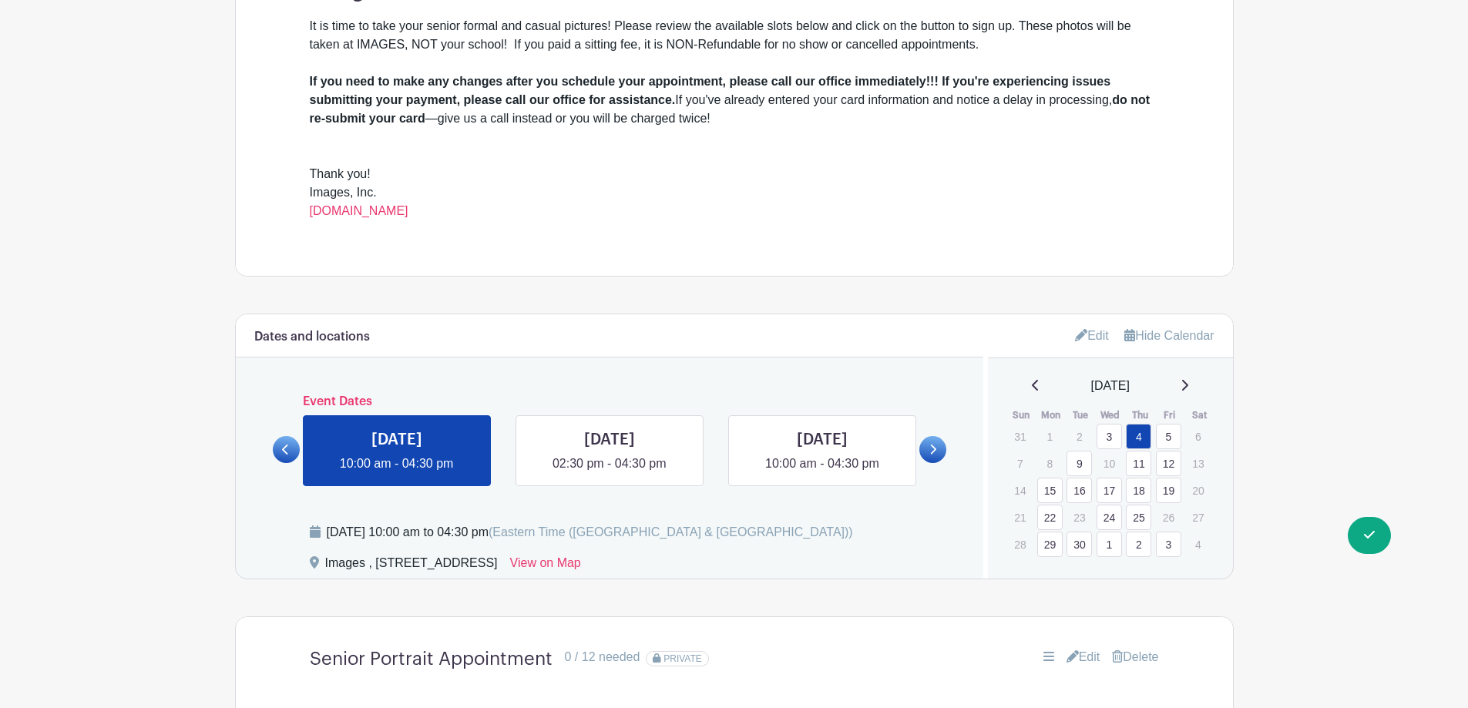
click at [1140, 517] on link "25" at bounding box center [1138, 517] width 25 height 25
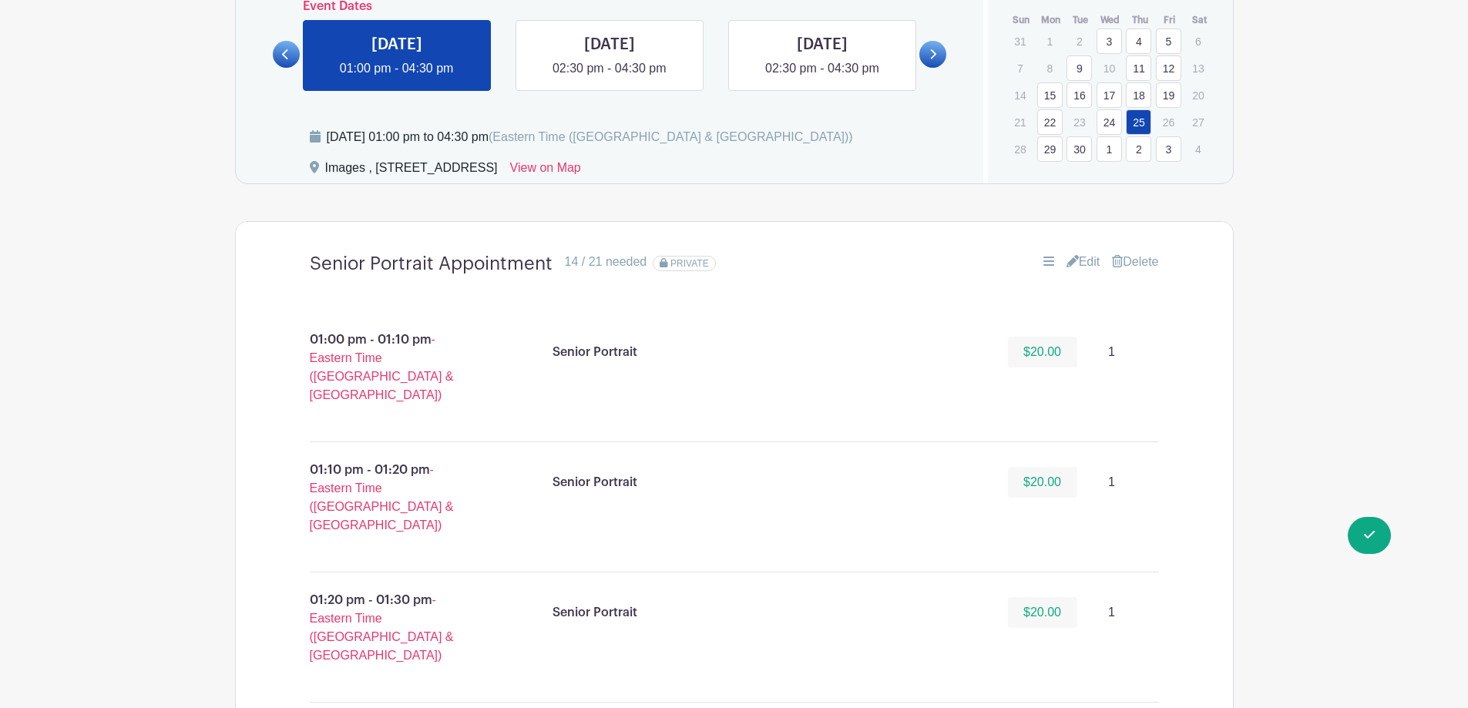
scroll to position [925, 0]
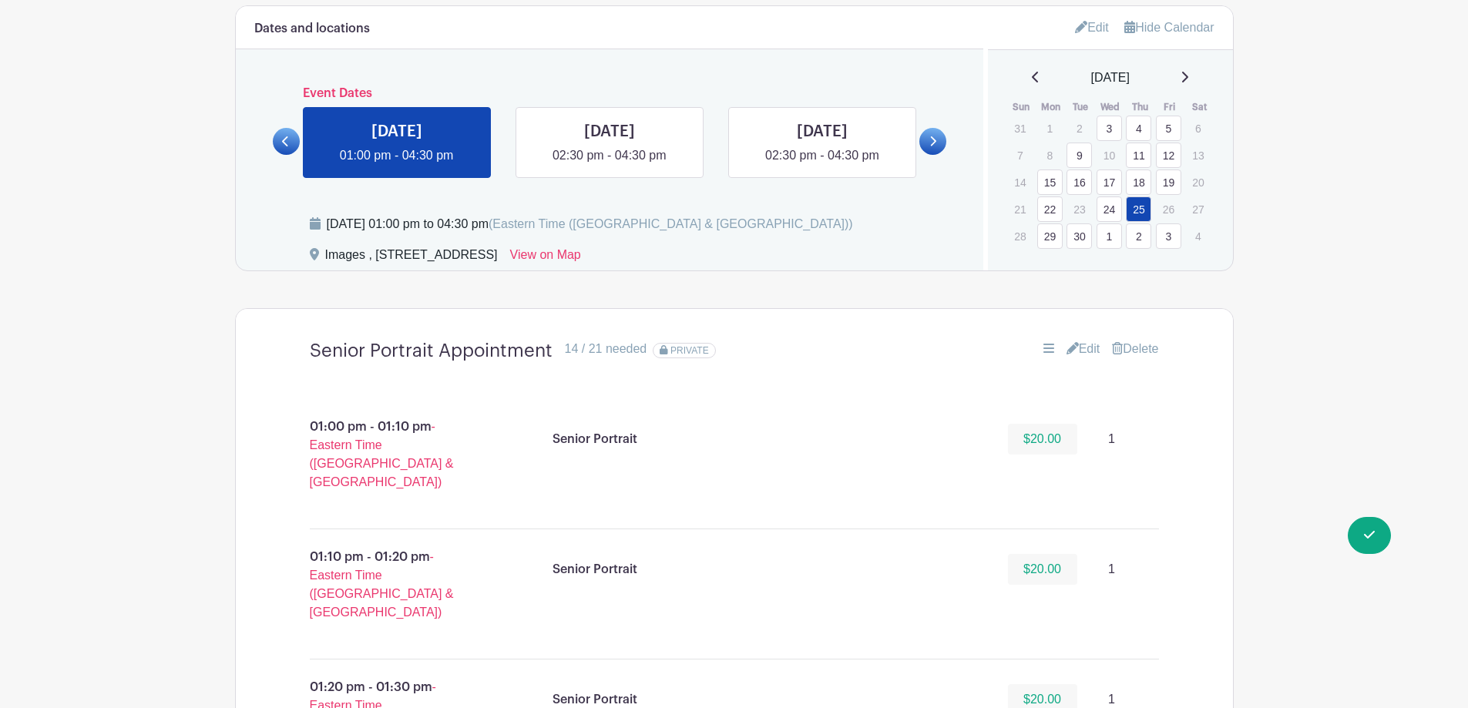
click at [1085, 346] on link "Edit" at bounding box center [1084, 349] width 34 height 18
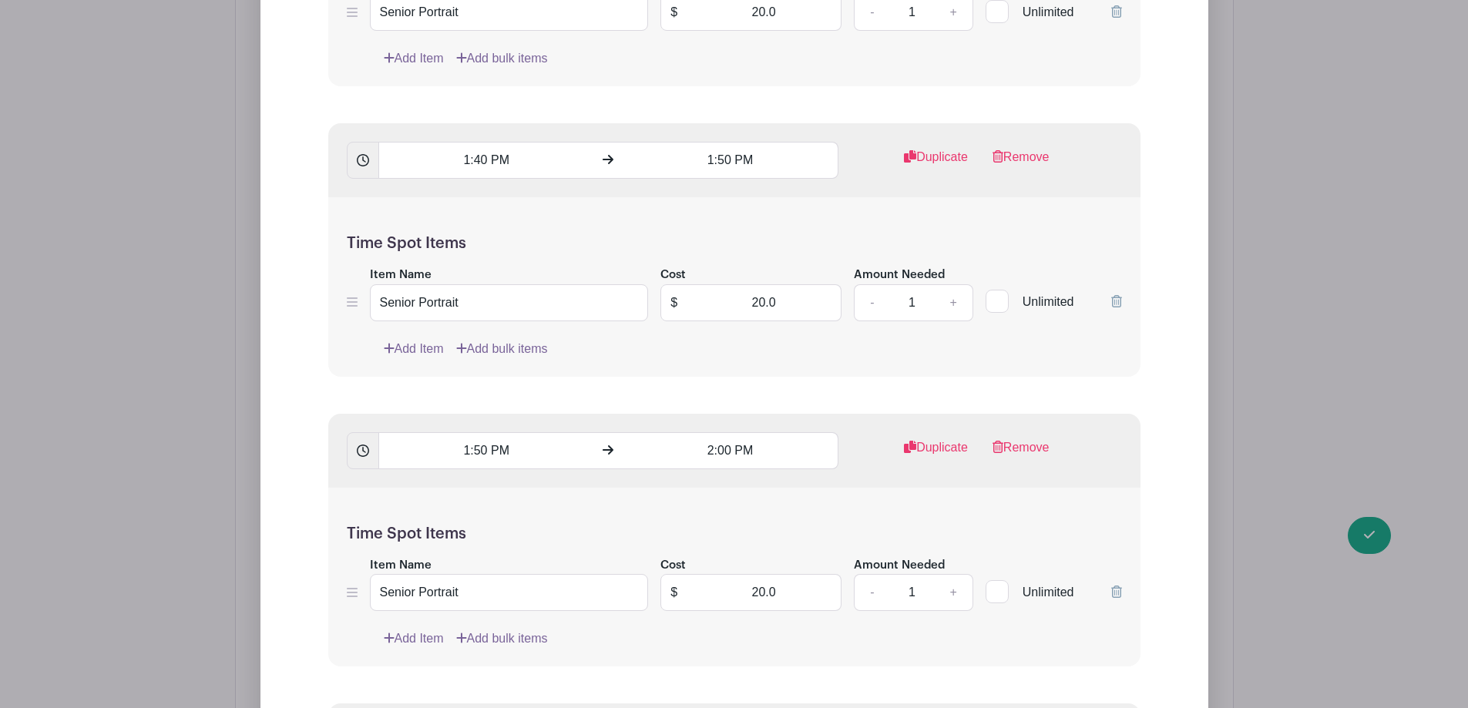
scroll to position [2698, 0]
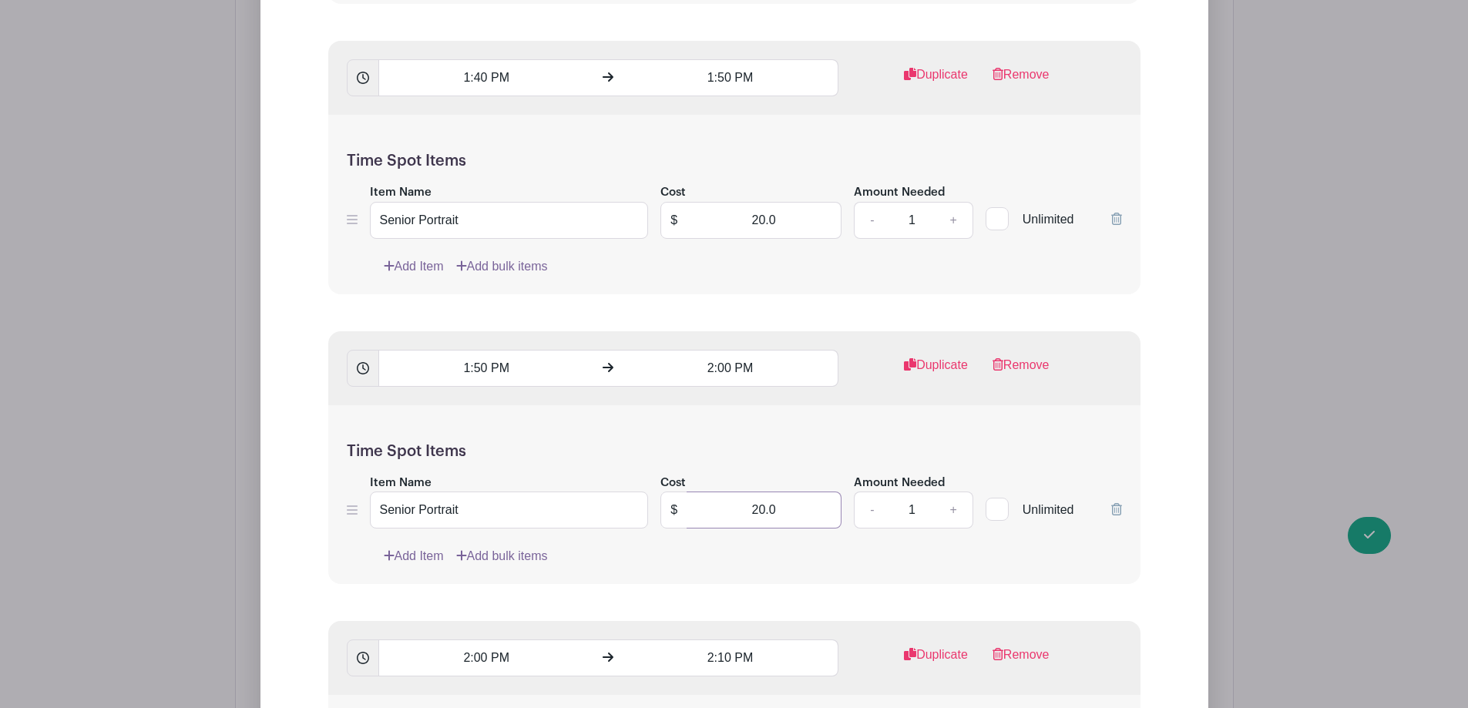
drag, startPoint x: 727, startPoint y: 512, endPoint x: 859, endPoint y: 508, distance: 131.9
click at [859, 508] on div "Item Name Senior Portrait Cost $ 20.0 Amount Needed - 1 + Unlimited" at bounding box center [734, 501] width 775 height 56
type input "0"
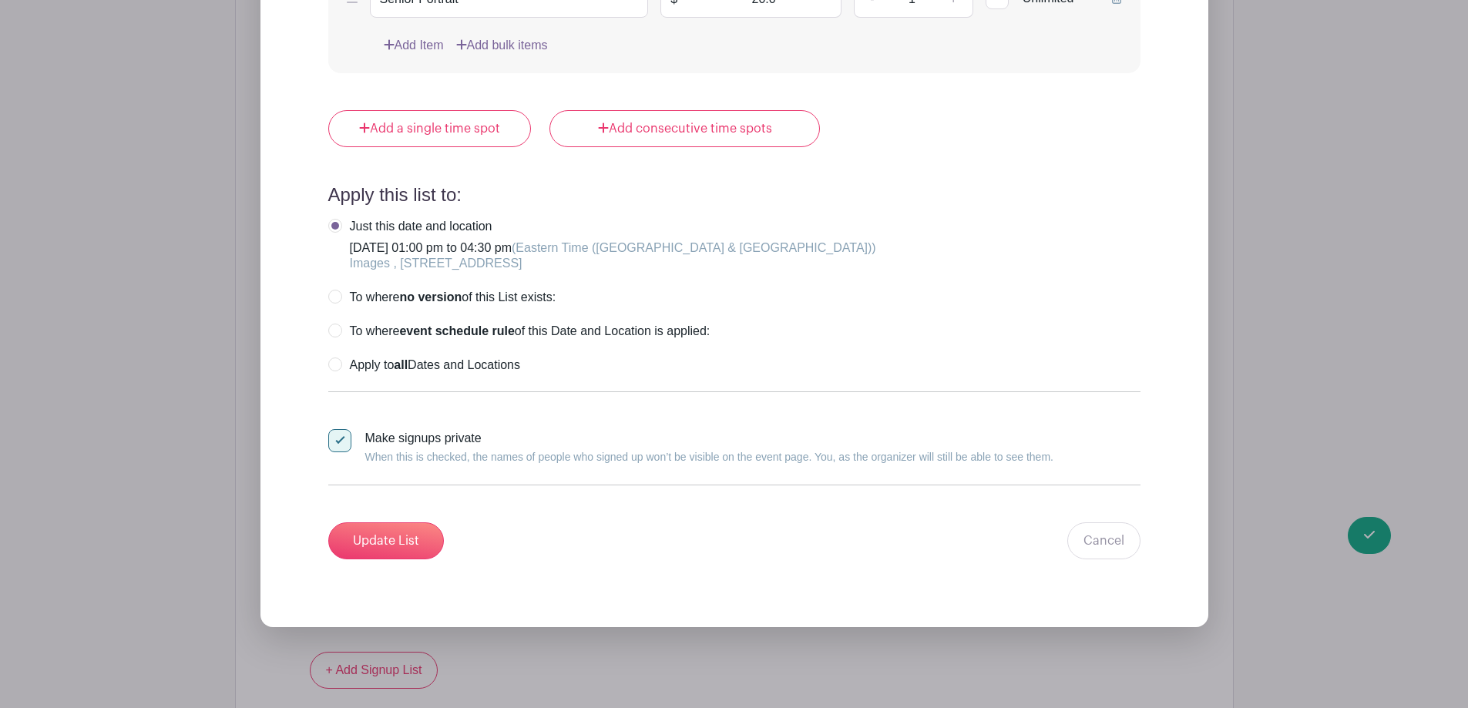
scroll to position [7785, 0]
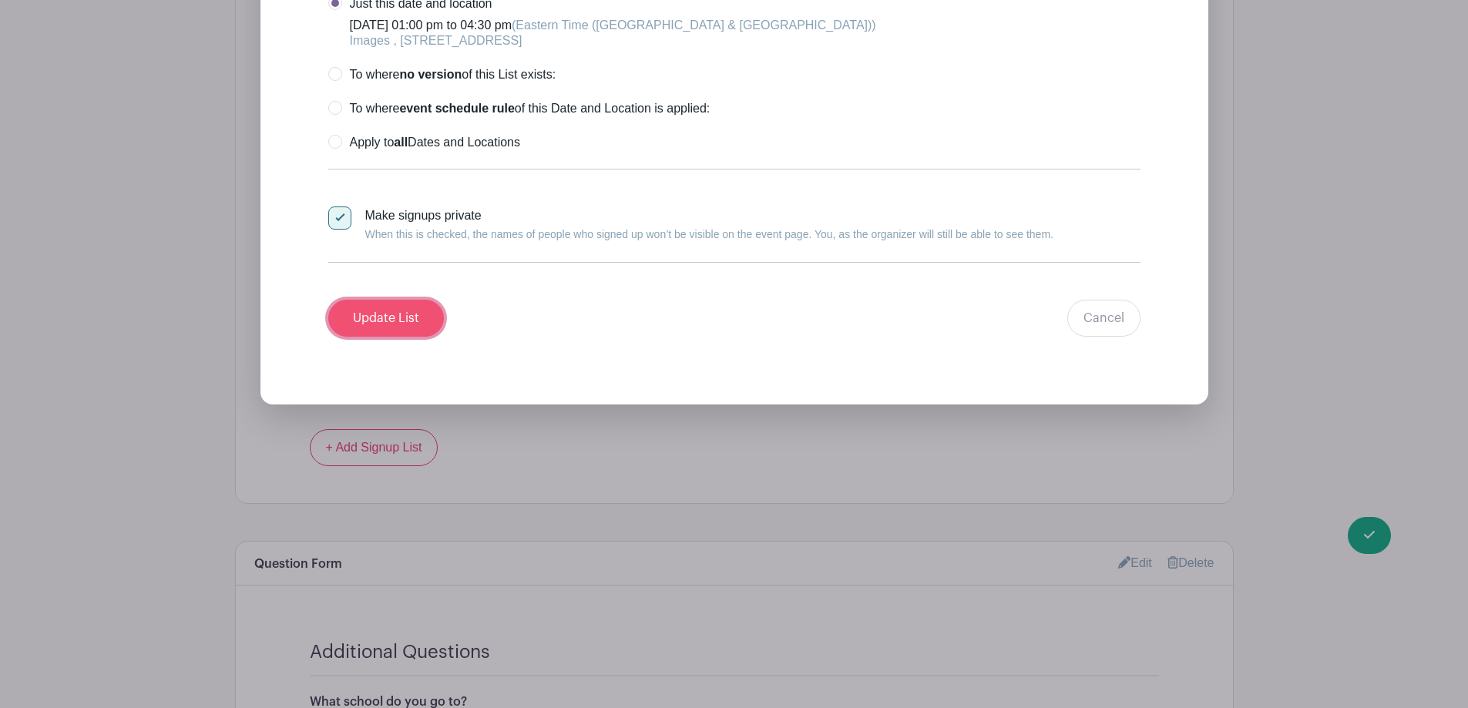
click at [397, 327] on input "Update List" at bounding box center [386, 318] width 116 height 37
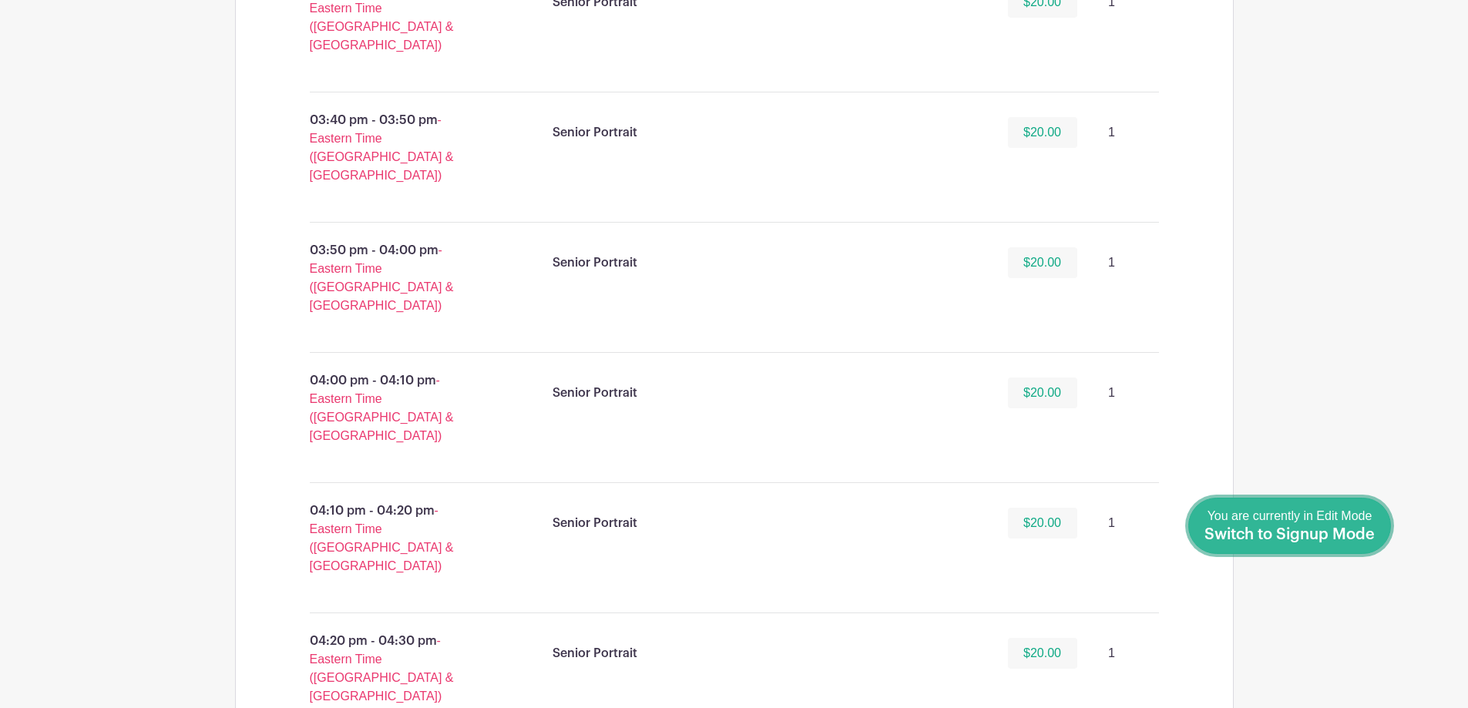
click at [1387, 536] on link "Done Editing You are currently in Edit Mode Switch to Signup Mode" at bounding box center [1290, 526] width 203 height 56
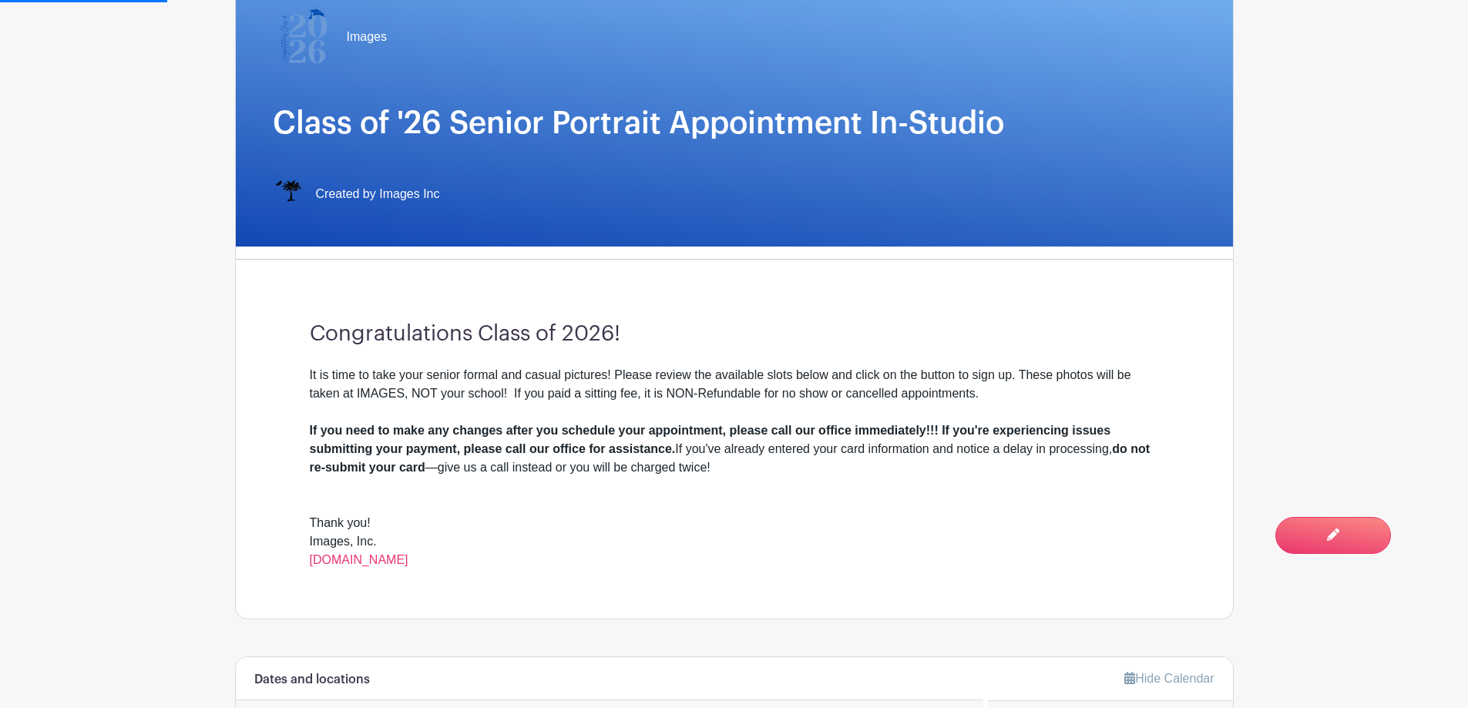
scroll to position [540, 0]
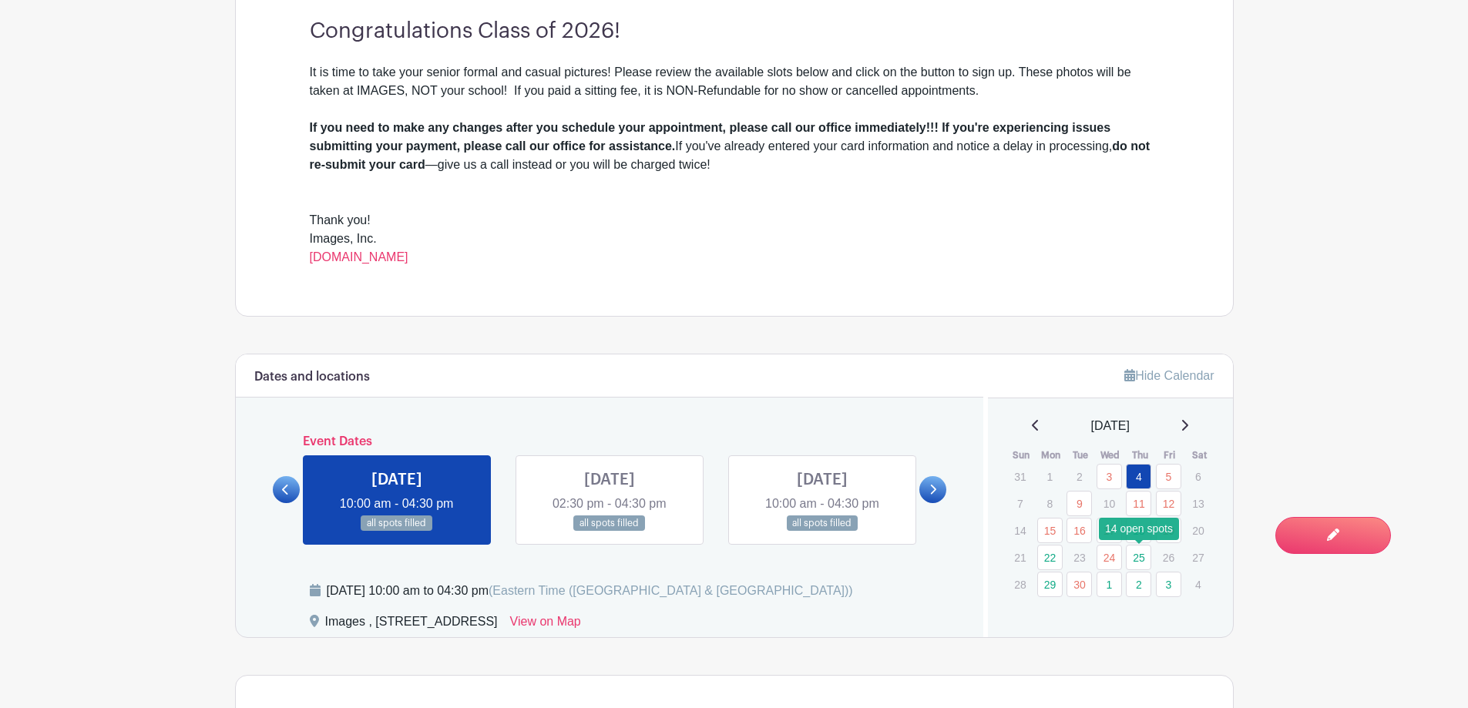
click at [1141, 558] on link "25" at bounding box center [1138, 557] width 25 height 25
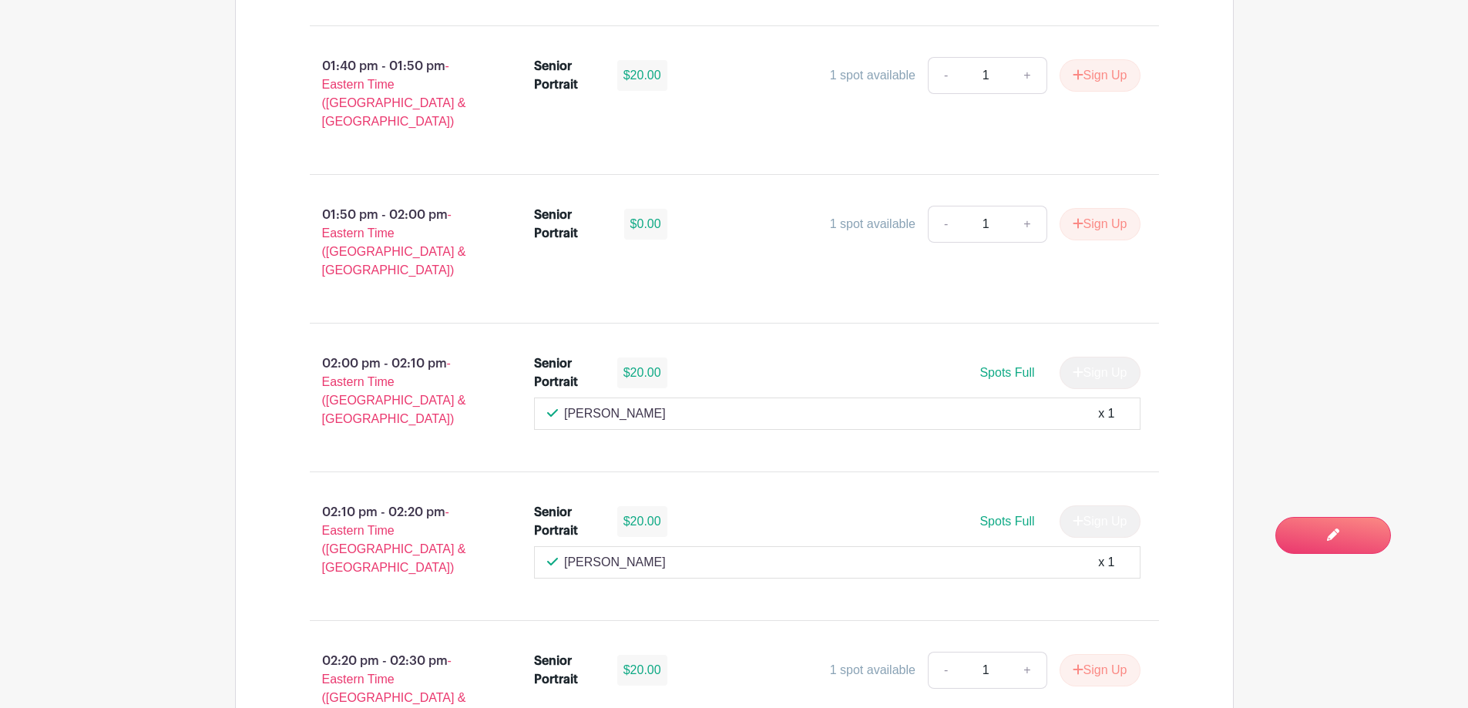
scroll to position [1850, 0]
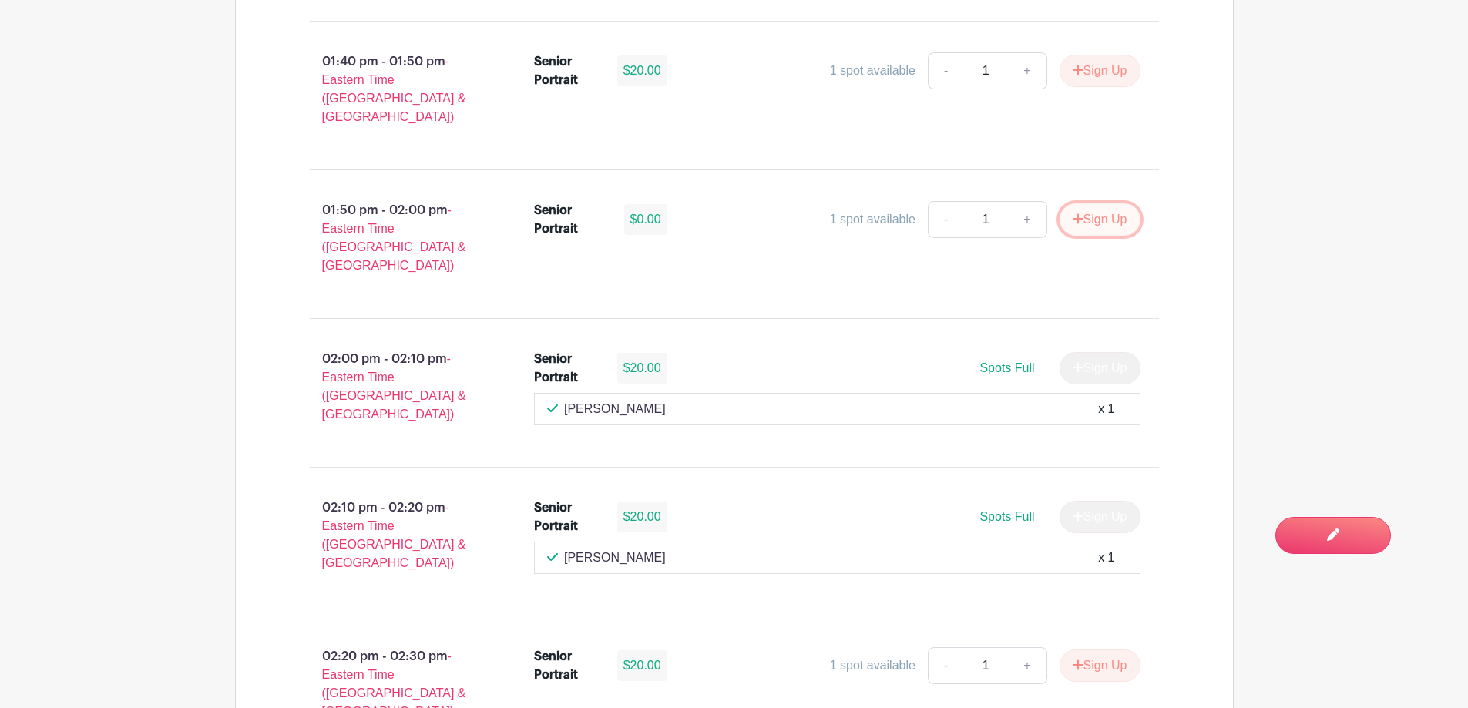
click at [1094, 203] on button "Sign Up" at bounding box center [1100, 219] width 81 height 32
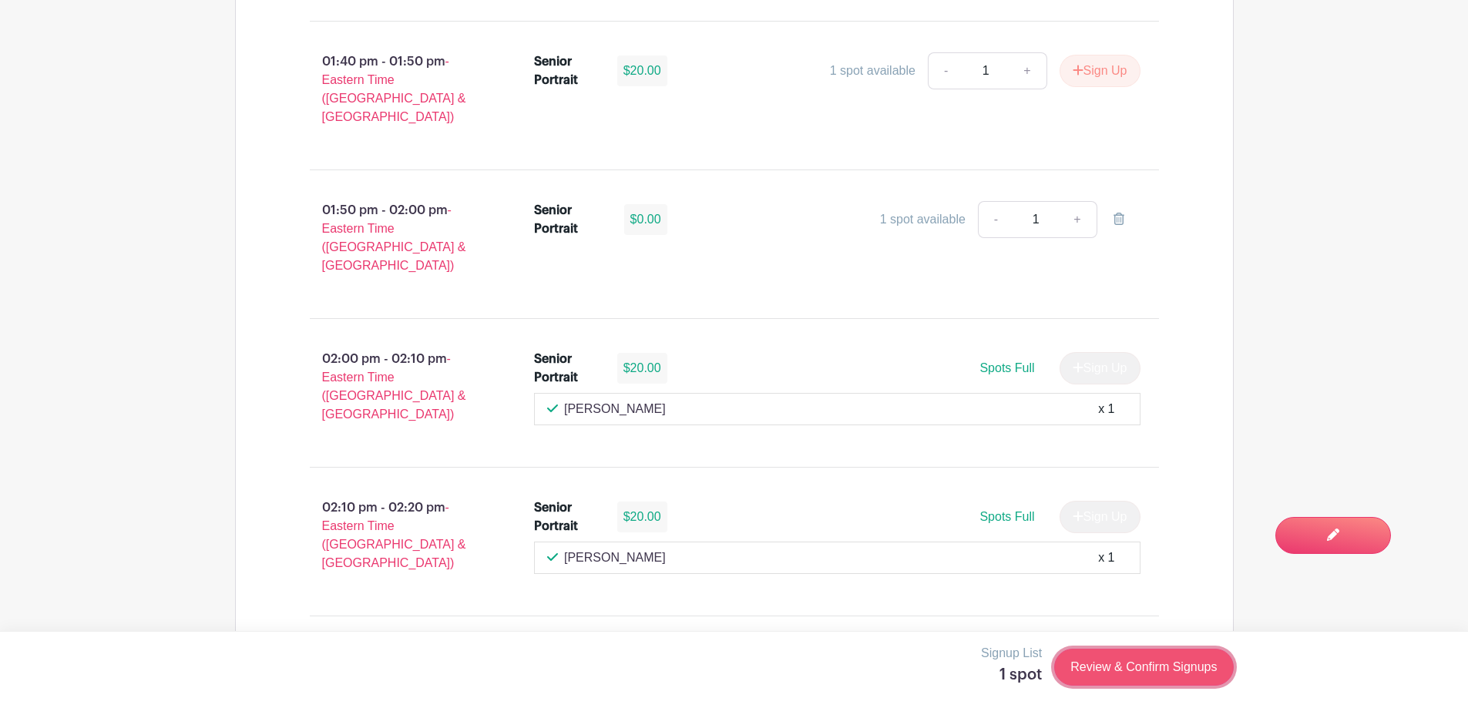
click at [1157, 661] on link "Review & Confirm Signups" at bounding box center [1143, 667] width 179 height 37
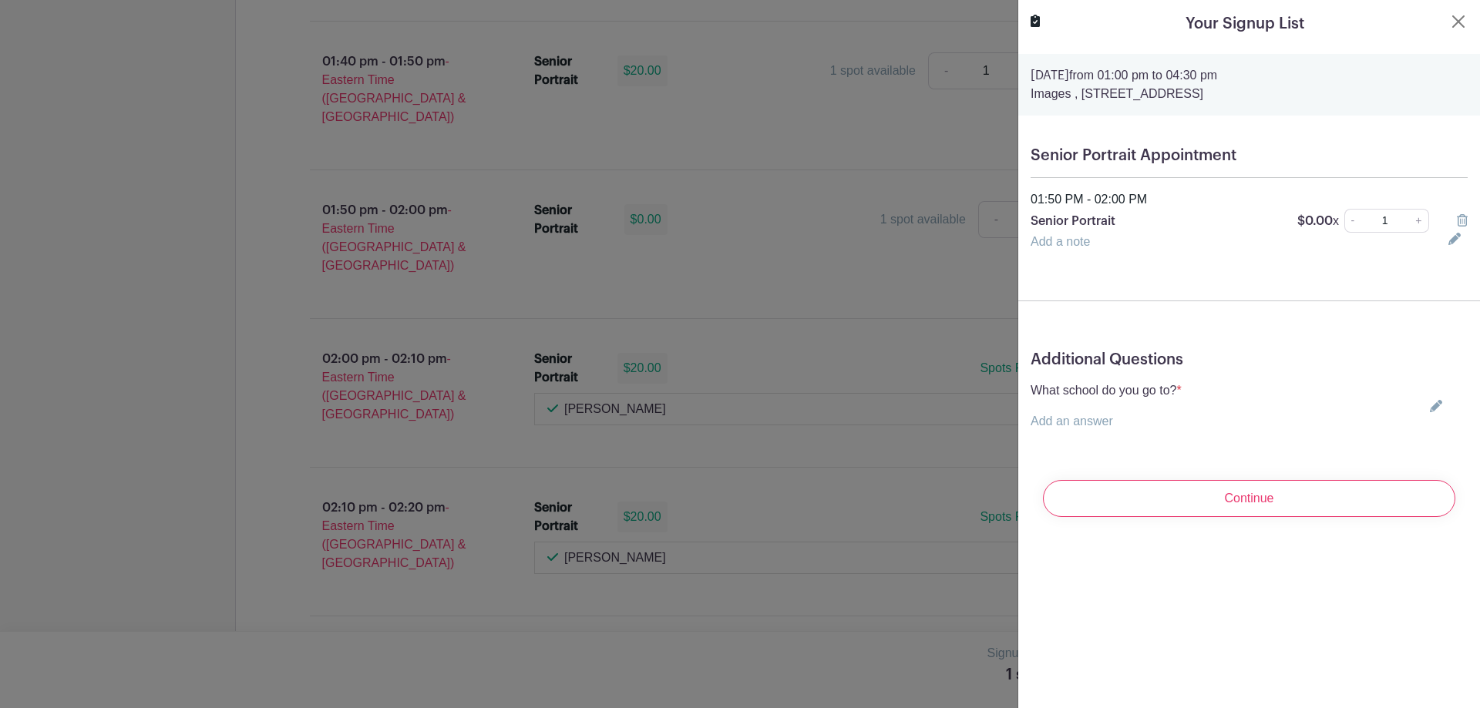
click at [1216, 429] on div "What school do you go to? * Add an answer Choose your answer [GEOGRAPHIC_DATA] …" at bounding box center [1249, 406] width 437 height 49
click at [1424, 405] on link at bounding box center [1433, 406] width 18 height 12
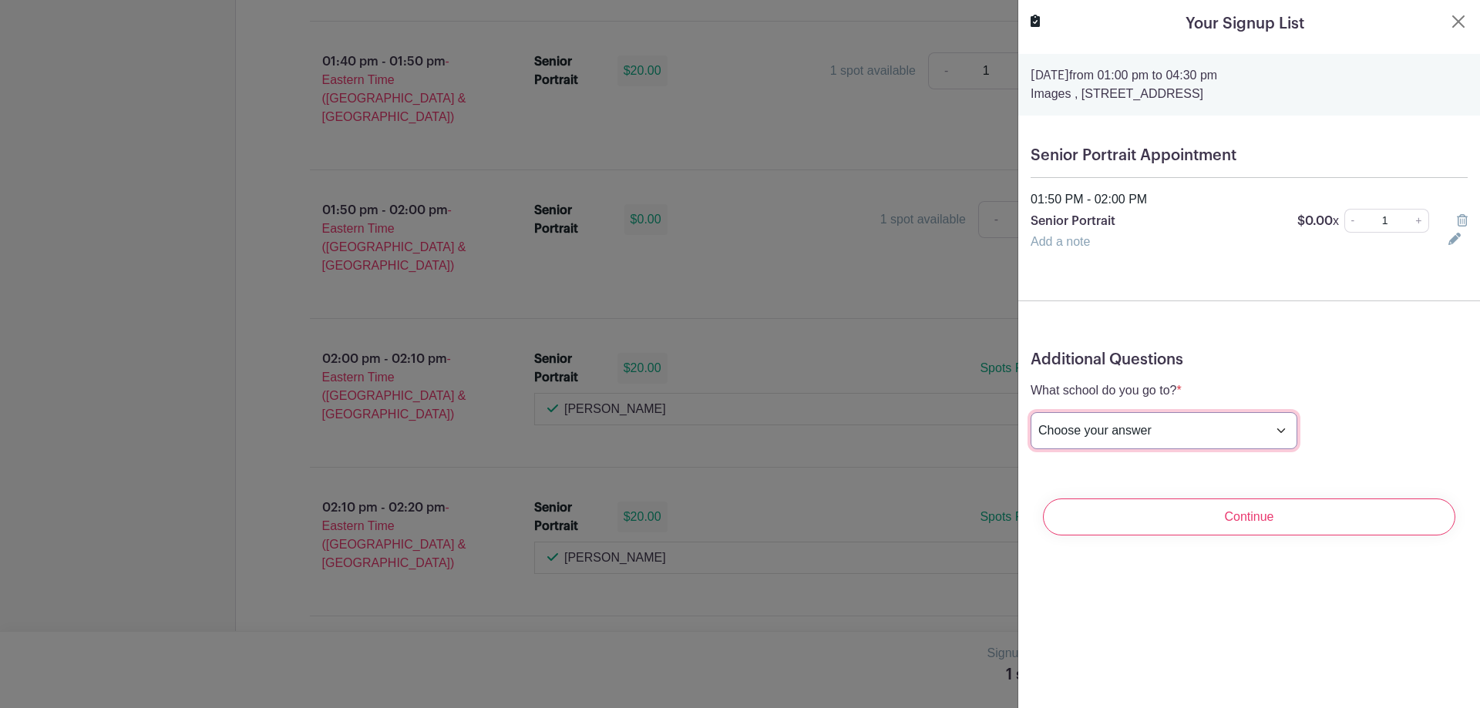
click at [1215, 429] on select "Choose your answer [GEOGRAPHIC_DATA] High [PERSON_NAME] High [PERSON_NAME] High…" at bounding box center [1164, 430] width 267 height 37
select select "3944"
click at [1031, 412] on select "Choose your answer [GEOGRAPHIC_DATA] High [PERSON_NAME] High [PERSON_NAME] High…" at bounding box center [1164, 430] width 267 height 37
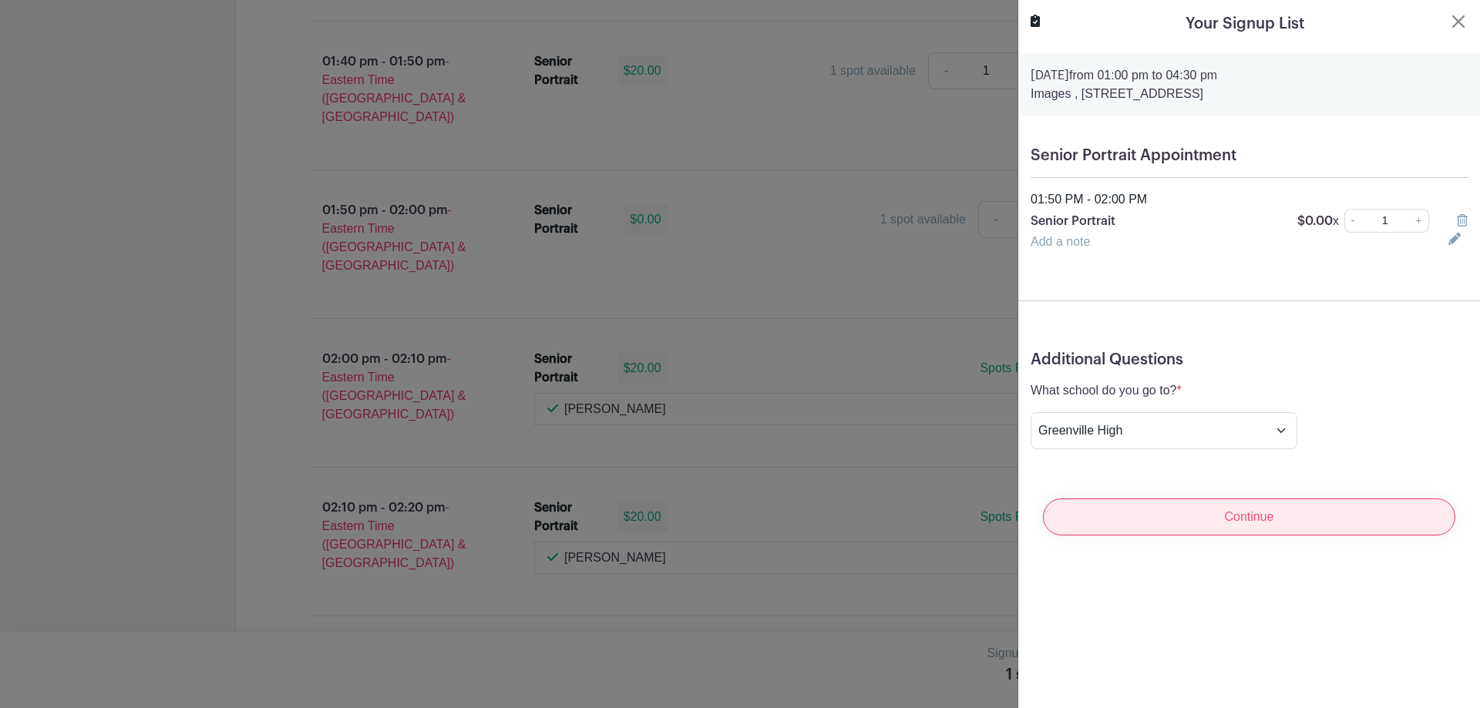
click at [1236, 530] on input "Continue" at bounding box center [1249, 517] width 412 height 37
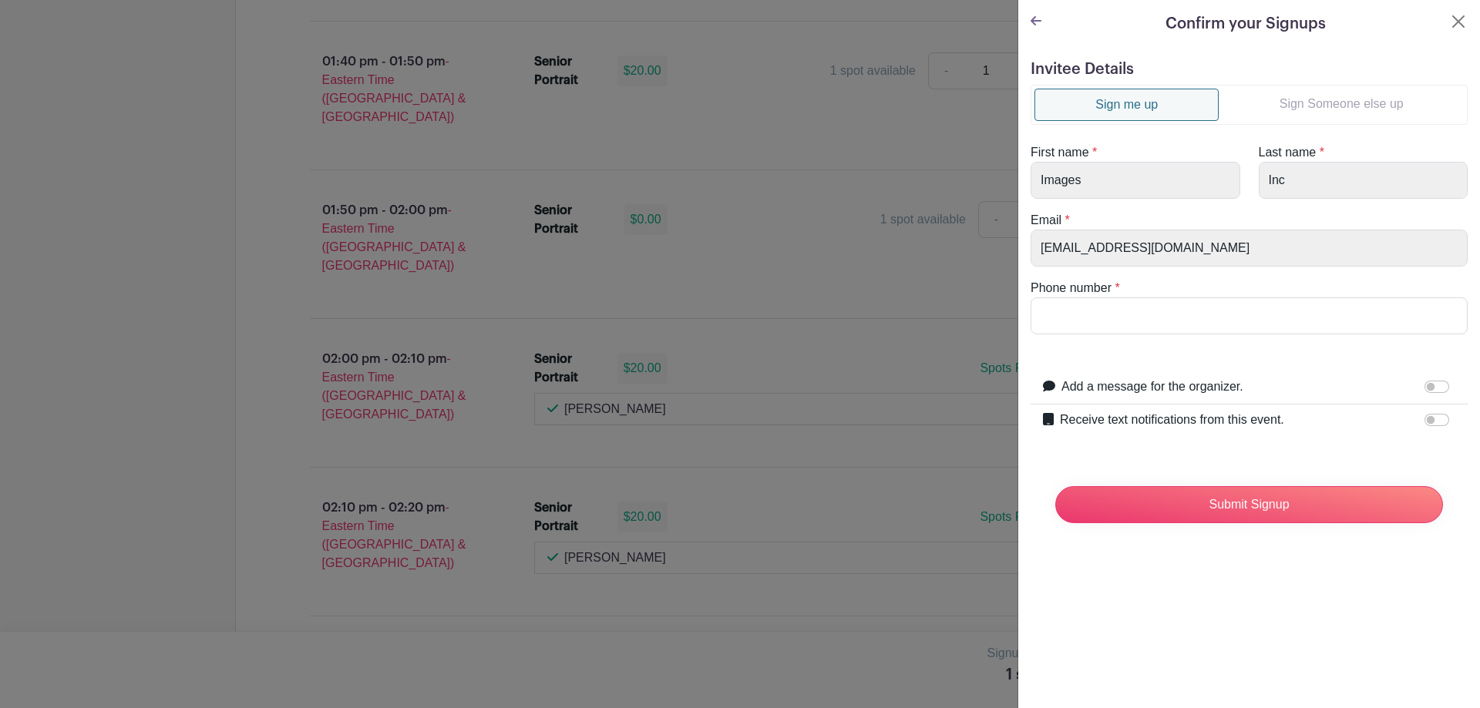
click at [1337, 106] on link "Sign Someone else up" at bounding box center [1341, 104] width 245 height 31
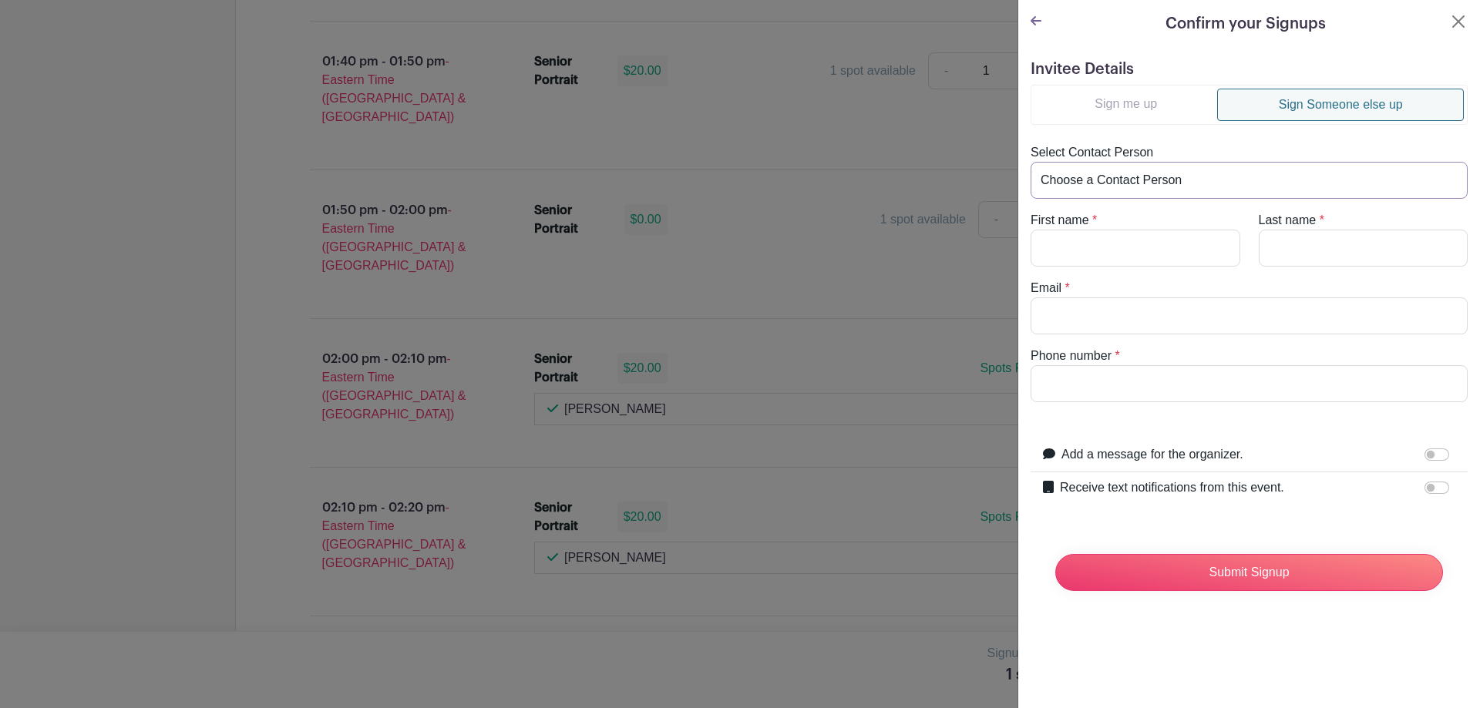
click at [1131, 177] on select "Choose a Contact Person [PERSON_NAME] ([EMAIL_ADDRESS][DOMAIN_NAME]) [PERSON_NA…" at bounding box center [1249, 180] width 437 height 37
select select "[EMAIL_ADDRESS][DOMAIN_NAME]"
click at [1031, 162] on select "Choose a Contact Person [PERSON_NAME] ([EMAIL_ADDRESS][DOMAIN_NAME]) [PERSON_NA…" at bounding box center [1249, 180] width 437 height 37
type input "[PERSON_NAME]"
type input "Gandsy"
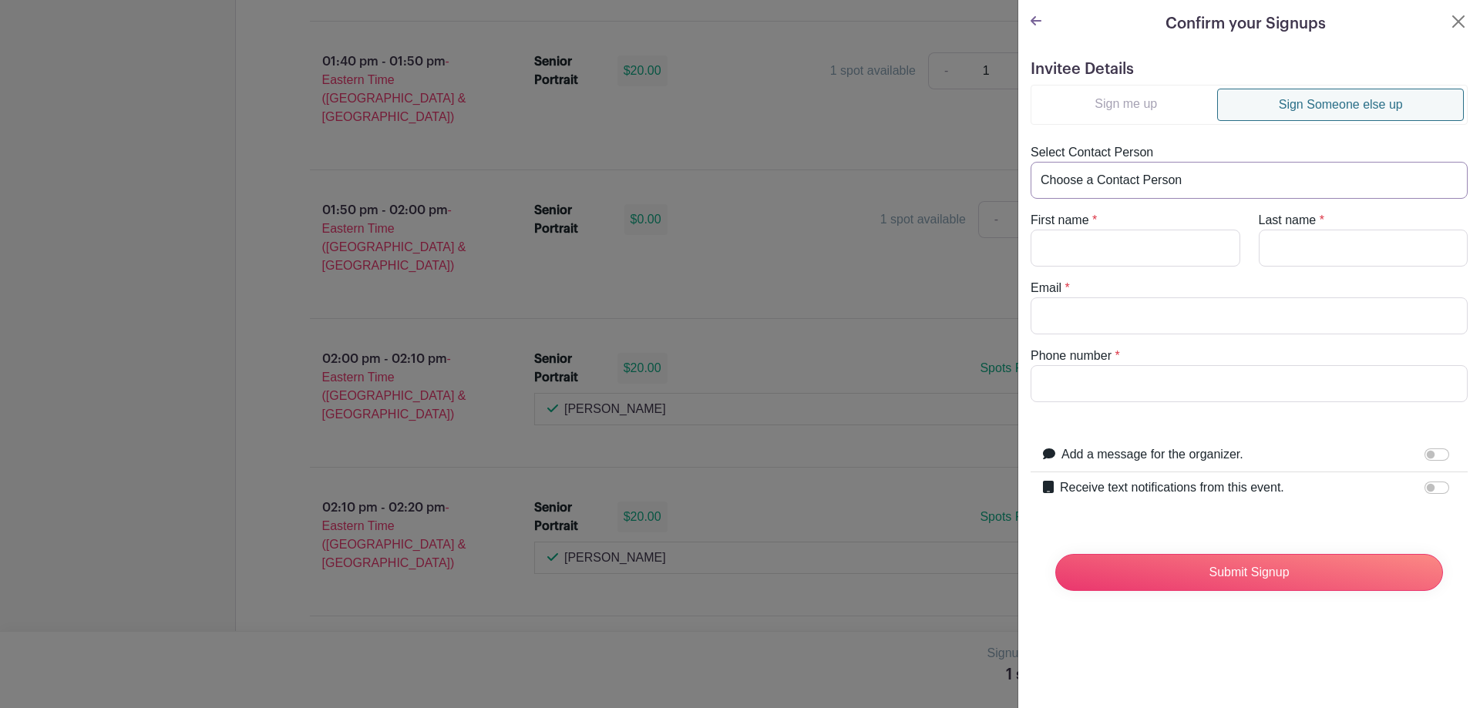
type input "[EMAIL_ADDRESS][DOMAIN_NAME]"
type input "7188043338"
drag, startPoint x: 1158, startPoint y: 388, endPoint x: 967, endPoint y: 393, distance: 190.4
click at [1431, 482] on input "Receive text notifications from this event." at bounding box center [1436, 488] width 25 height 12
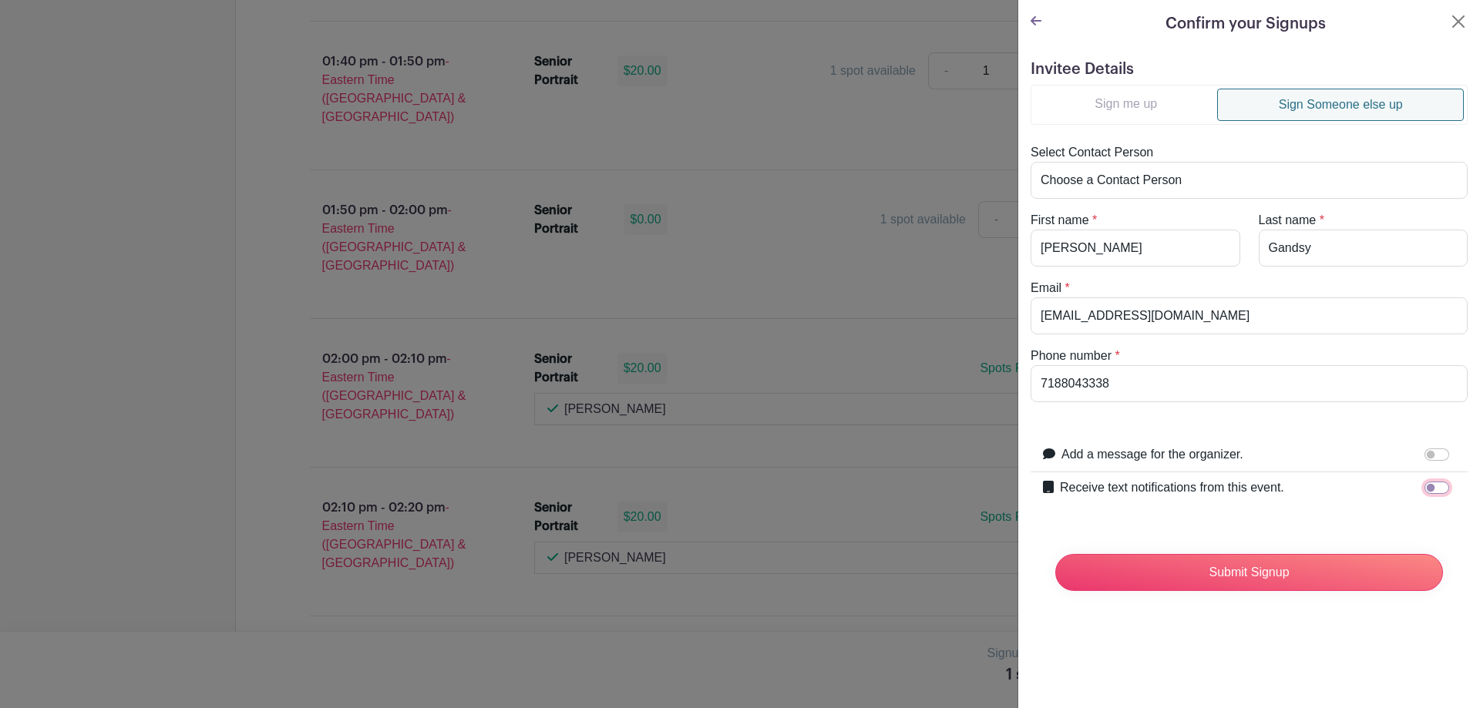
checkbox input "true"
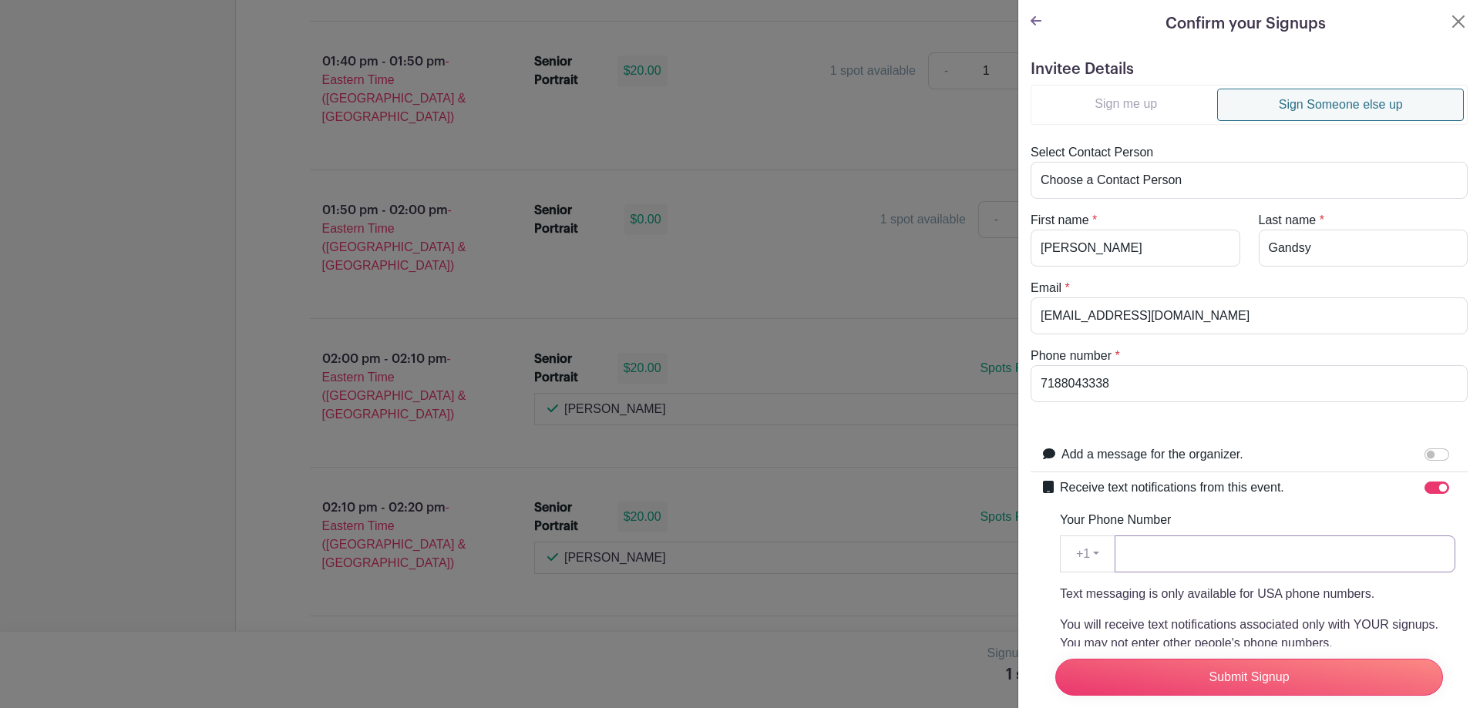
paste input "7188043338"
type input "7188043338"
click at [1205, 660] on input "Submit Signup" at bounding box center [1249, 677] width 388 height 37
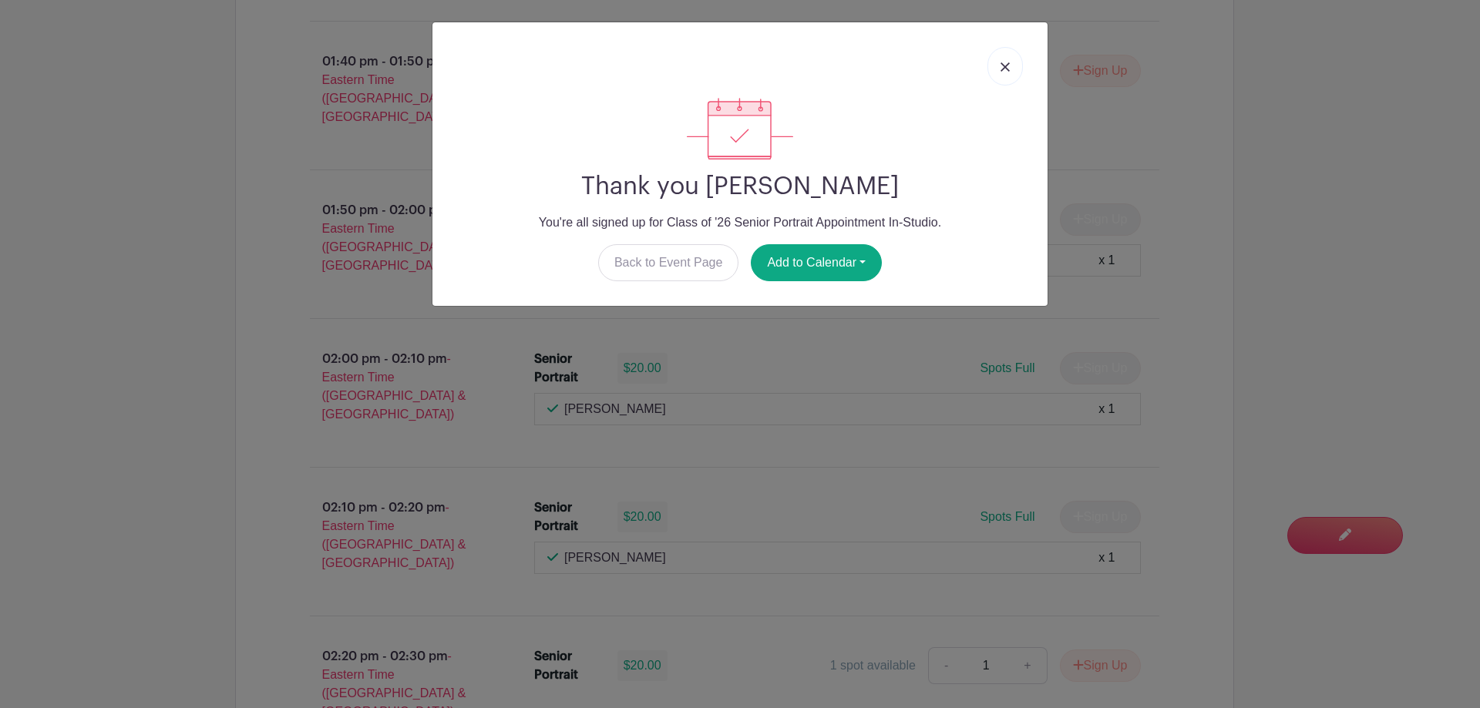
click at [1009, 80] on link at bounding box center [1004, 66] width 35 height 39
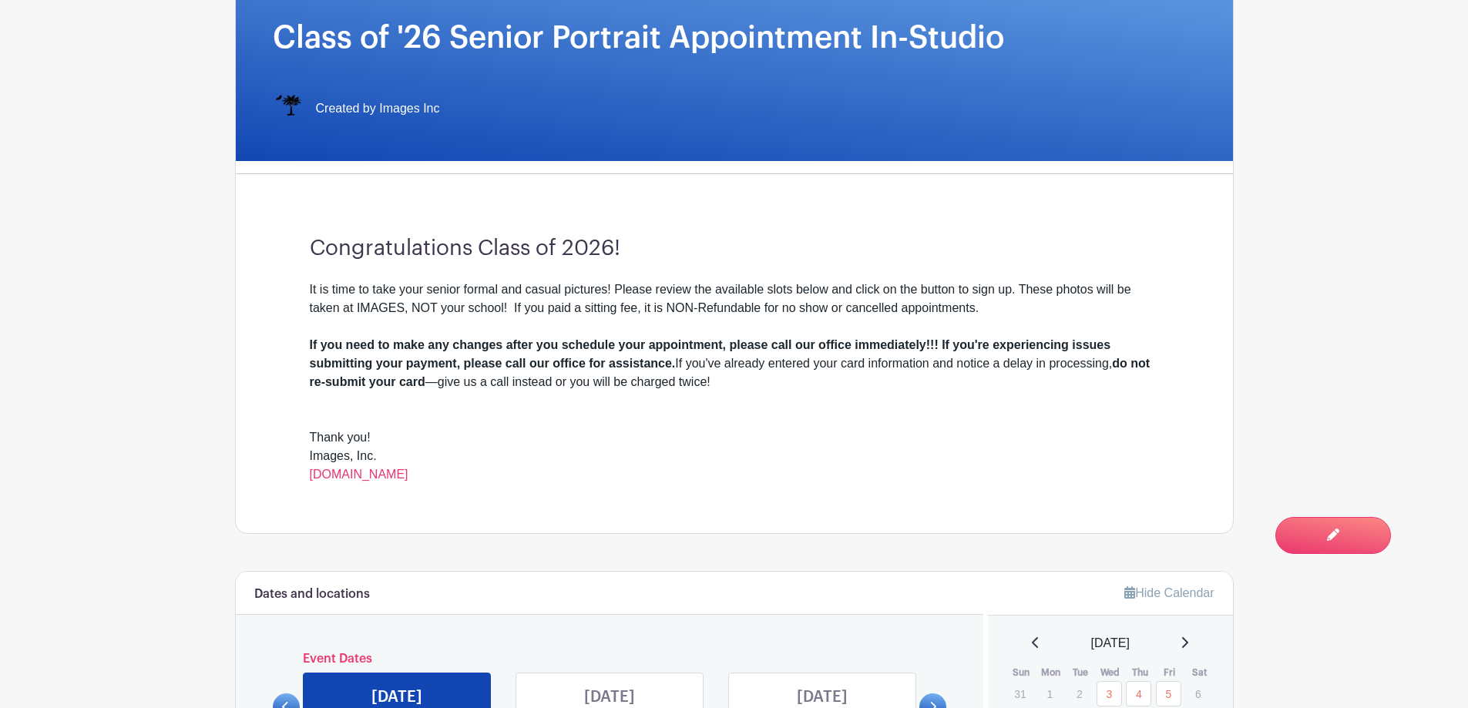
scroll to position [0, 0]
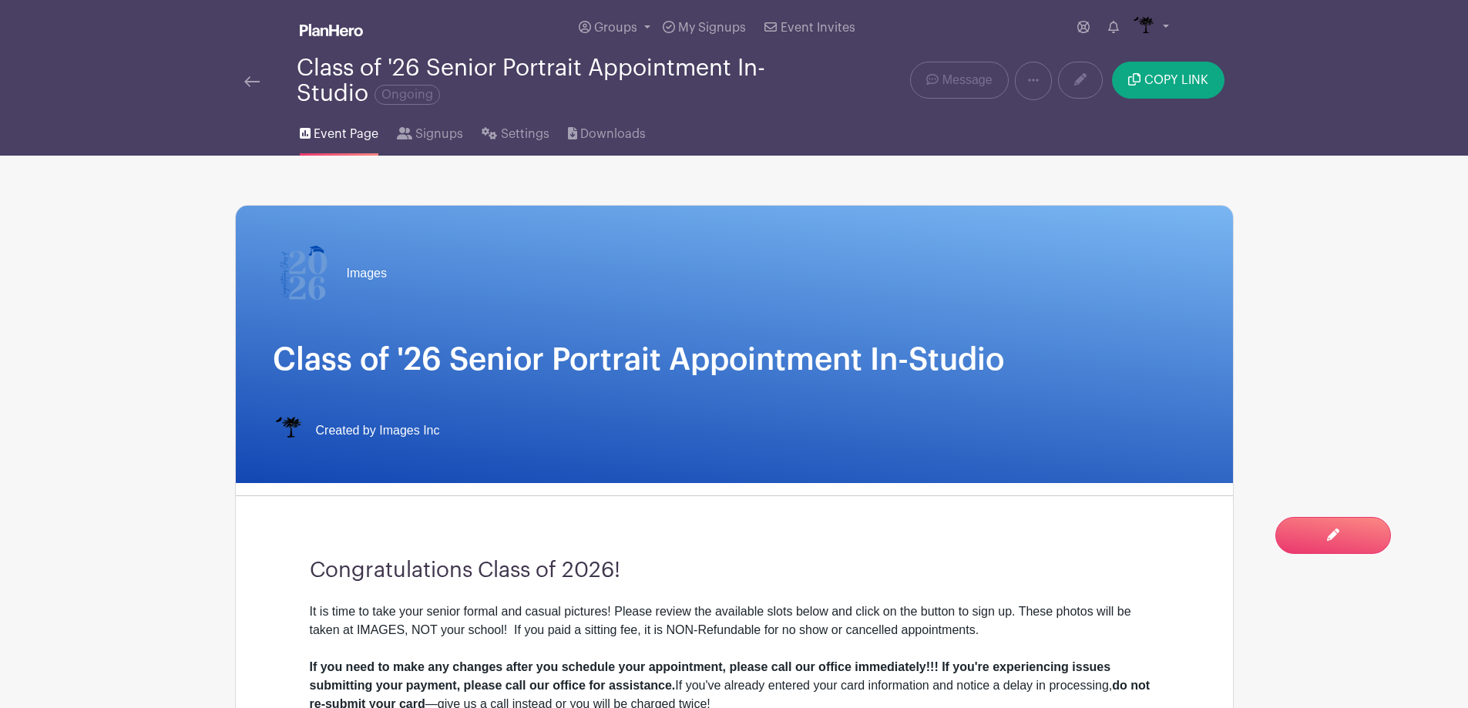
click at [251, 88] on link at bounding box center [251, 81] width 15 height 18
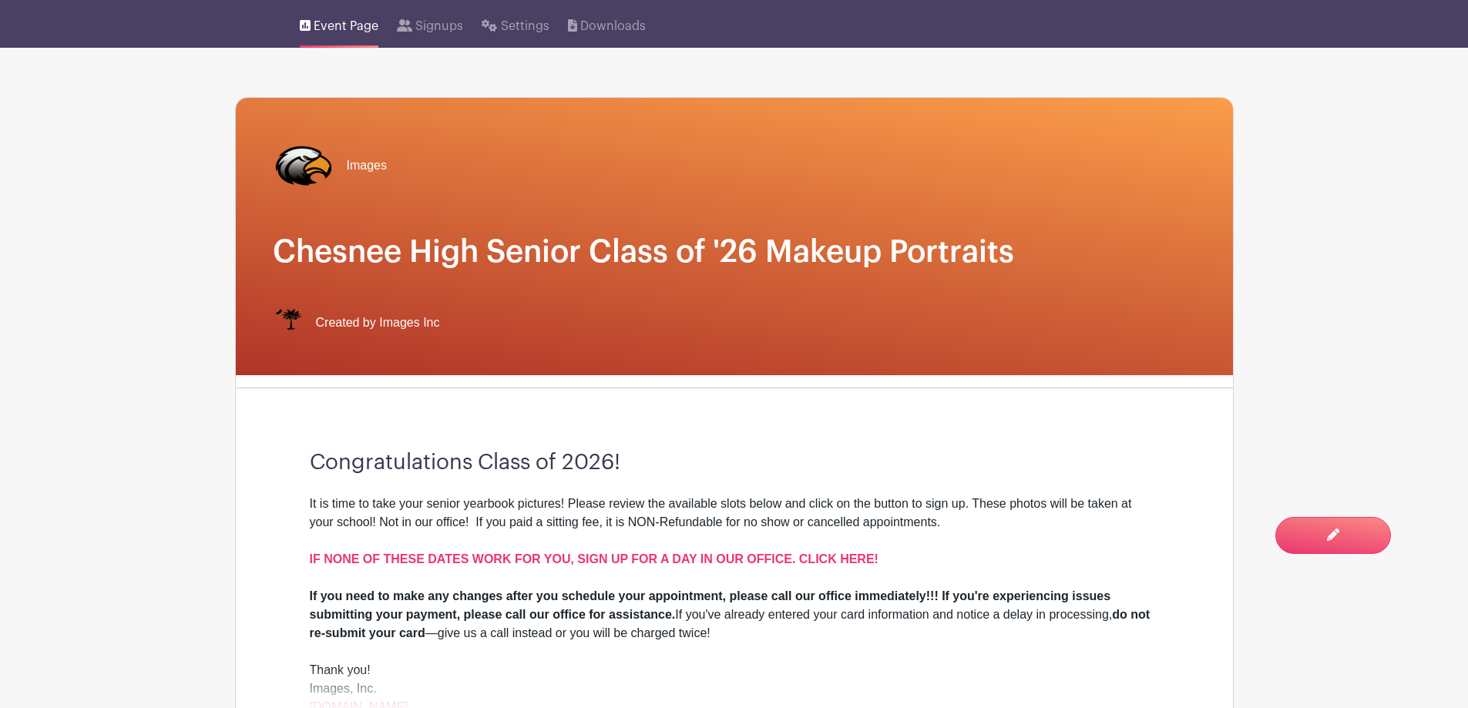
scroll to position [385, 0]
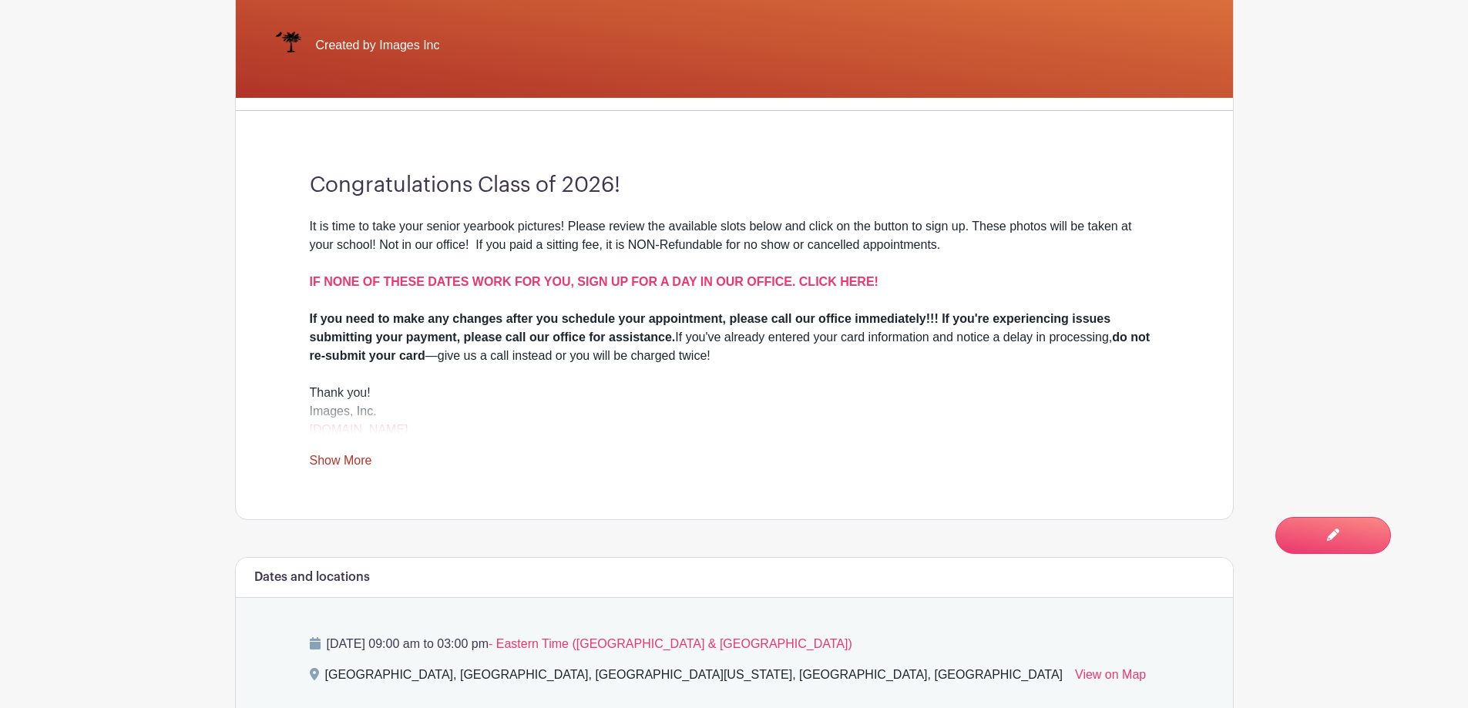
click at [324, 466] on link "Show More" at bounding box center [341, 463] width 62 height 19
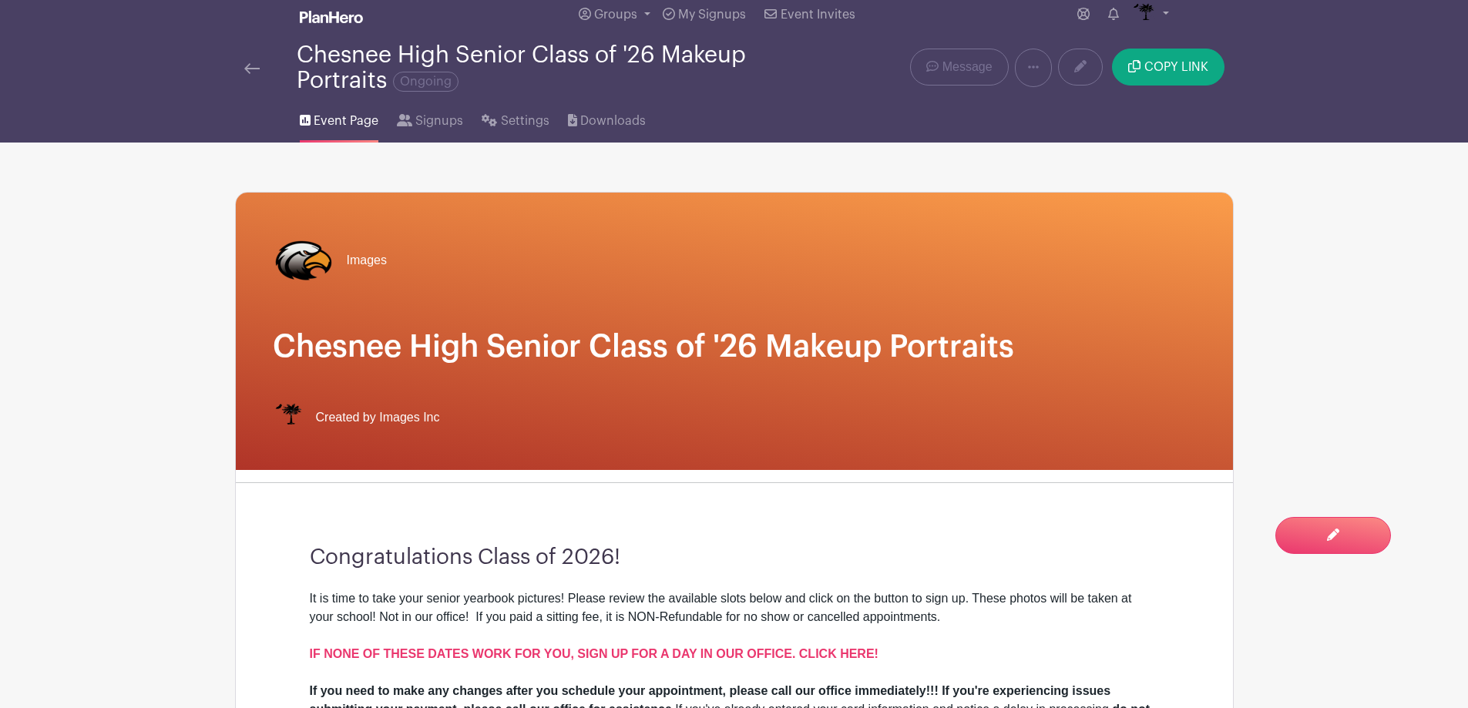
scroll to position [0, 0]
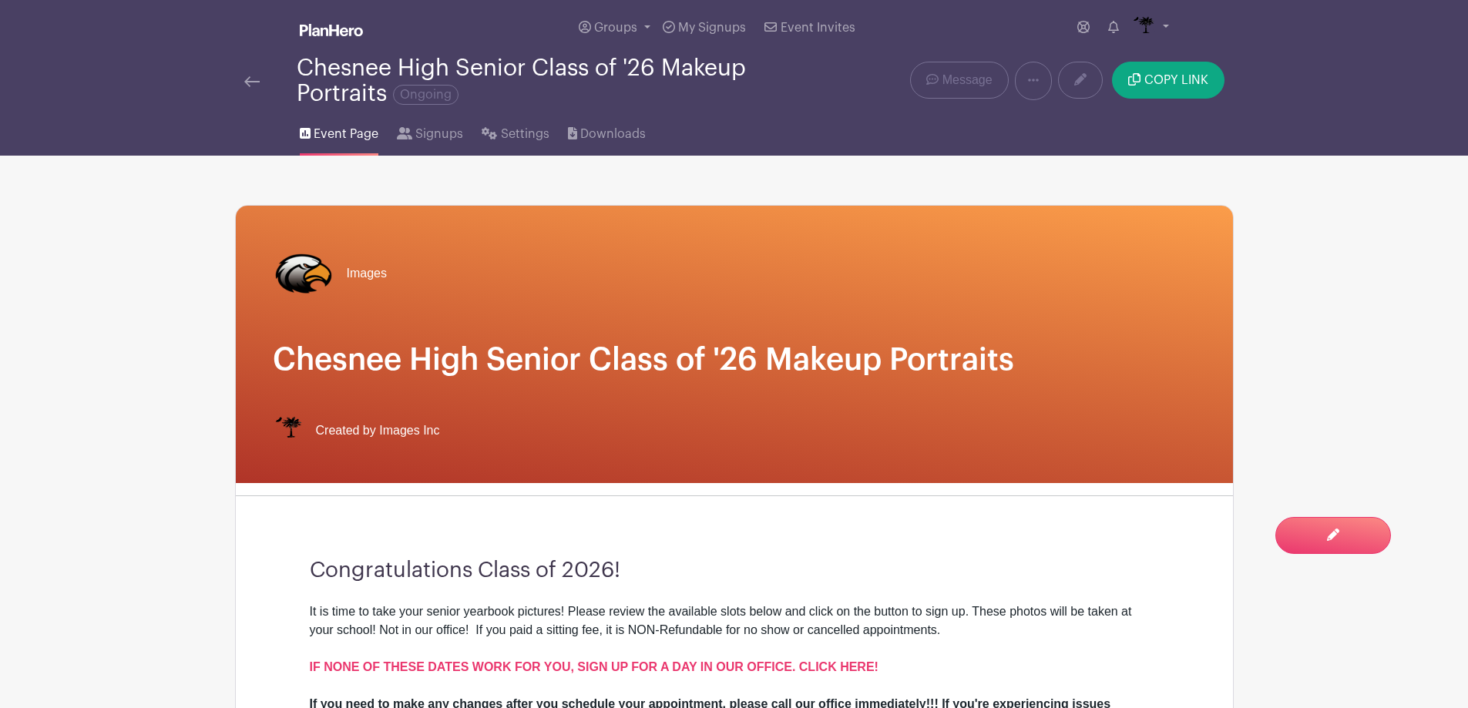
click at [245, 79] on img at bounding box center [251, 81] width 15 height 11
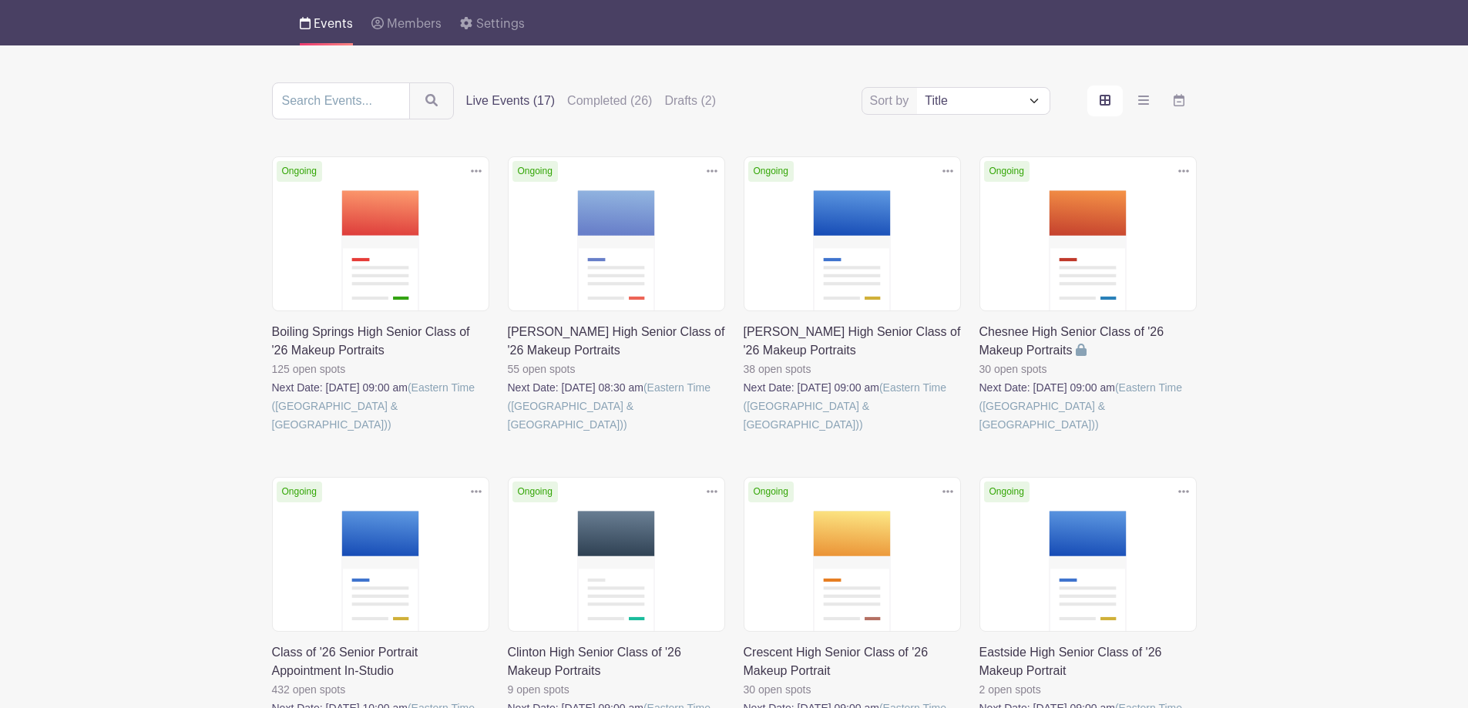
scroll to position [77, 0]
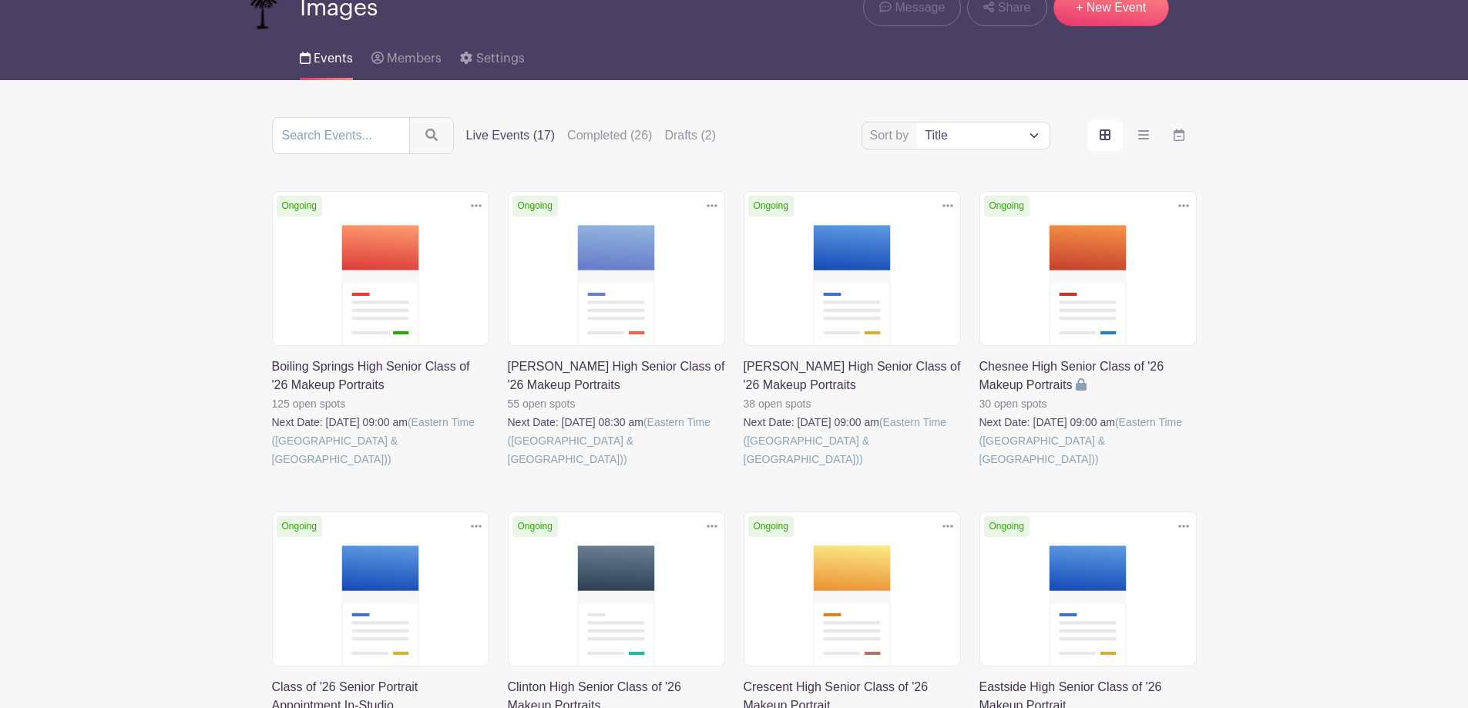
click at [980, 469] on link at bounding box center [980, 469] width 0 height 0
